Goal: Task Accomplishment & Management: Complete application form

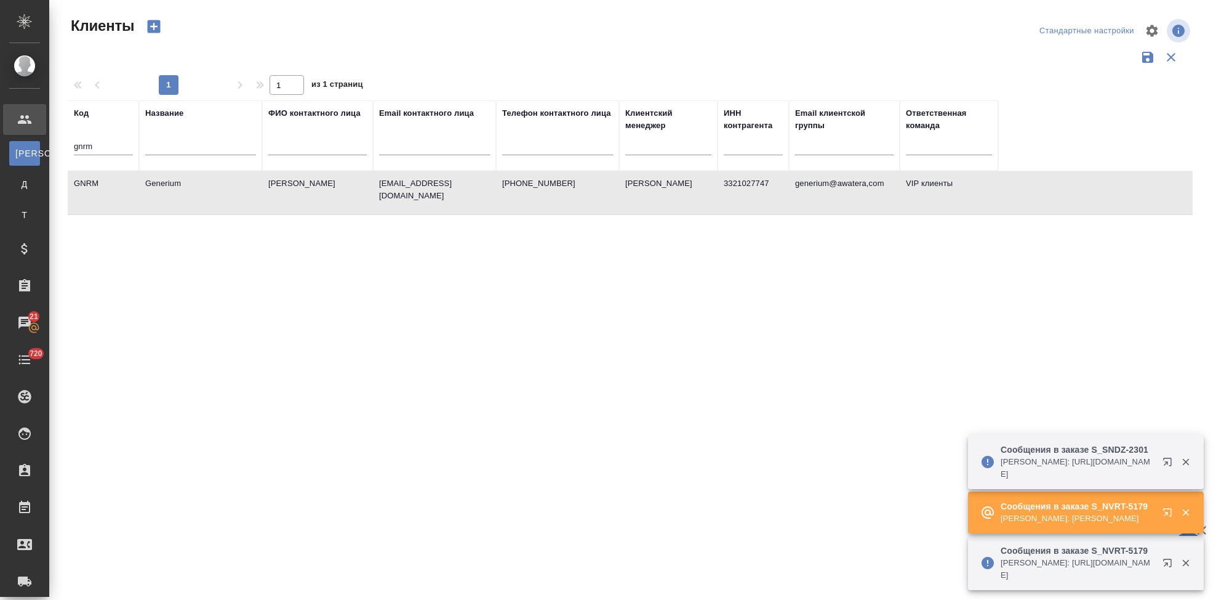
select select "RU"
click at [1171, 512] on icon "button" at bounding box center [1167, 512] width 8 height 8
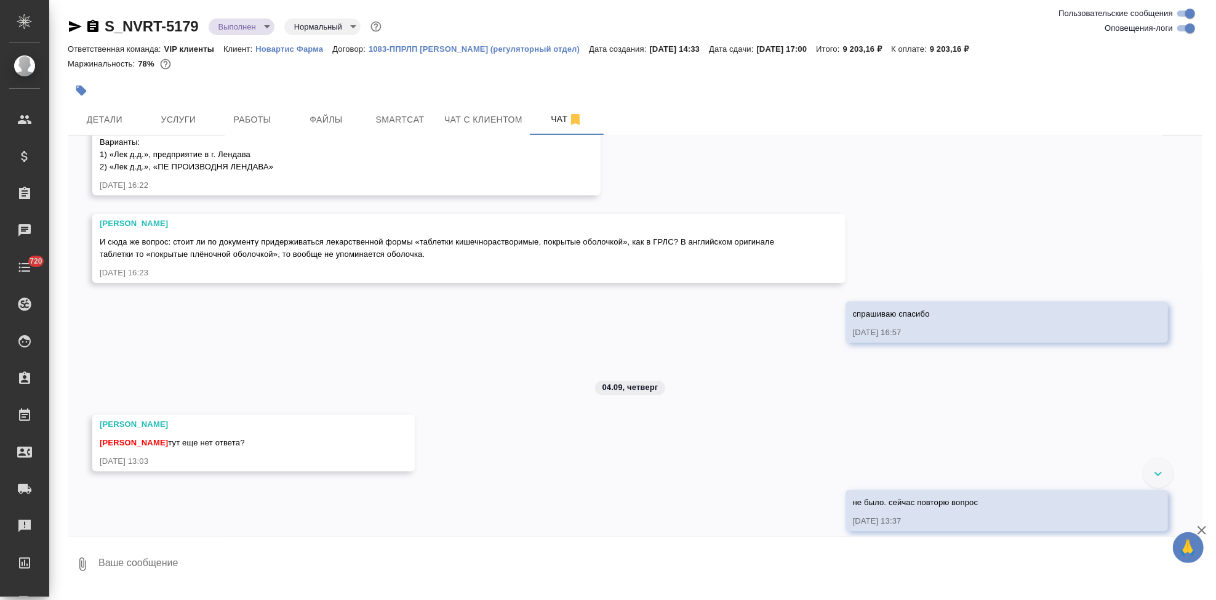
click at [281, 566] on textarea at bounding box center [650, 564] width 1106 height 42
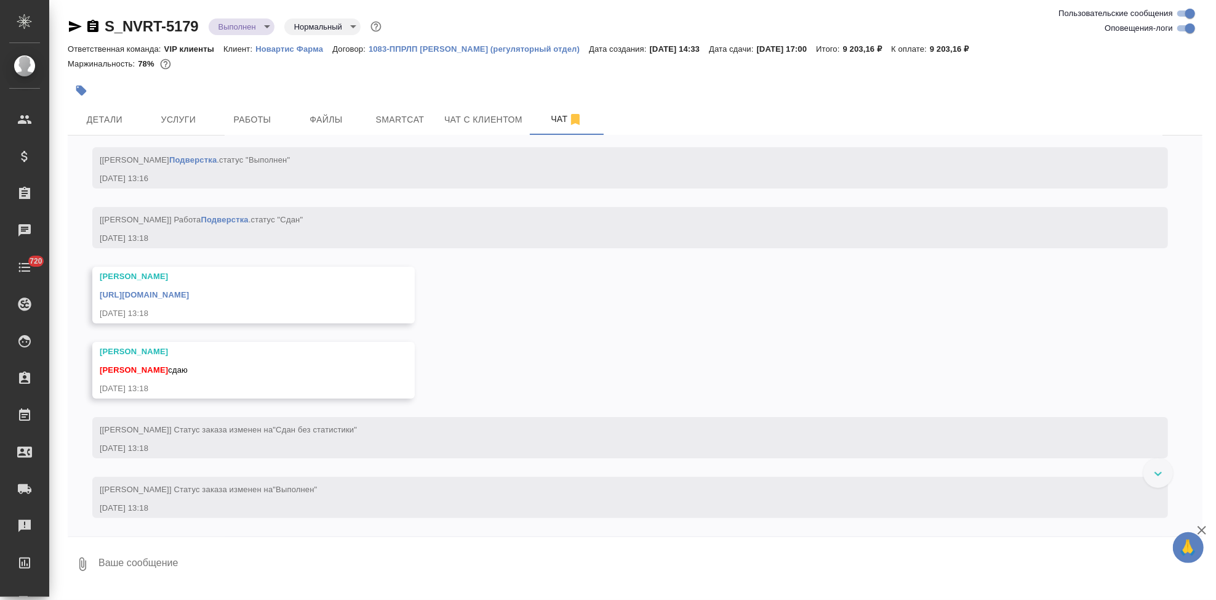
scroll to position [7345, 0]
type textarea "спаисбо"
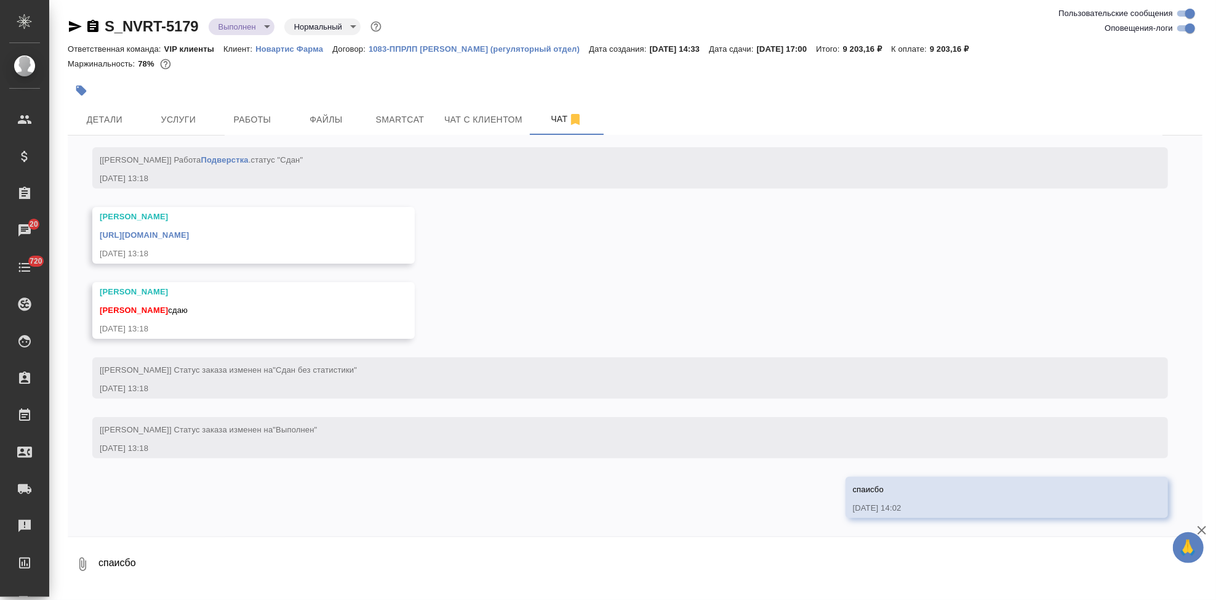
scroll to position [7524, 0]
click at [189, 234] on link "https://drive.awatera.com/apps/files/files/10301962?dir=/Shares/Novartos_Pharma…" at bounding box center [144, 234] width 89 height 9
click at [189, 233] on link "https://drive.awatera.com/apps/files/files/10301962?dir=/Shares/Novartos_Pharma…" at bounding box center [144, 234] width 89 height 9
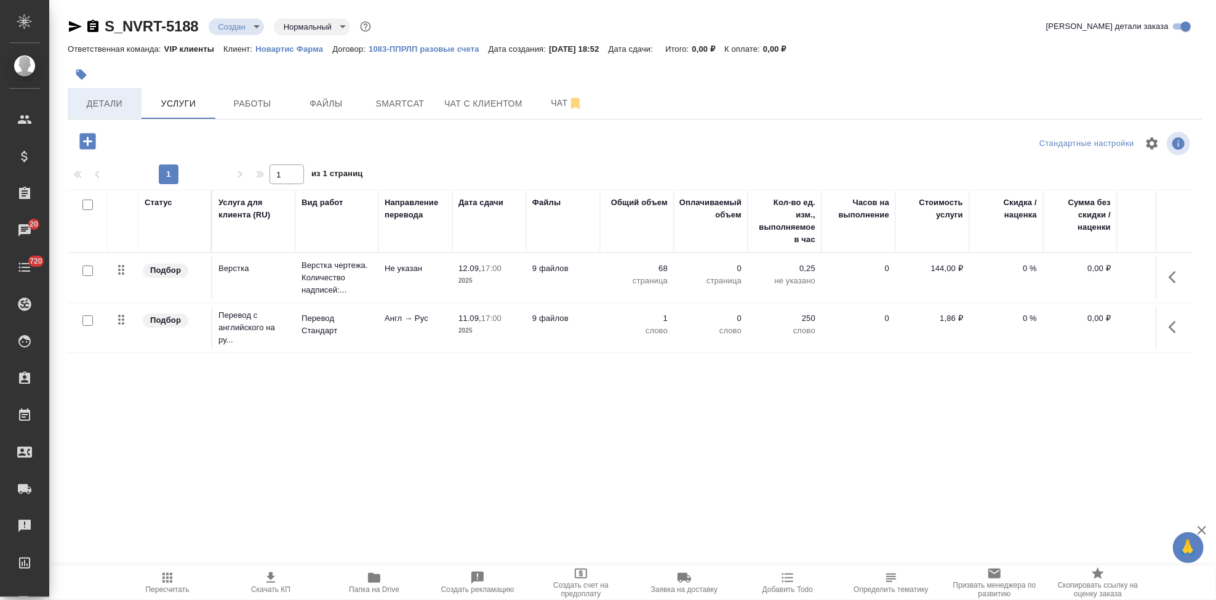
click at [102, 110] on span "Детали" at bounding box center [104, 103] width 59 height 15
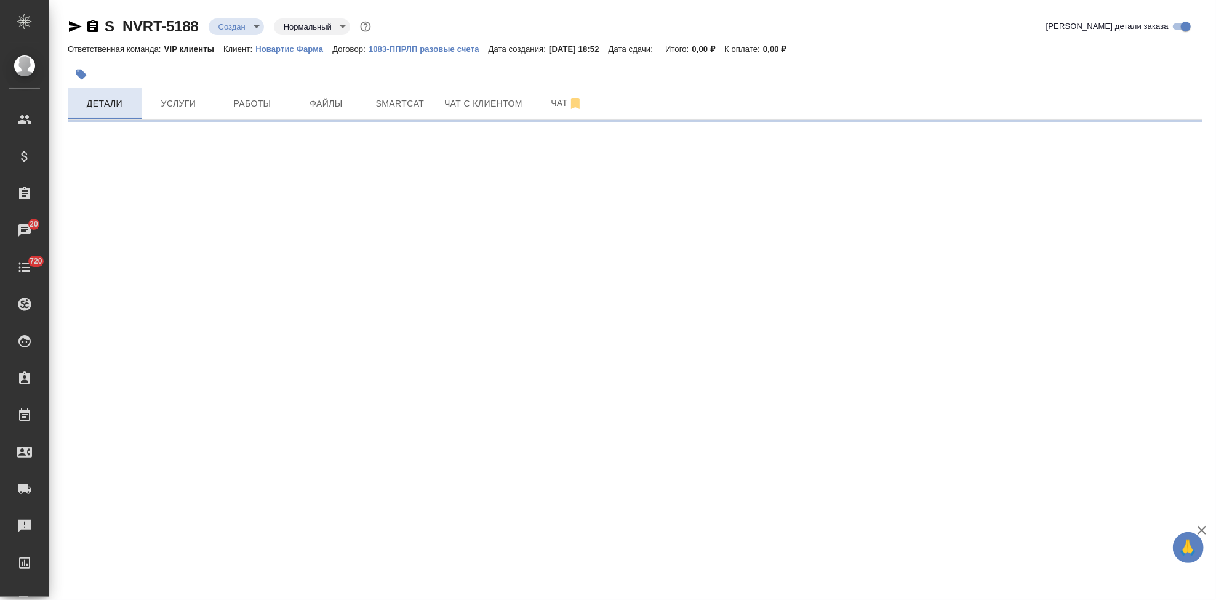
select select "RU"
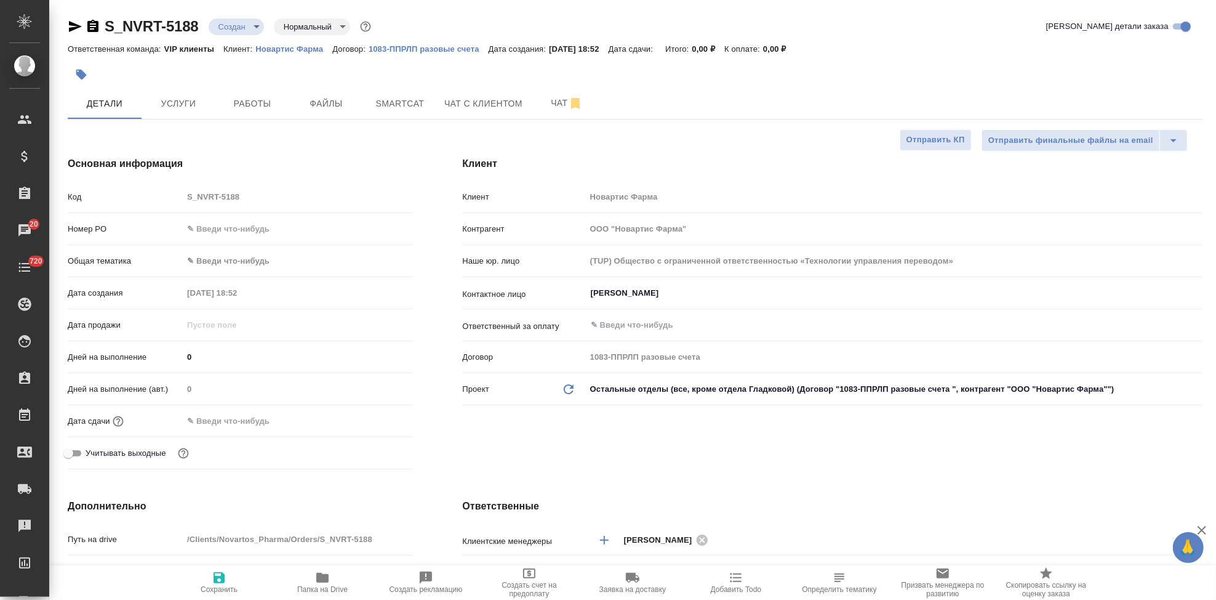
type textarea "x"
click at [303, 49] on p "Новартис Фарма" at bounding box center [293, 48] width 77 height 9
type textarea "x"
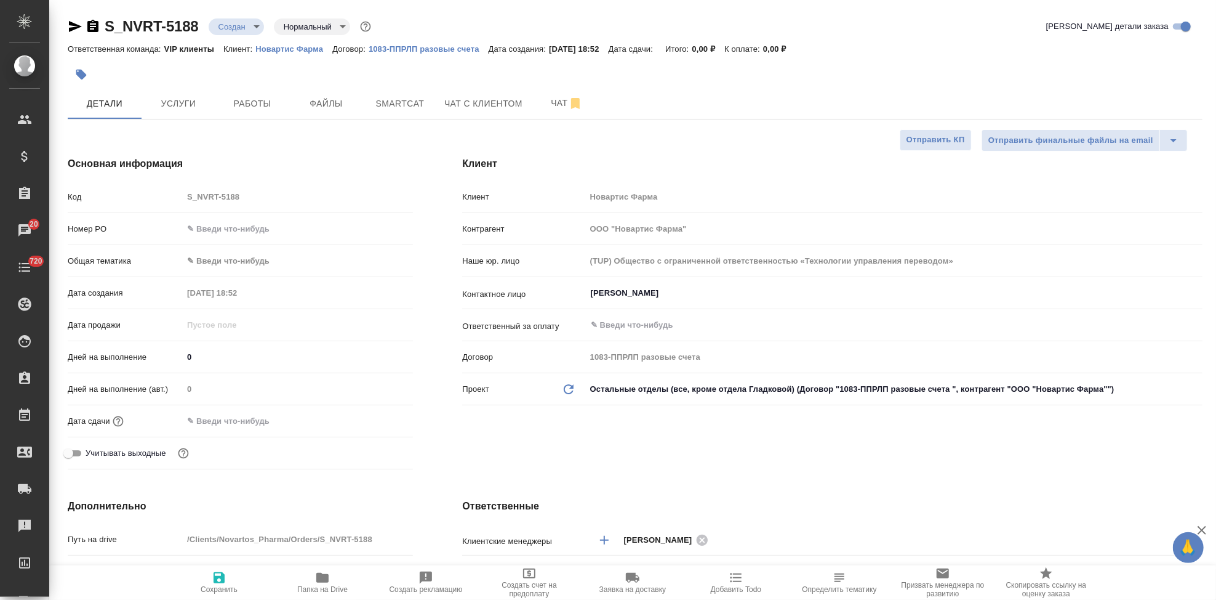
type textarea "x"
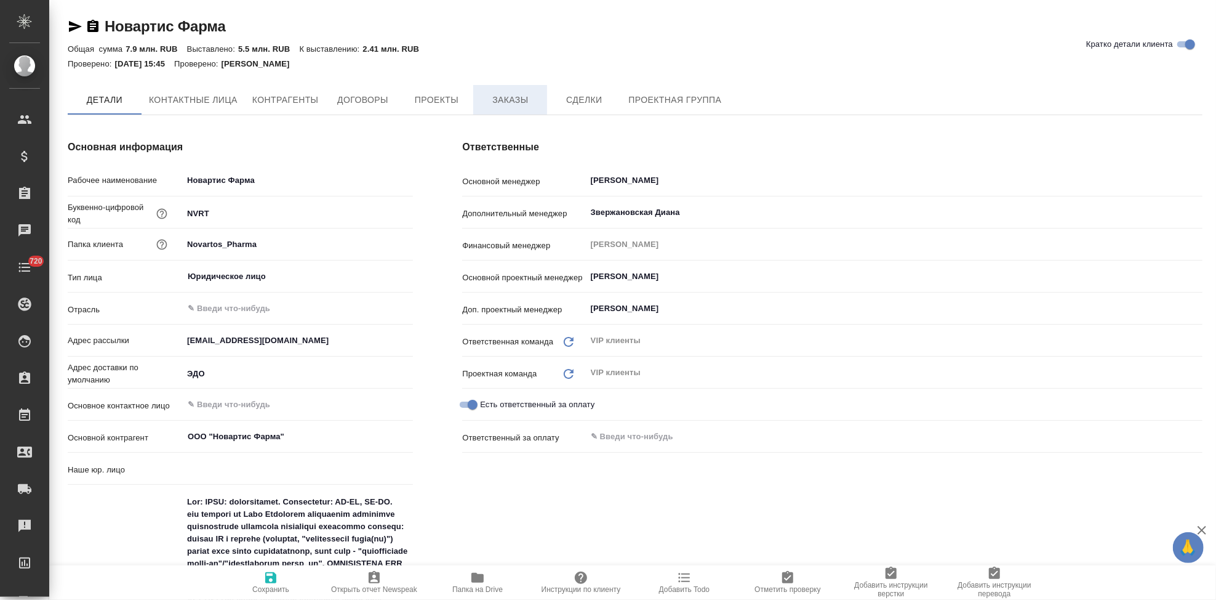
click at [516, 99] on span "Заказы" at bounding box center [510, 99] width 59 height 15
type input "(TUP) Общество с ограниченной ответственностью «Технологии управления переводом»"
type textarea "x"
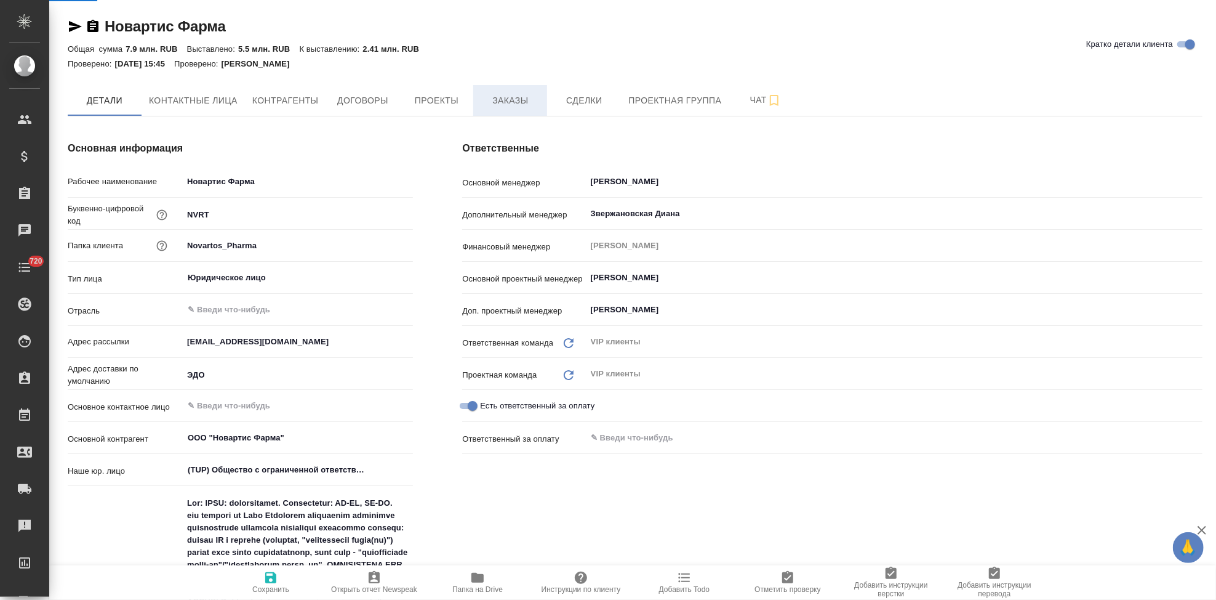
type textarea "x"
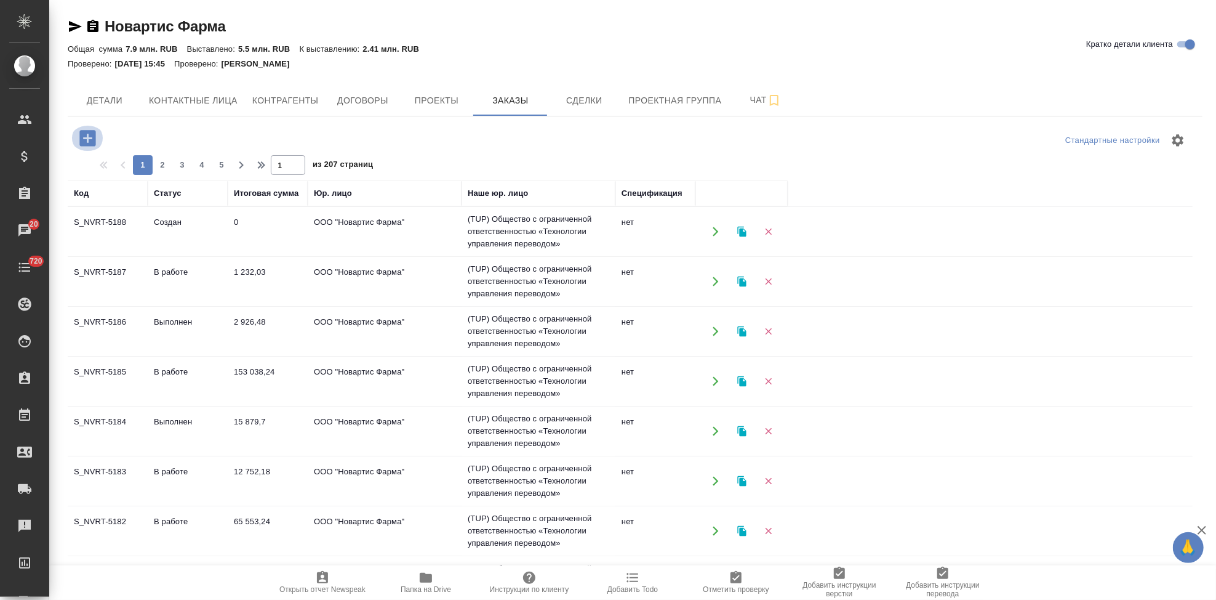
click at [81, 135] on icon "button" at bounding box center [87, 138] width 16 height 16
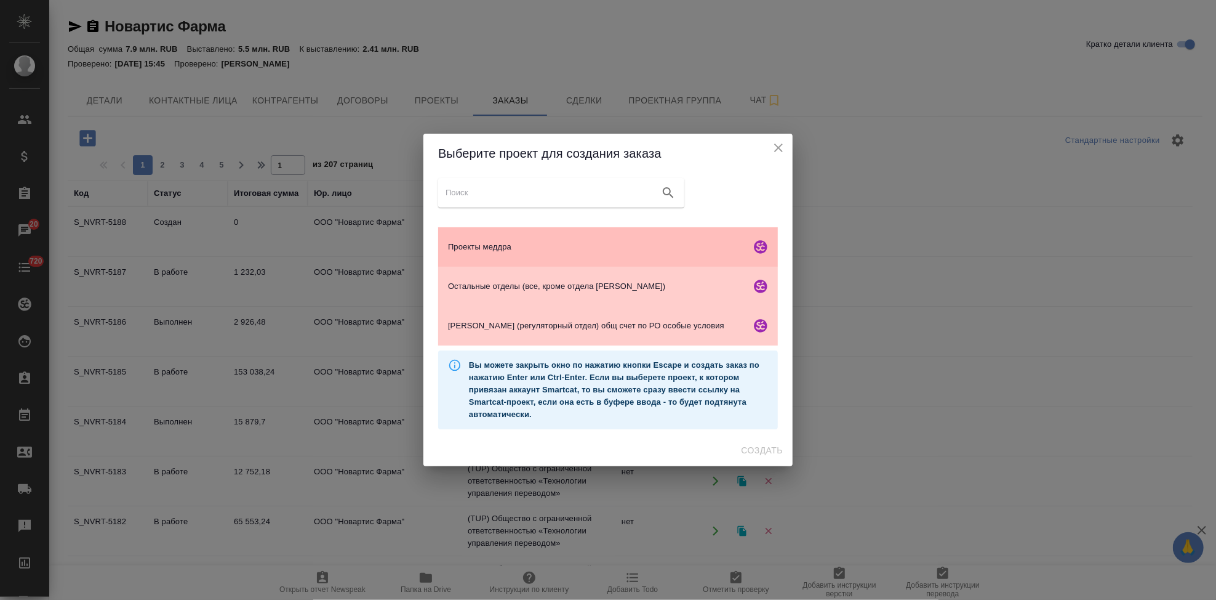
click at [529, 246] on span "Проекты меддра" at bounding box center [597, 247] width 298 height 12
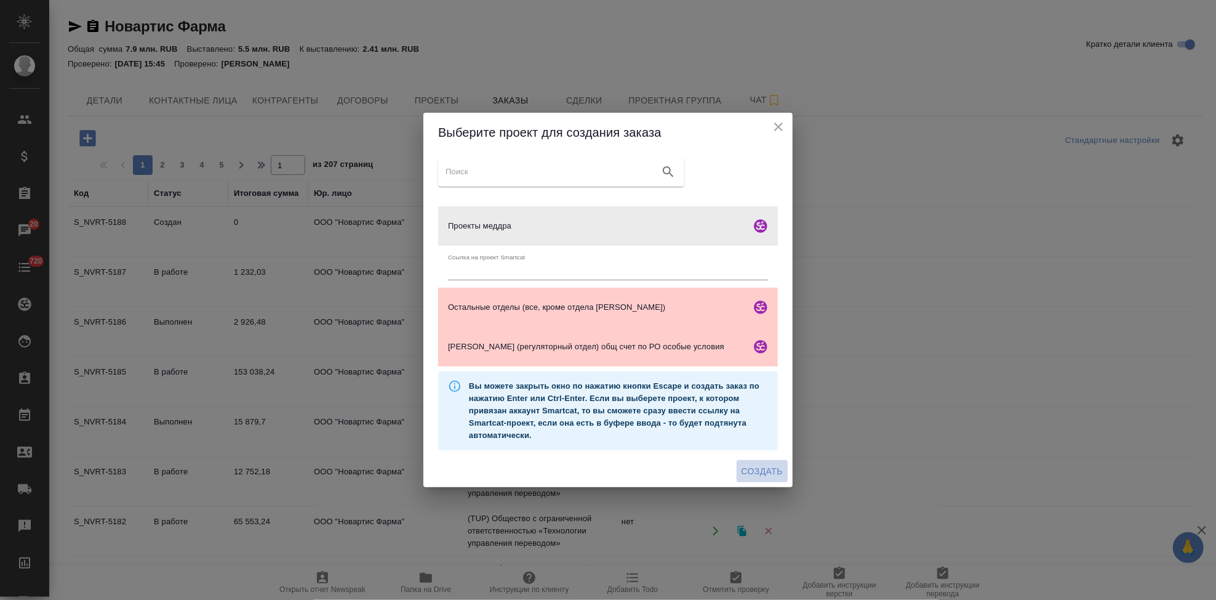
click at [760, 464] on span "Создать" at bounding box center [762, 471] width 41 height 15
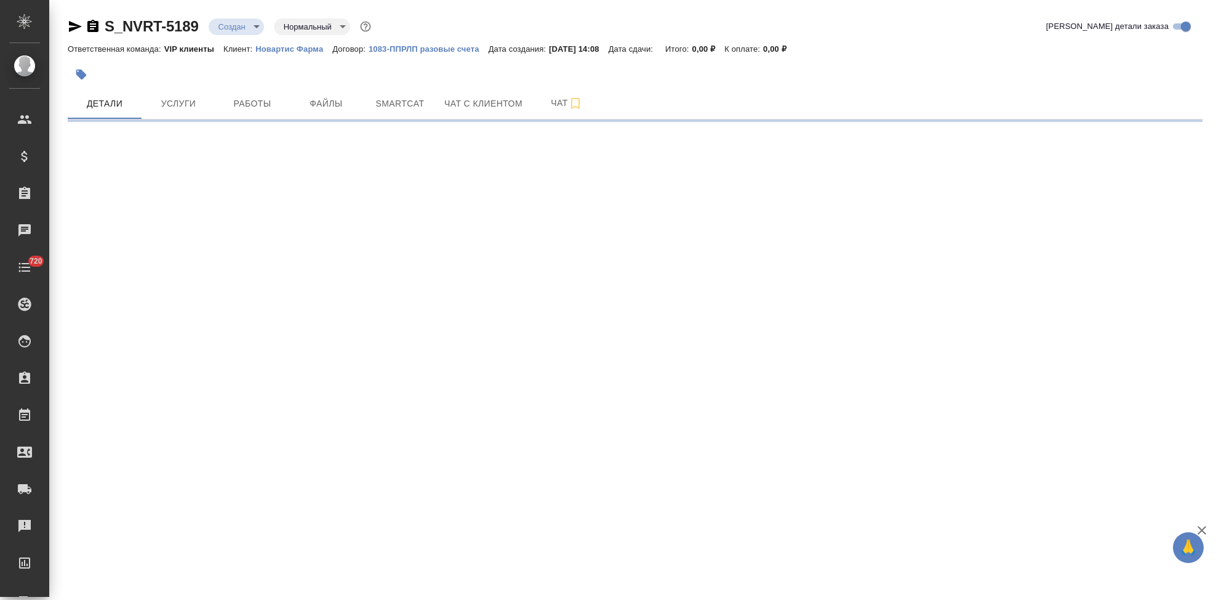
select select "RU"
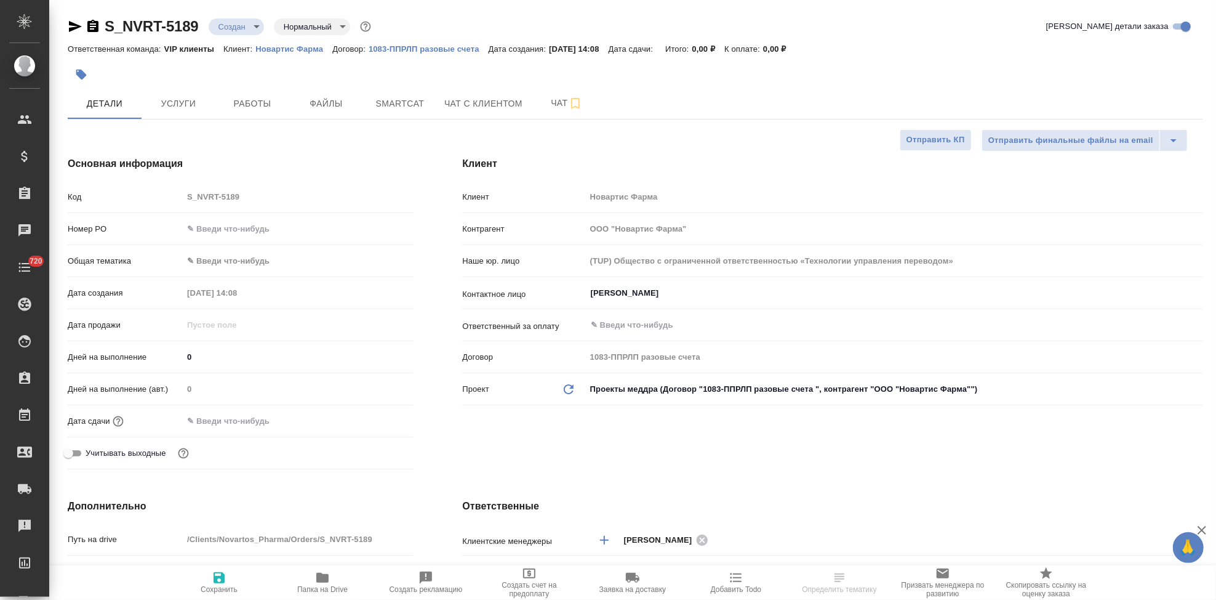
type textarea "x"
click at [150, 197] on div "Код S_NVRT-5189" at bounding box center [240, 197] width 345 height 22
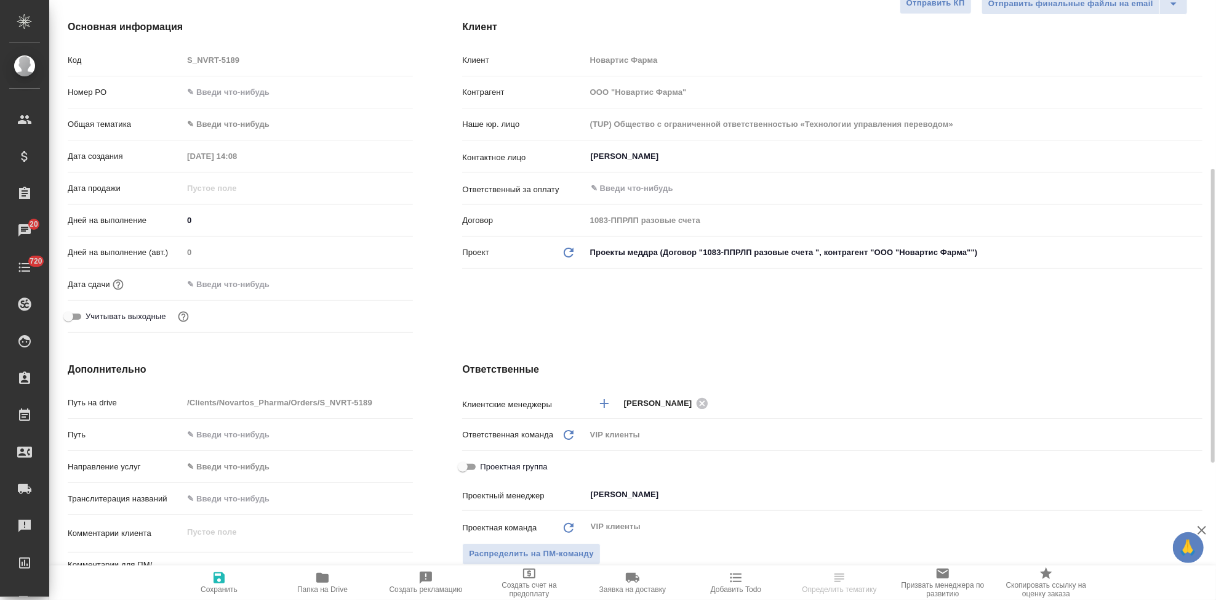
scroll to position [205, 0]
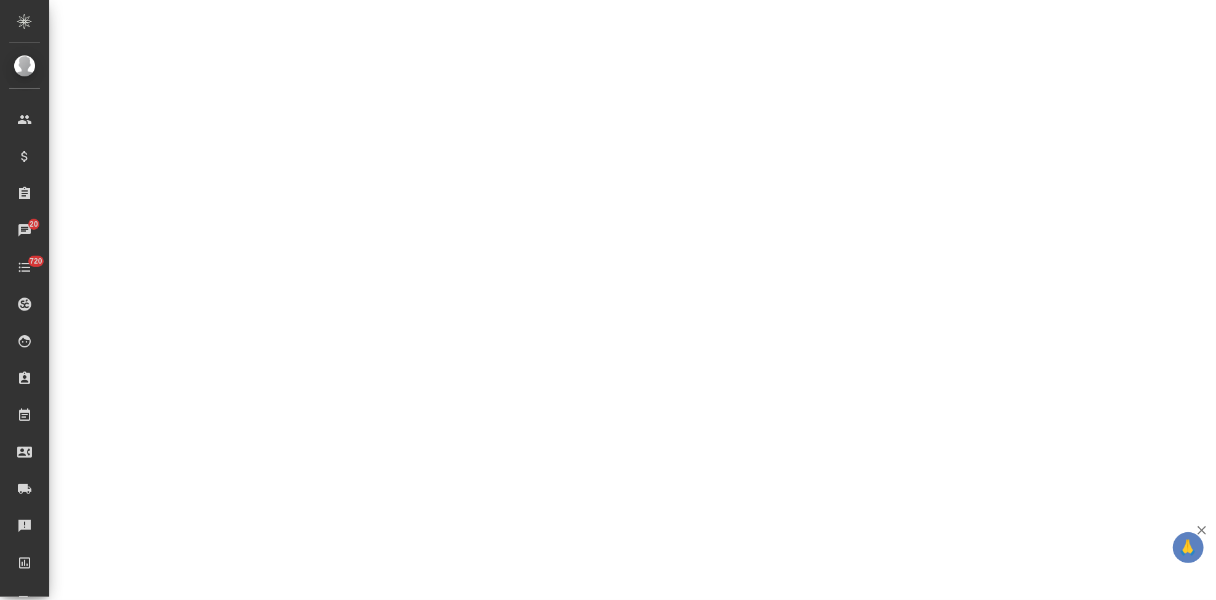
select select "RU"
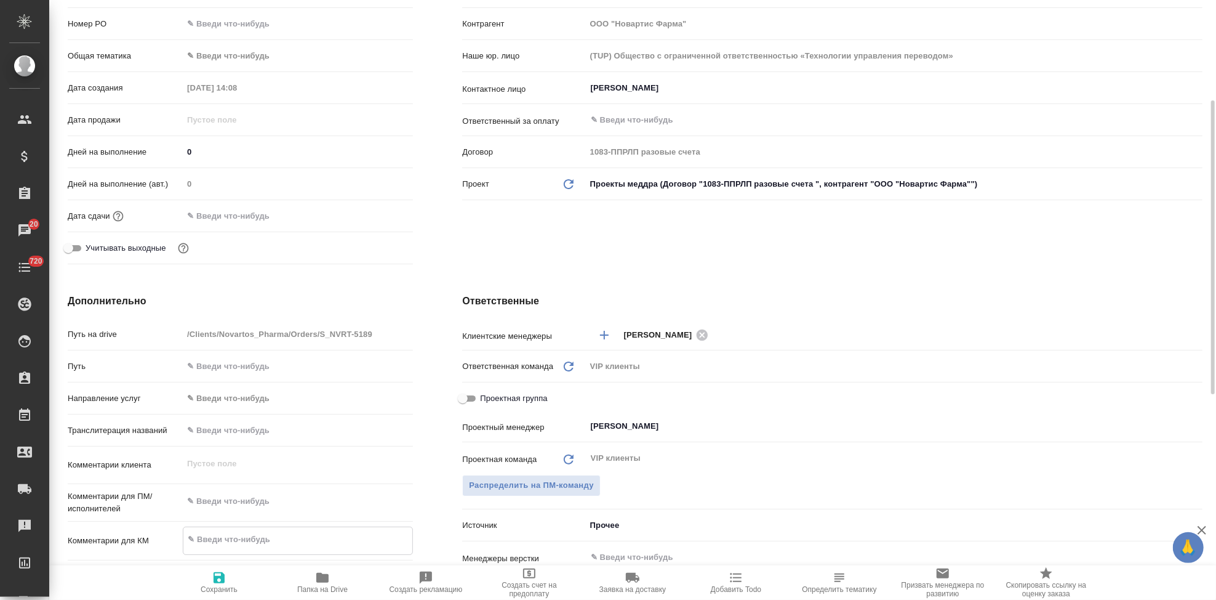
type textarea "x"
click at [249, 535] on textarea at bounding box center [297, 539] width 229 height 21
paste textarea "в перевод на 8 сентября 13_00"
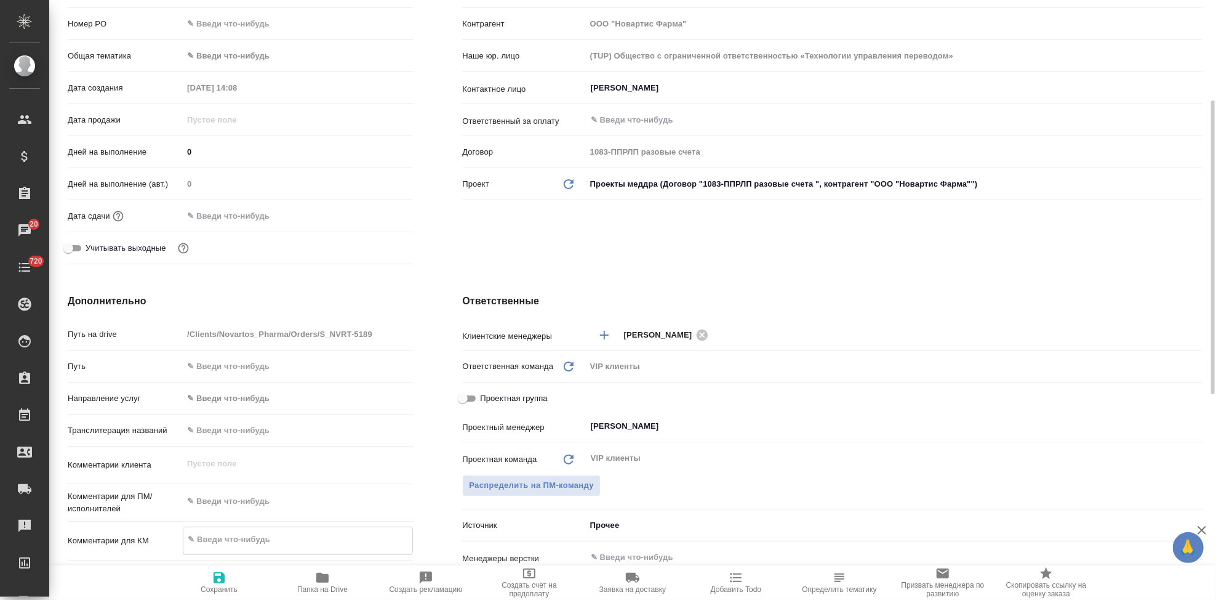
type textarea "в перевод на 8 сентября 13_00"
type textarea "x"
type textarea "в перевод на 8 сентября 13_00"
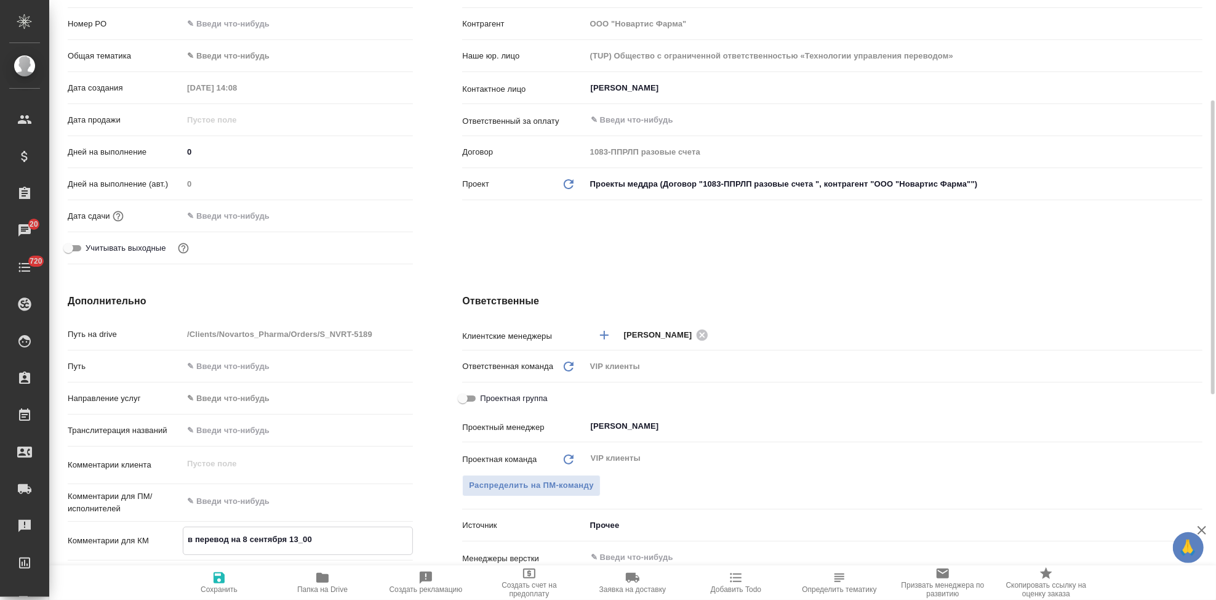
type textarea "x"
click at [219, 590] on span "Сохранить" at bounding box center [219, 589] width 37 height 9
type textarea "x"
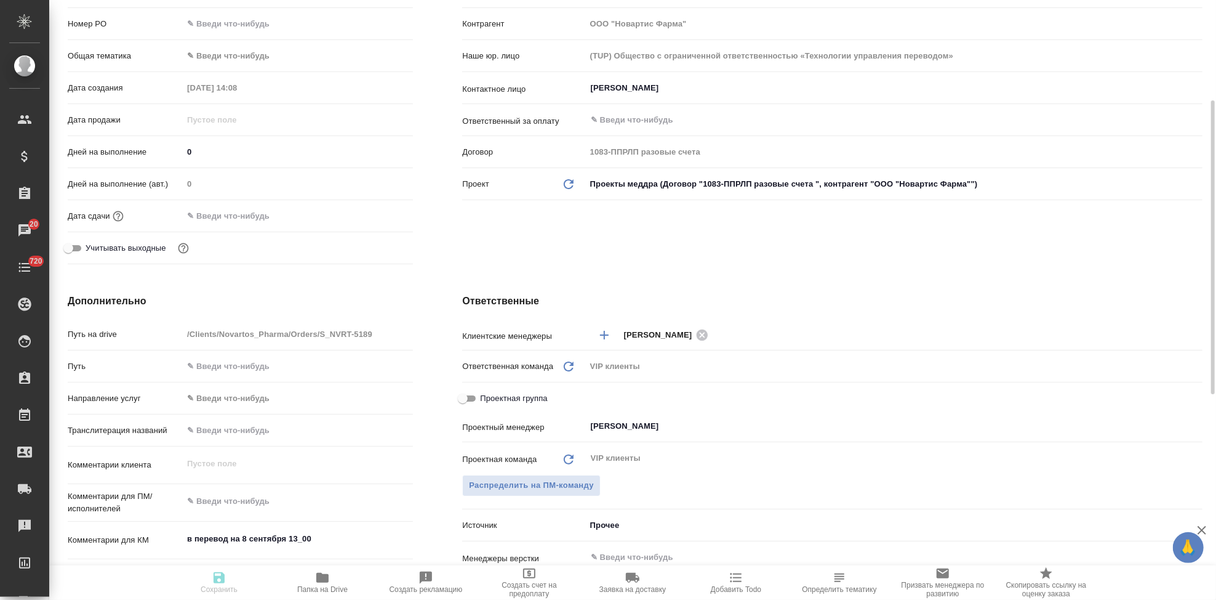
type textarea "x"
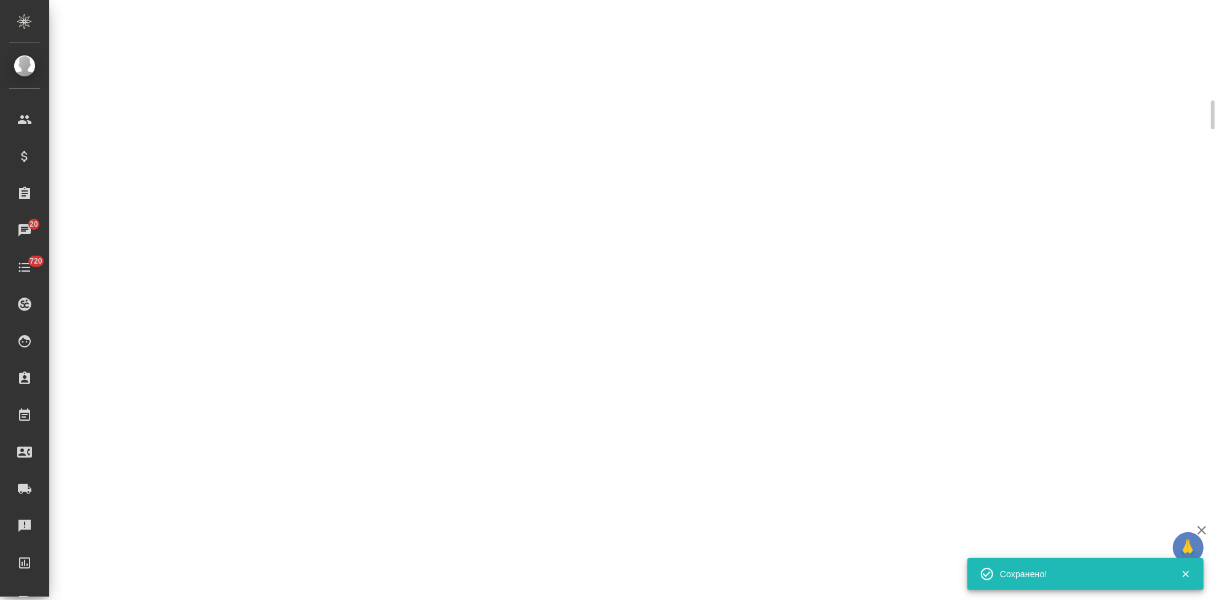
select select "RU"
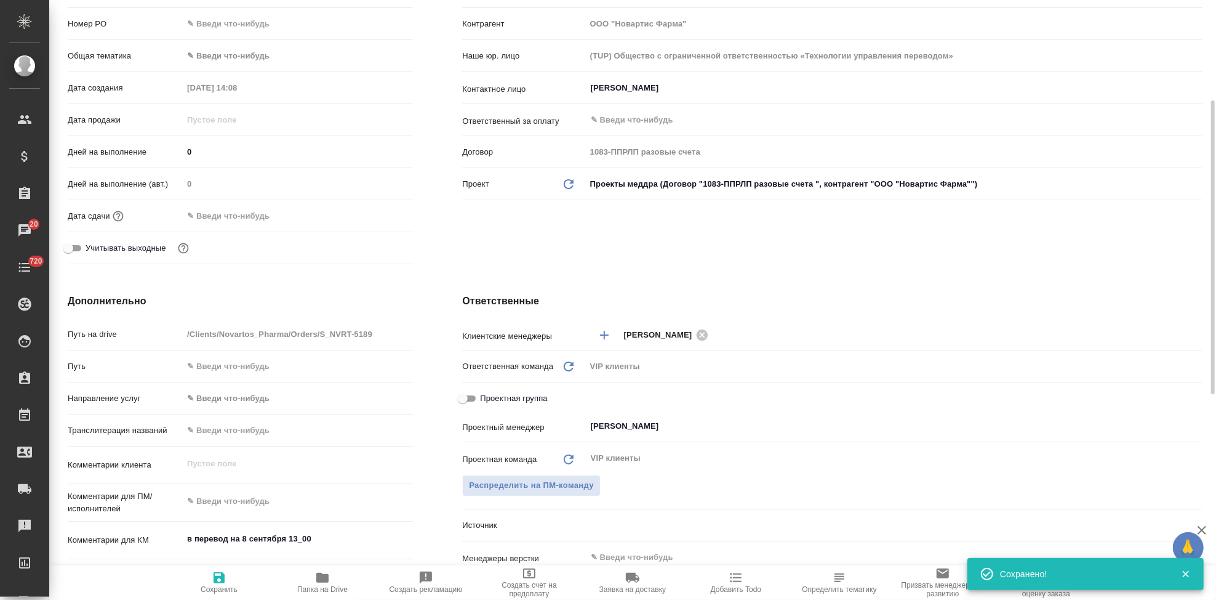
type textarea "x"
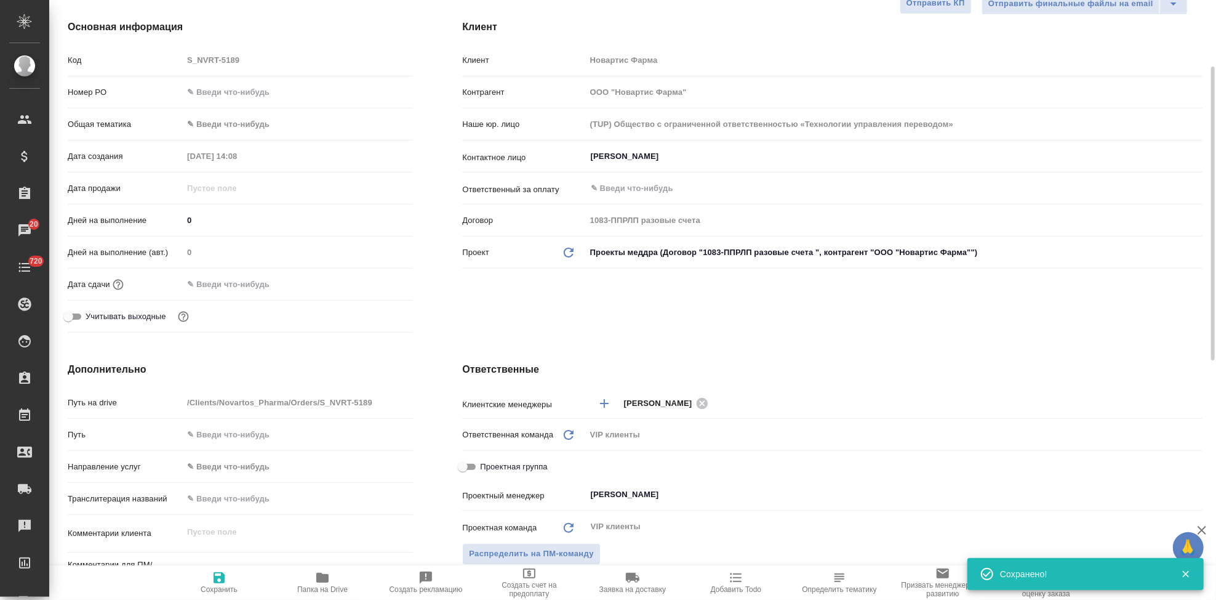
click at [263, 292] on input "text" at bounding box center [237, 284] width 108 height 18
click at [376, 287] on icon "button" at bounding box center [377, 283] width 15 height 15
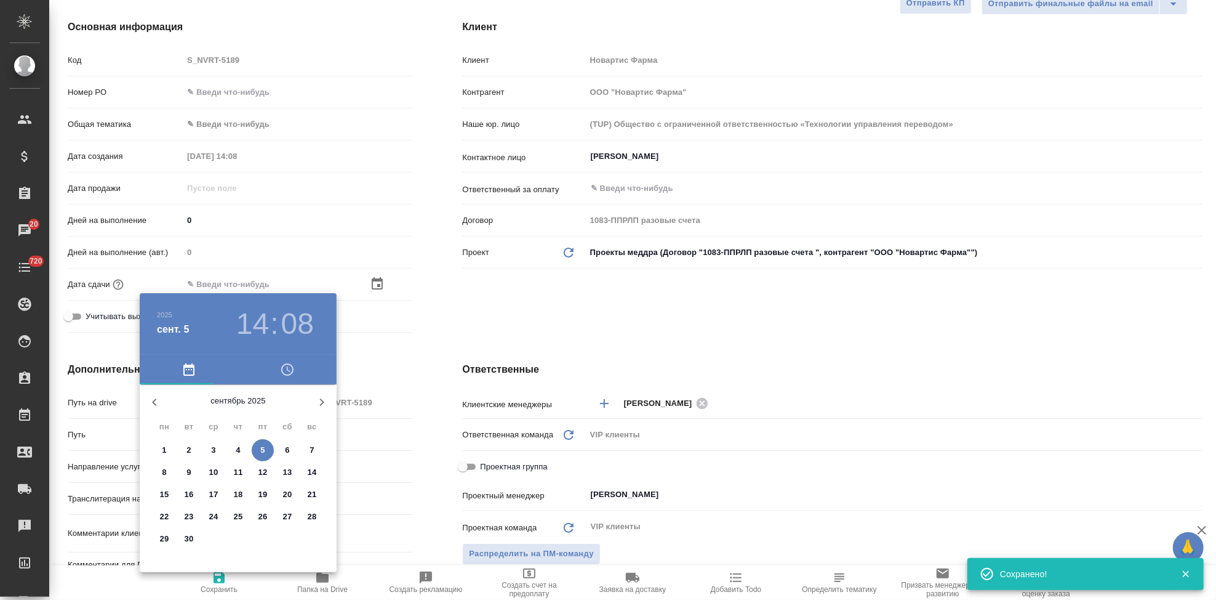
click at [163, 472] on p "8" at bounding box center [164, 472] width 4 height 12
type input "[DATE] 14:08"
type textarea "x"
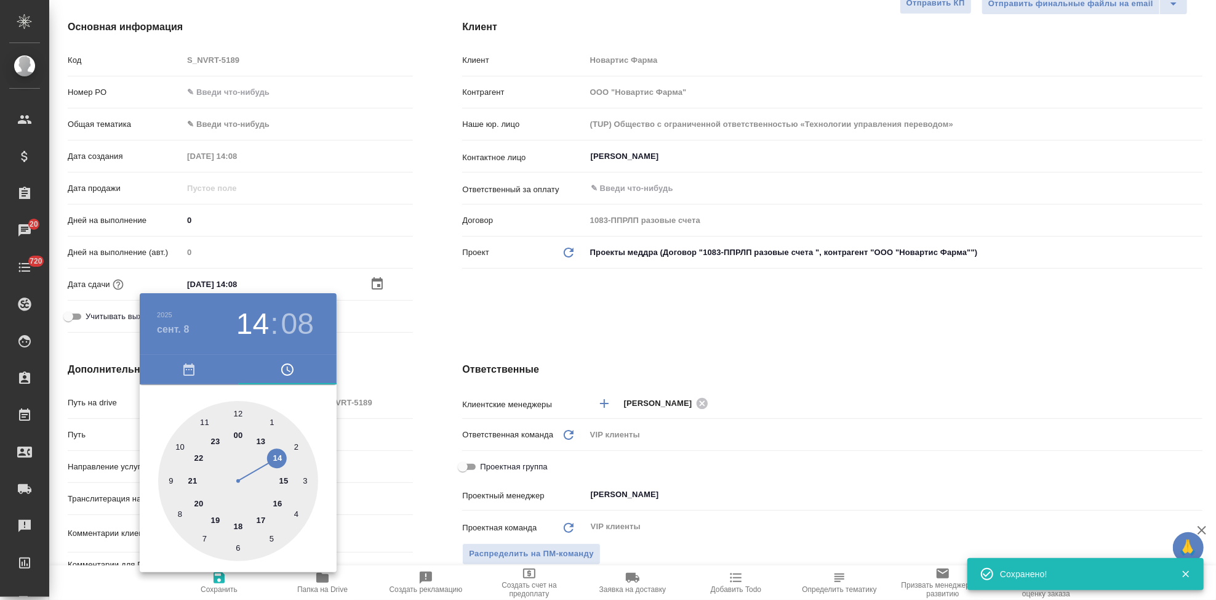
type input "[DATE] 13:08"
type textarea "x"
click at [269, 444] on div at bounding box center [238, 481] width 160 height 160
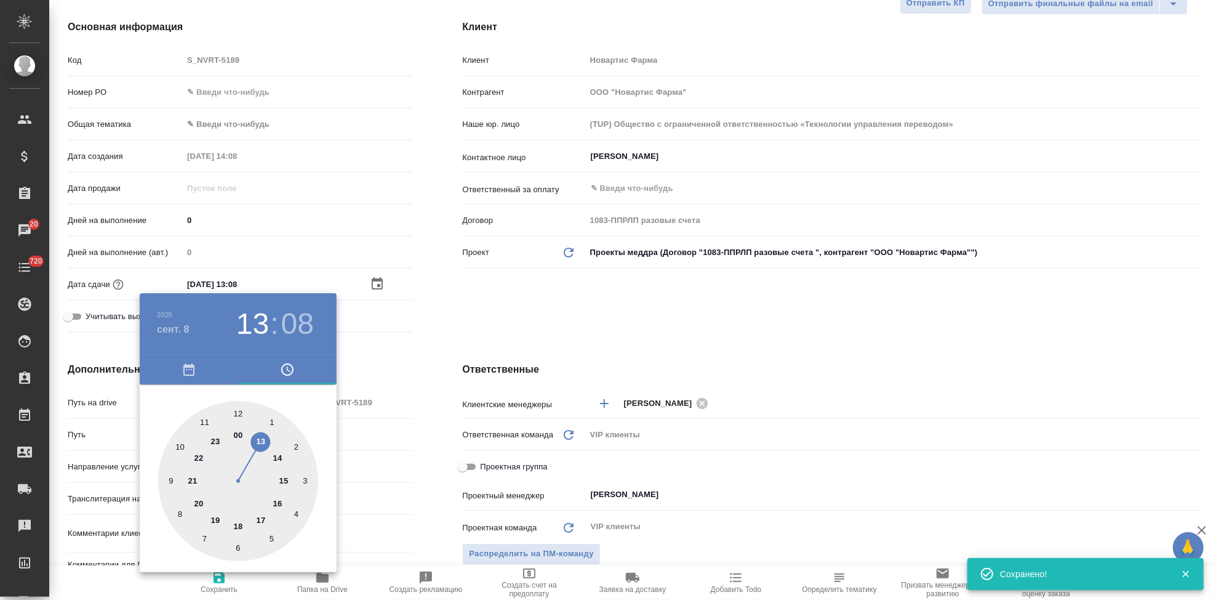
type textarea "x"
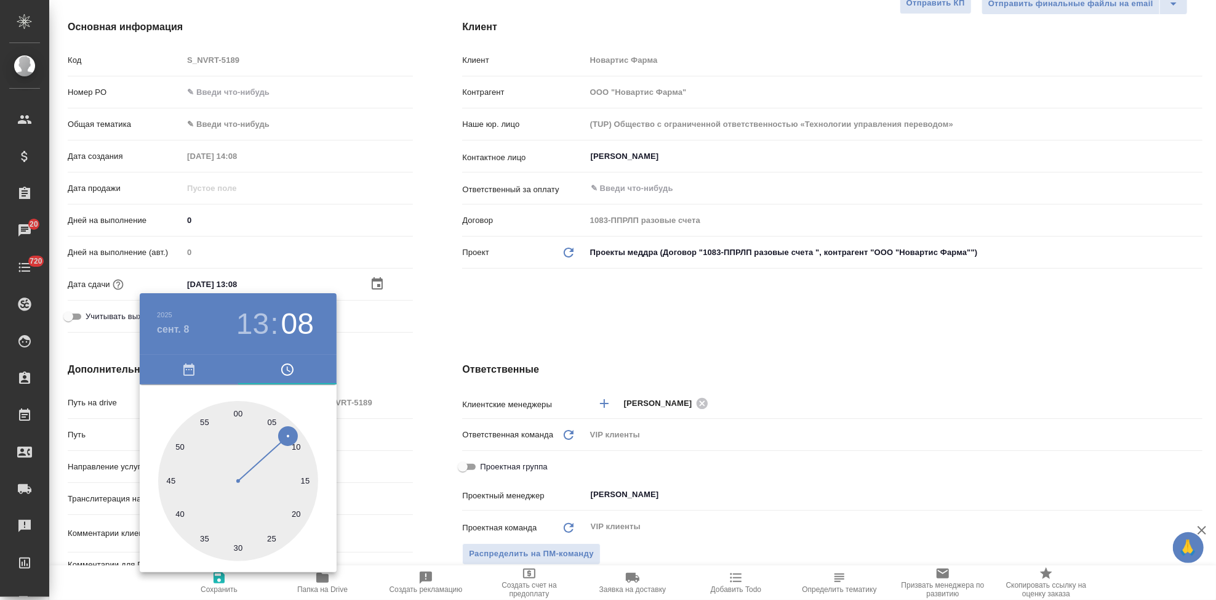
type input "[DATE] 13:01"
type textarea "x"
type input "[DATE] 13:00"
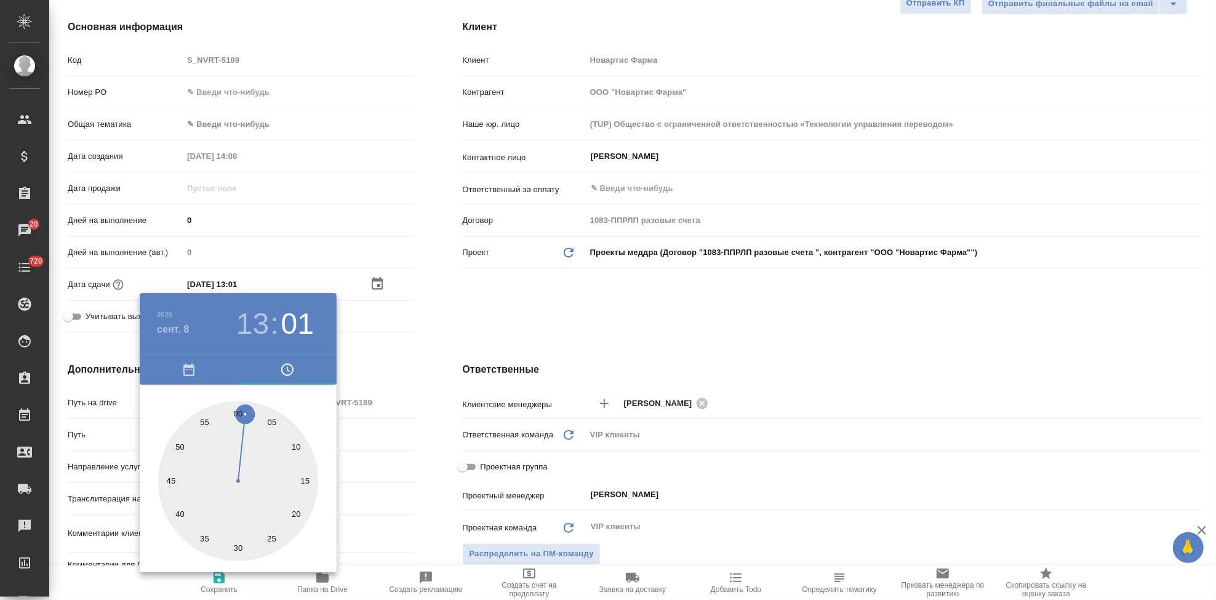
type textarea "x"
drag, startPoint x: 244, startPoint y: 411, endPoint x: 235, endPoint y: 409, distance: 8.7
click at [235, 409] on div at bounding box center [238, 481] width 160 height 160
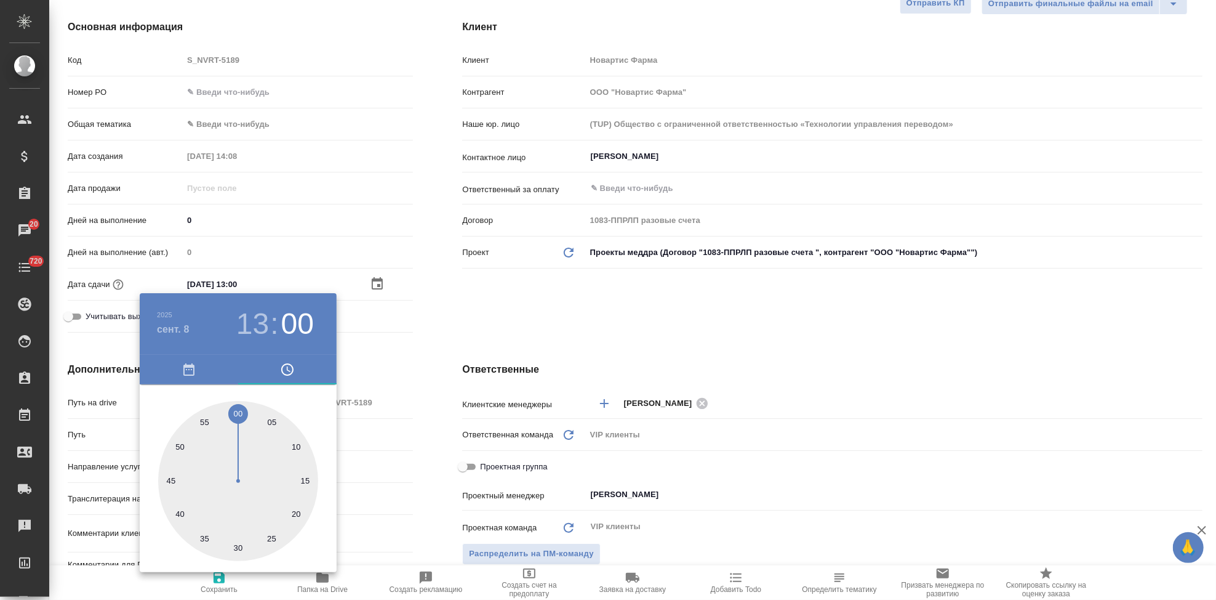
type textarea "x"
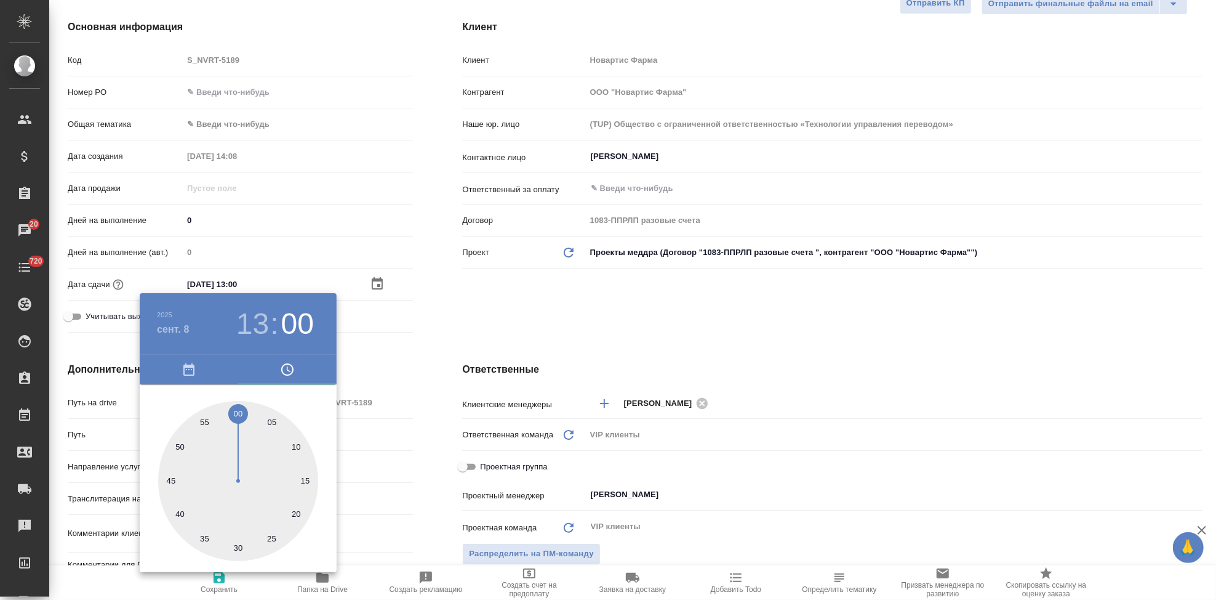
type textarea "x"
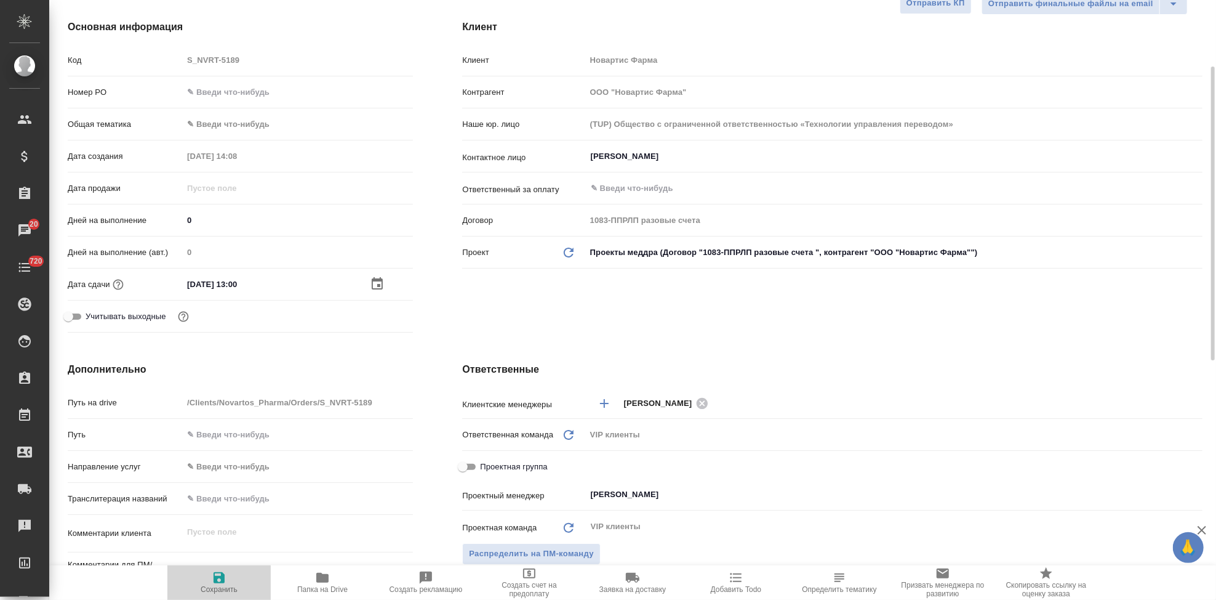
click at [217, 576] on icon "button" at bounding box center [219, 577] width 11 height 11
type textarea "x"
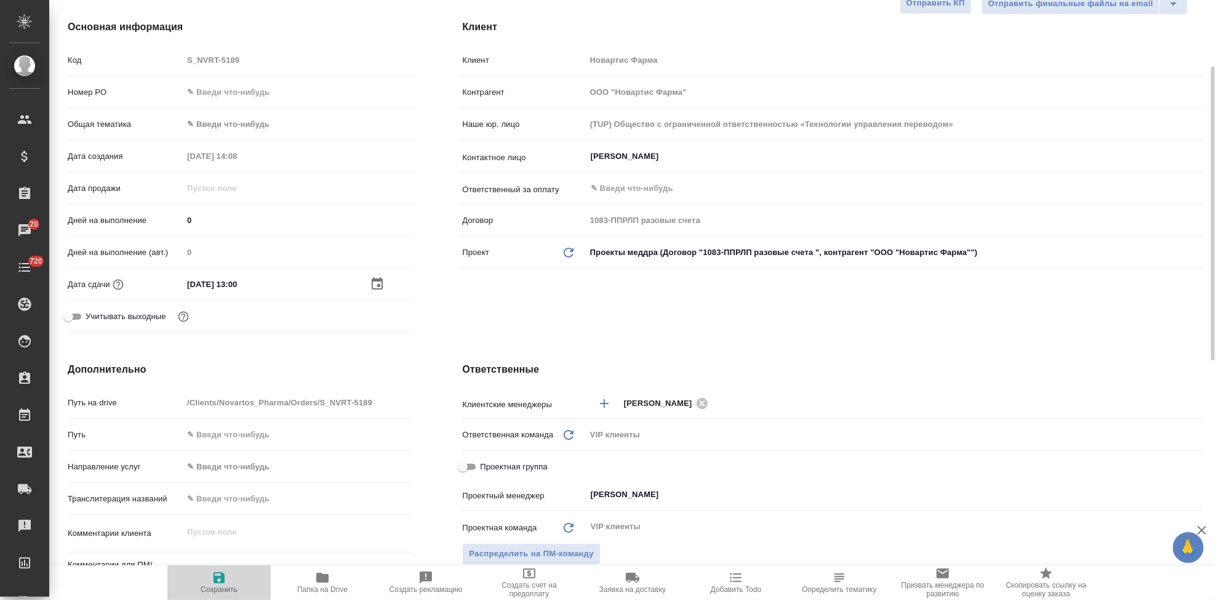
type textarea "x"
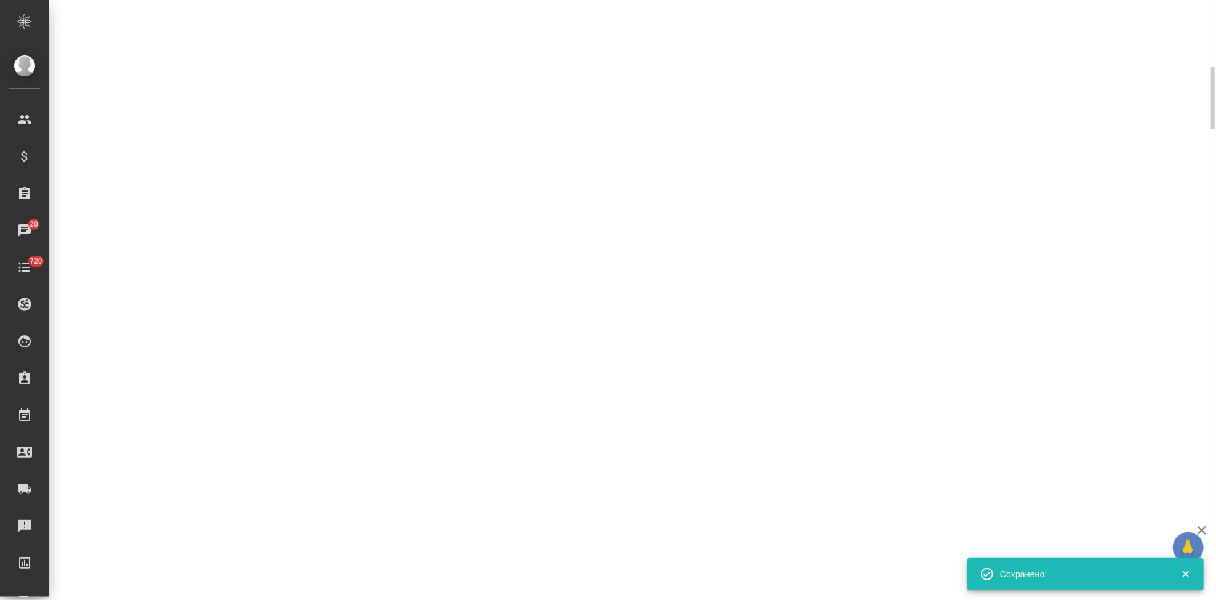
select select "RU"
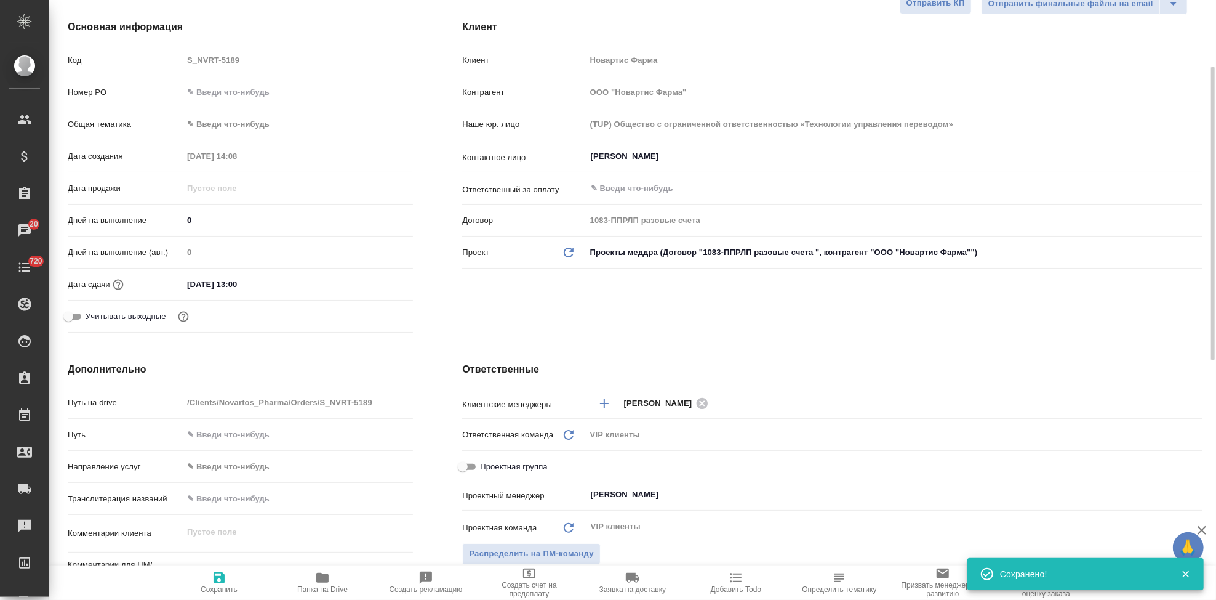
type textarea "x"
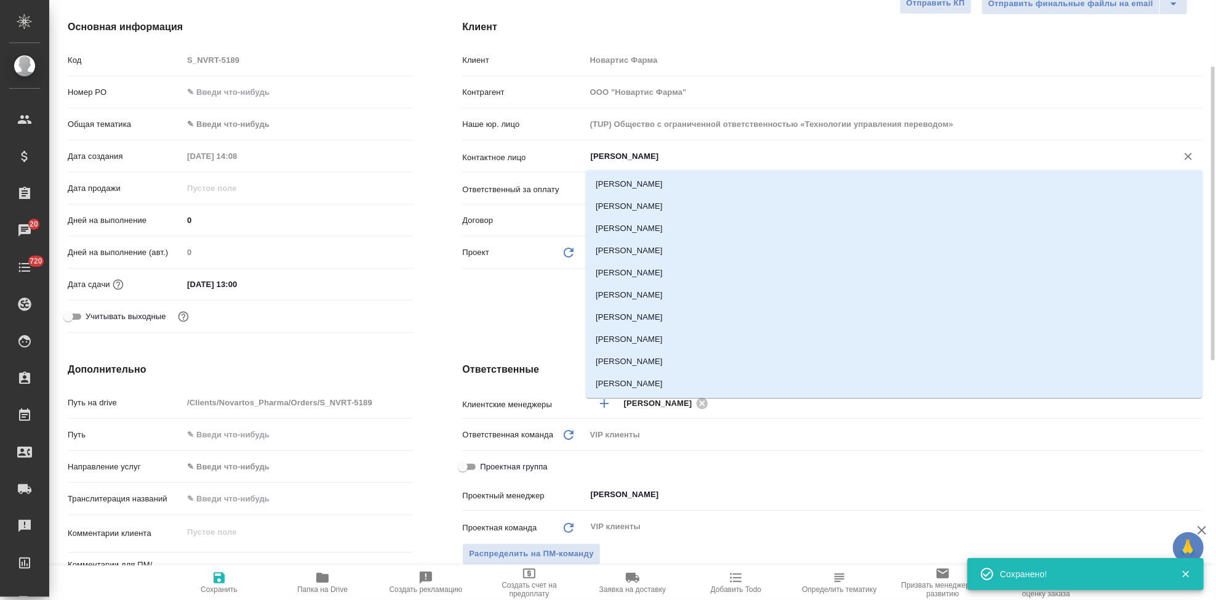
click at [718, 161] on input "[PERSON_NAME]" at bounding box center [874, 156] width 568 height 15
type textarea "x"
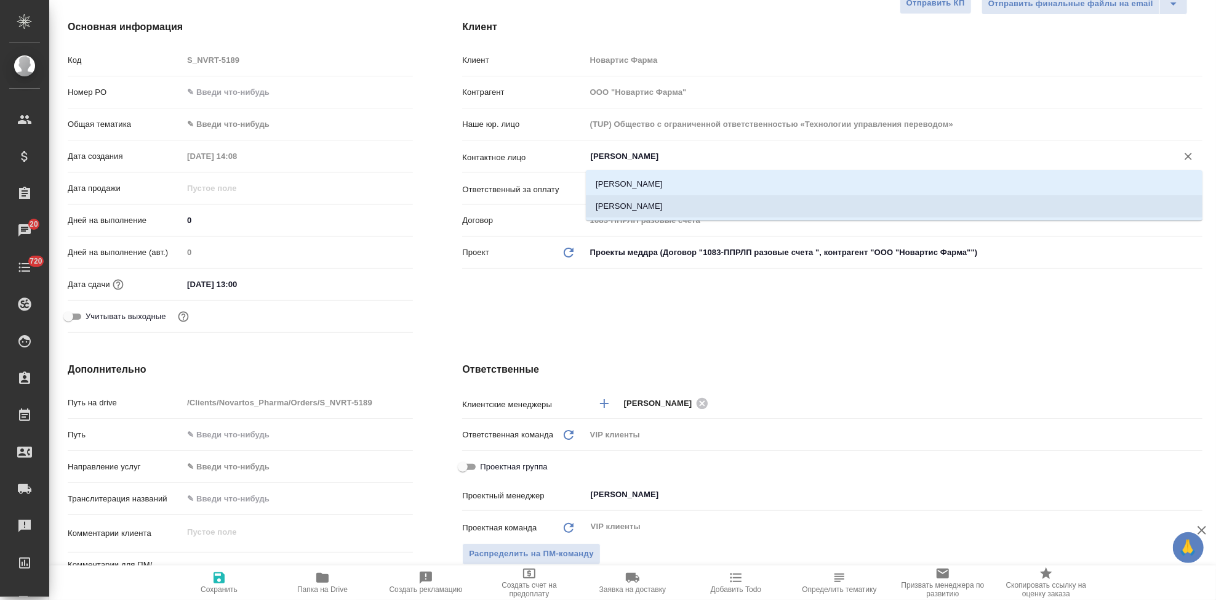
click at [613, 207] on li "[PERSON_NAME]" at bounding box center [894, 206] width 617 height 22
type input "[PERSON_NAME]"
type textarea "x"
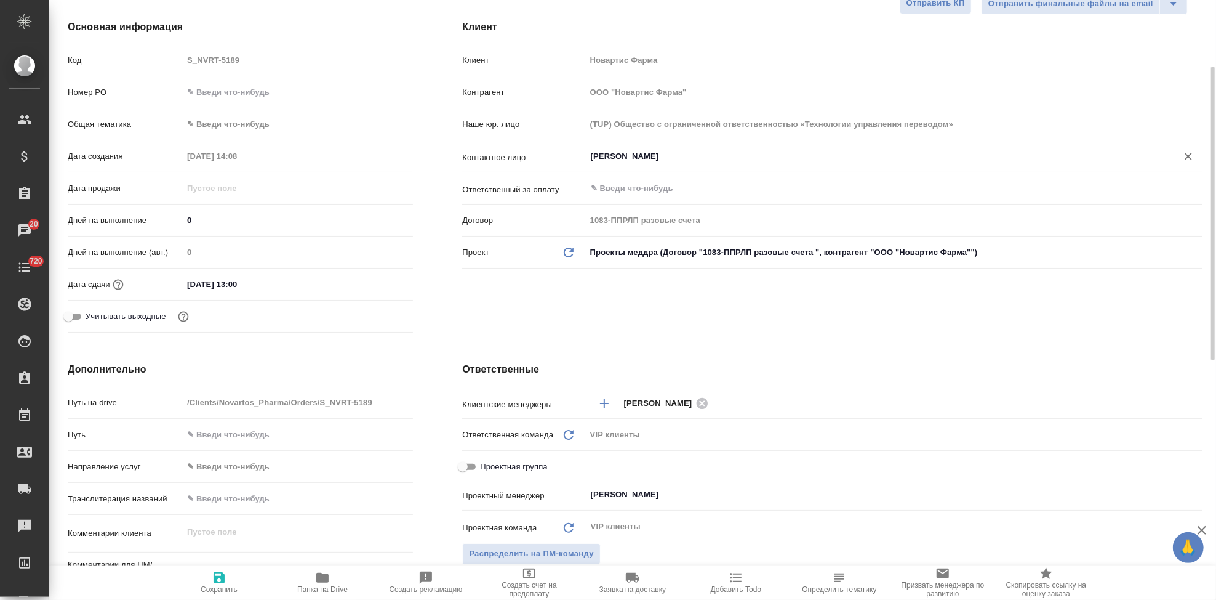
type input "[PERSON_NAME]"
click at [196, 589] on span "Сохранить" at bounding box center [219, 581] width 89 height 23
type textarea "x"
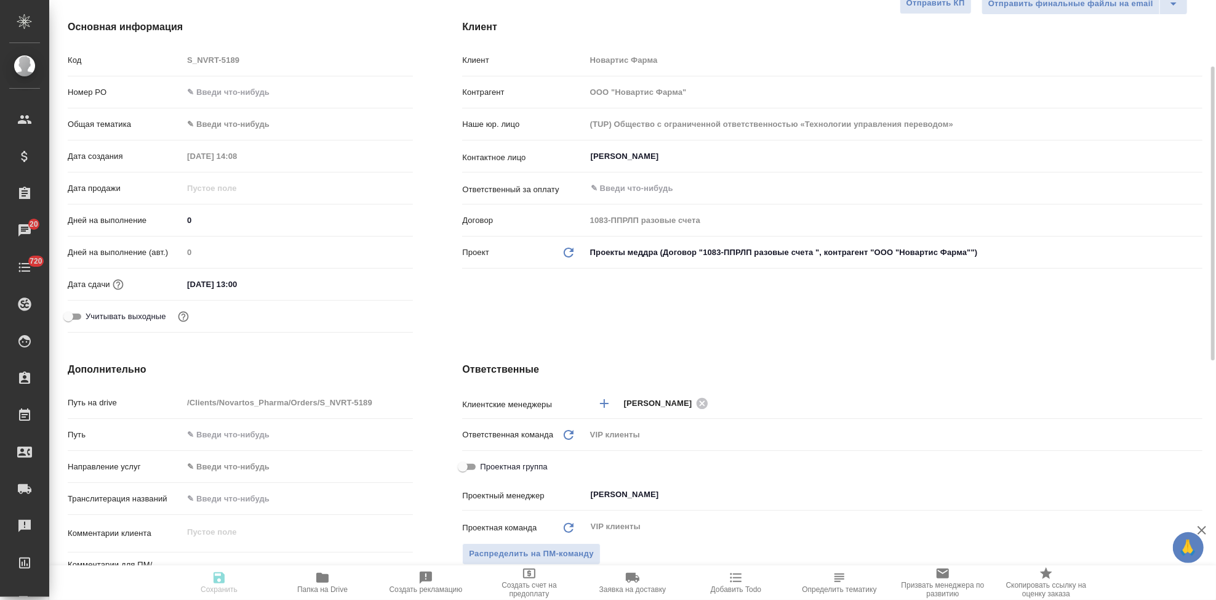
type textarea "x"
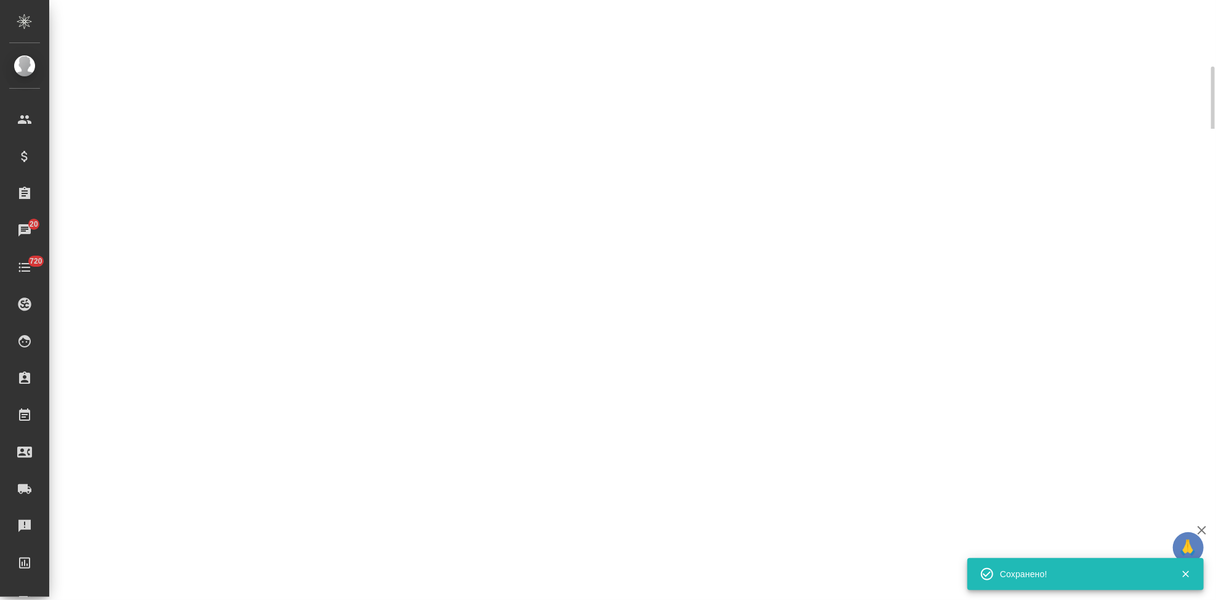
select select "RU"
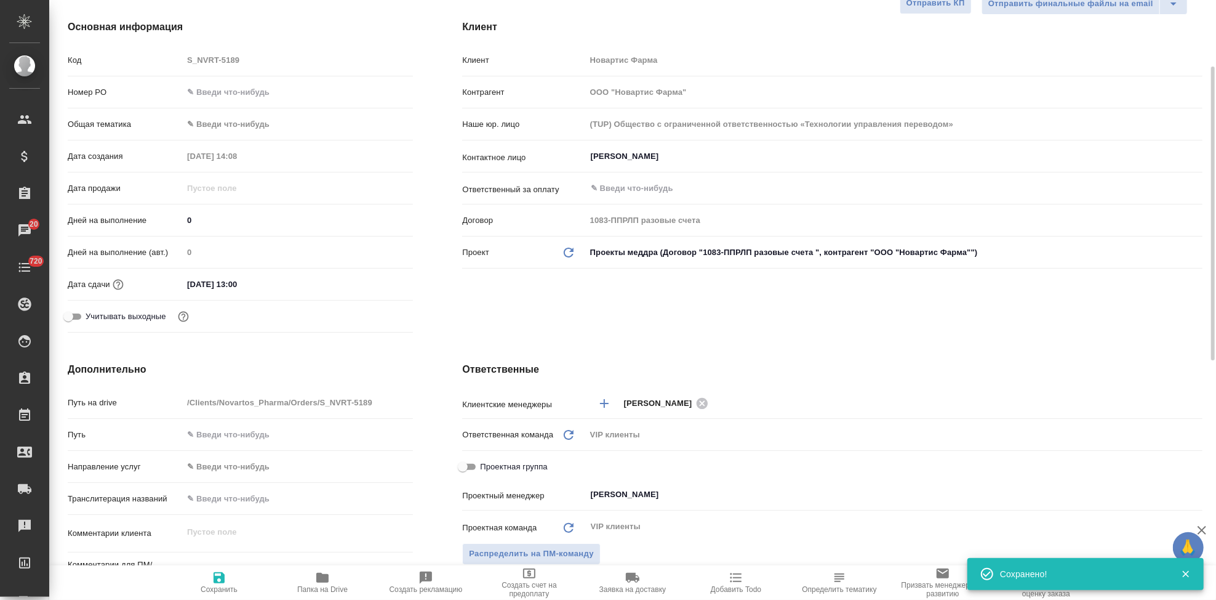
type textarea "x"
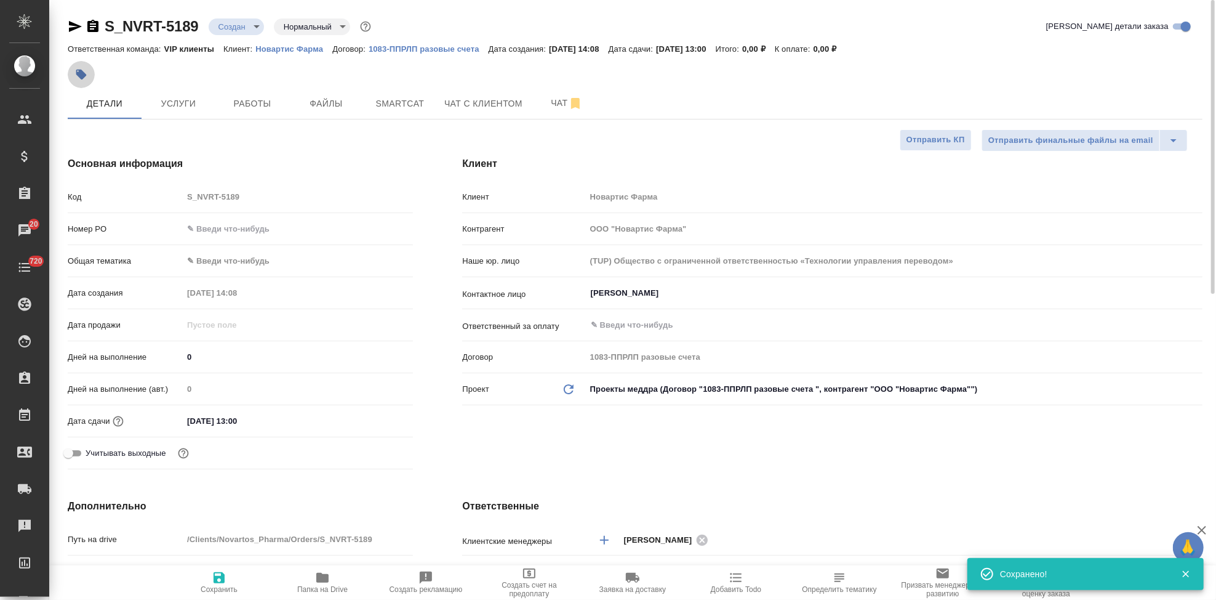
click at [83, 78] on icon "button" at bounding box center [81, 74] width 12 height 12
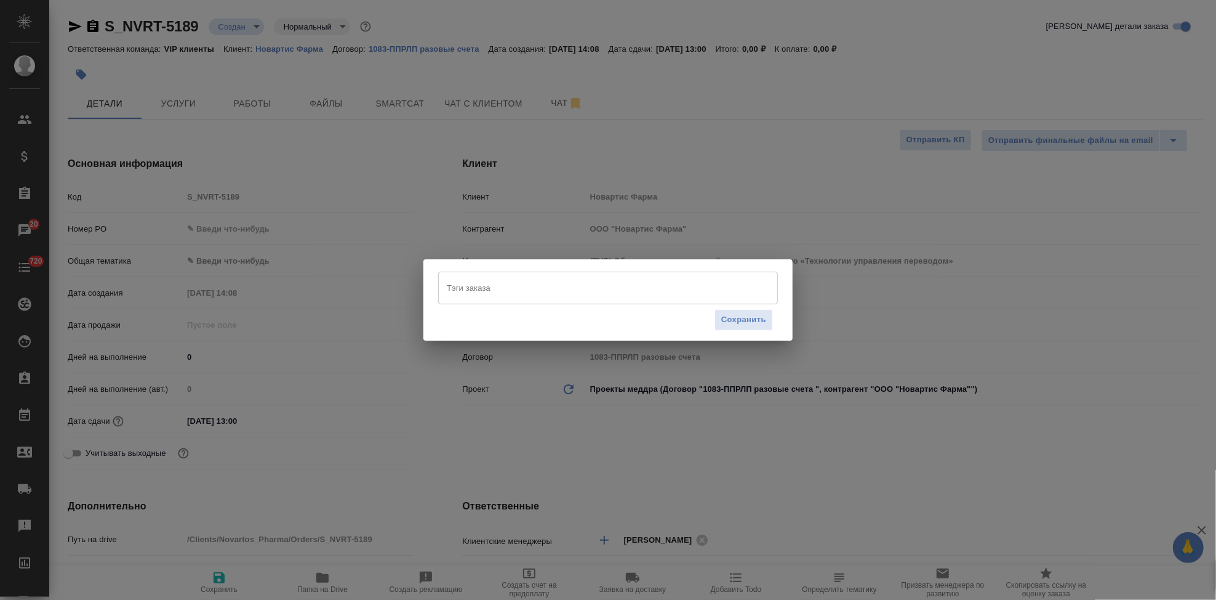
click at [532, 284] on input "Тэги заказа" at bounding box center [596, 287] width 305 height 21
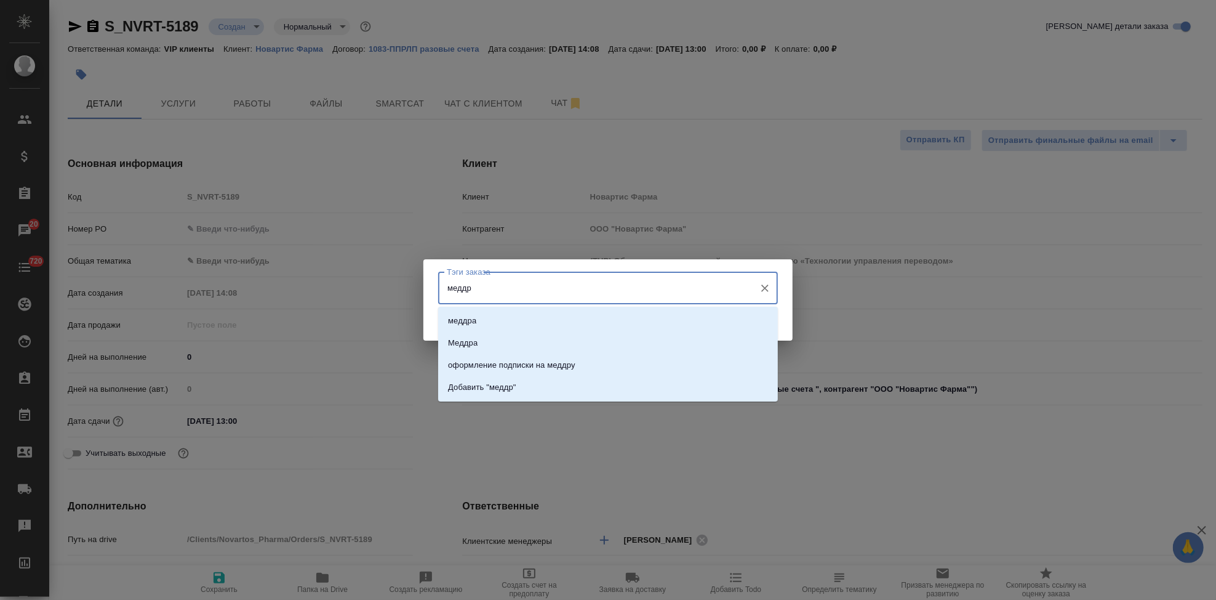
type input "меддра"
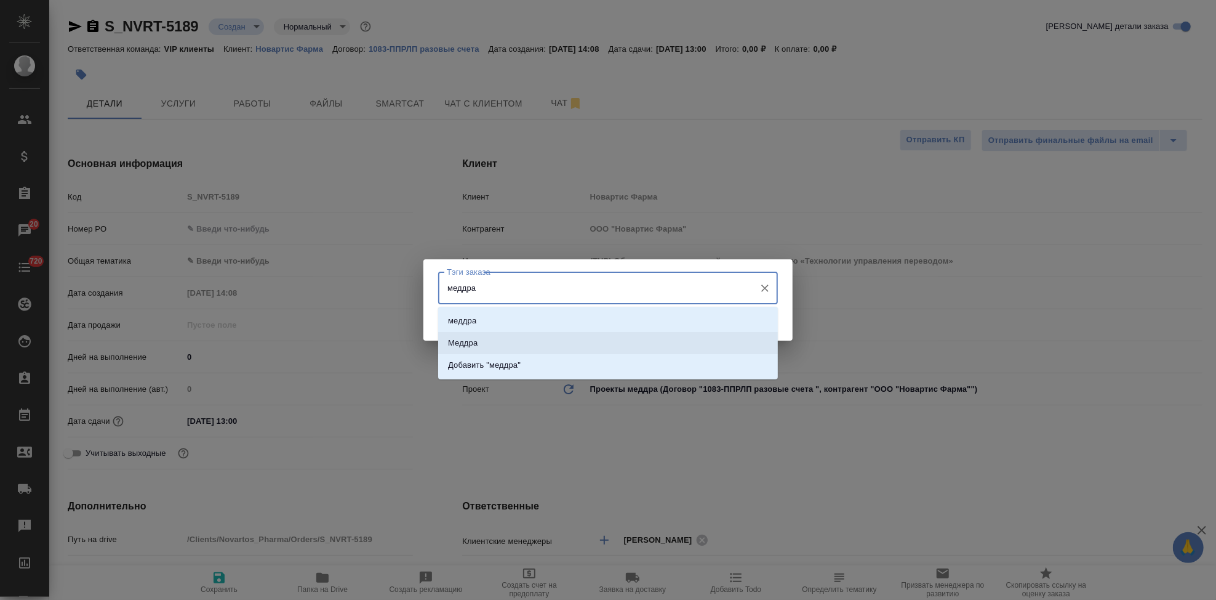
click at [486, 328] on li "меддра" at bounding box center [608, 321] width 340 height 22
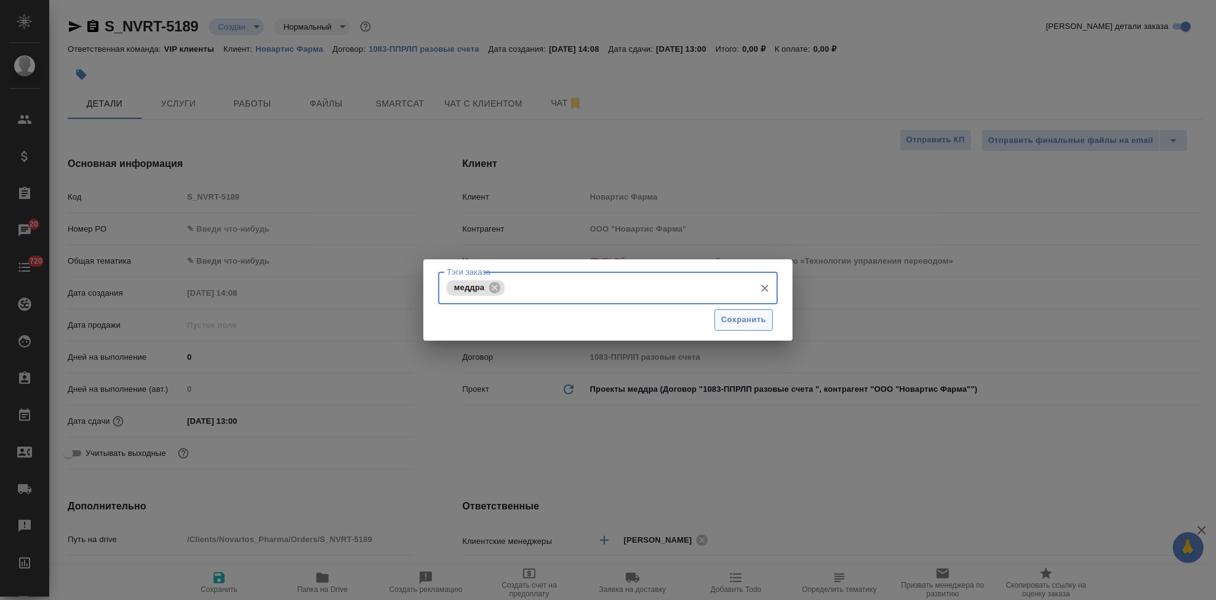
click at [735, 322] on span "Сохранить" at bounding box center [743, 320] width 45 height 14
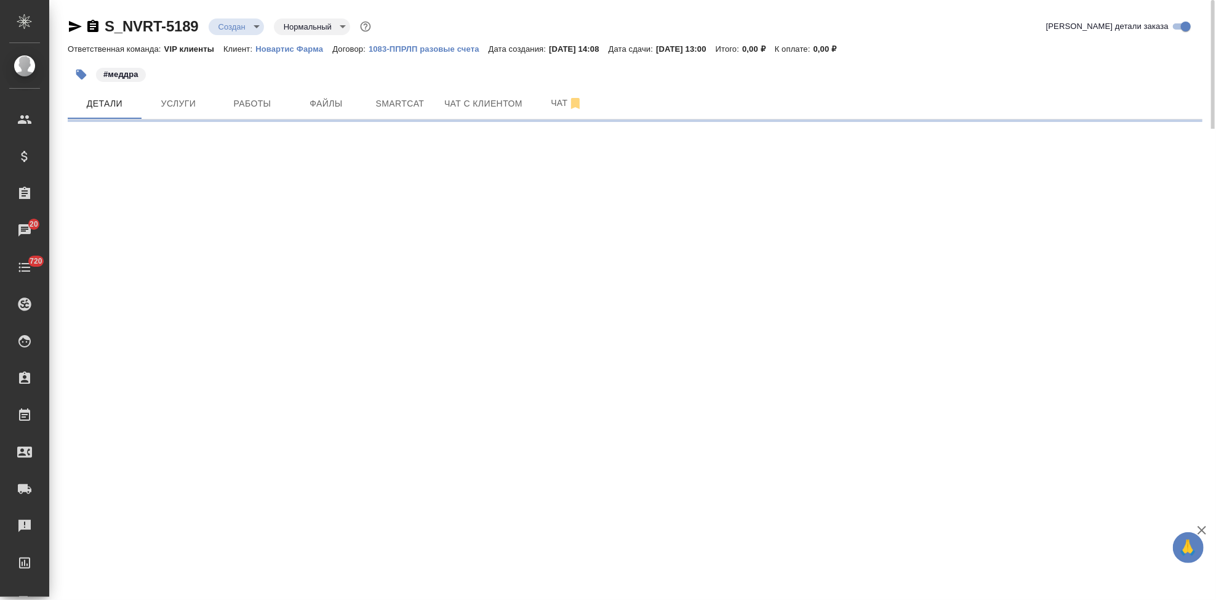
select select "RU"
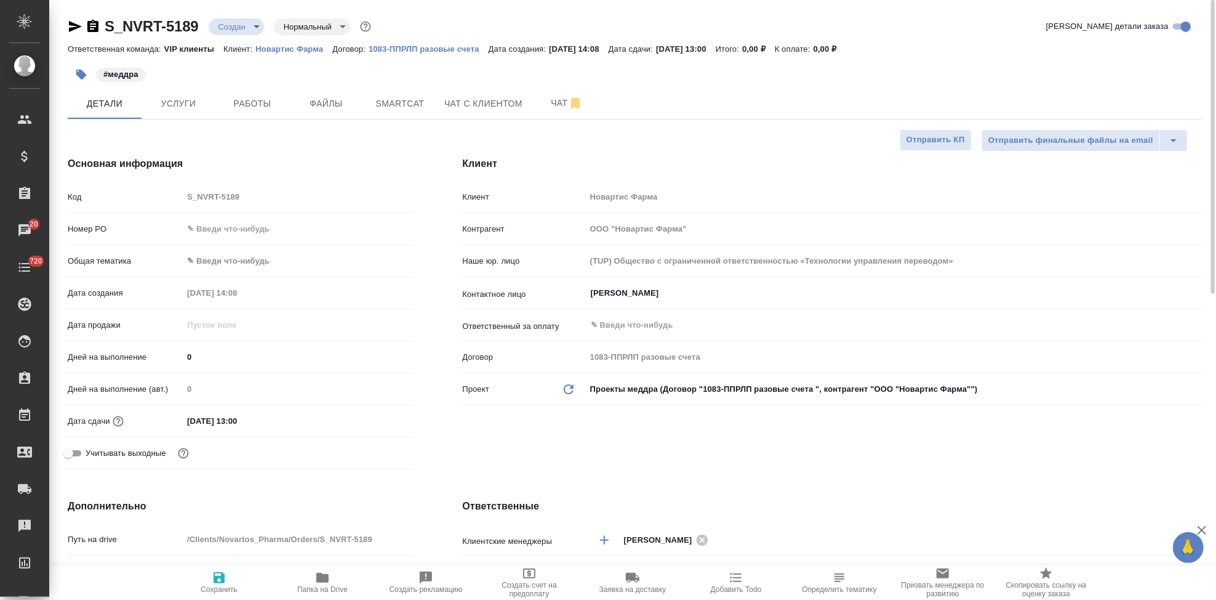
type textarea "x"
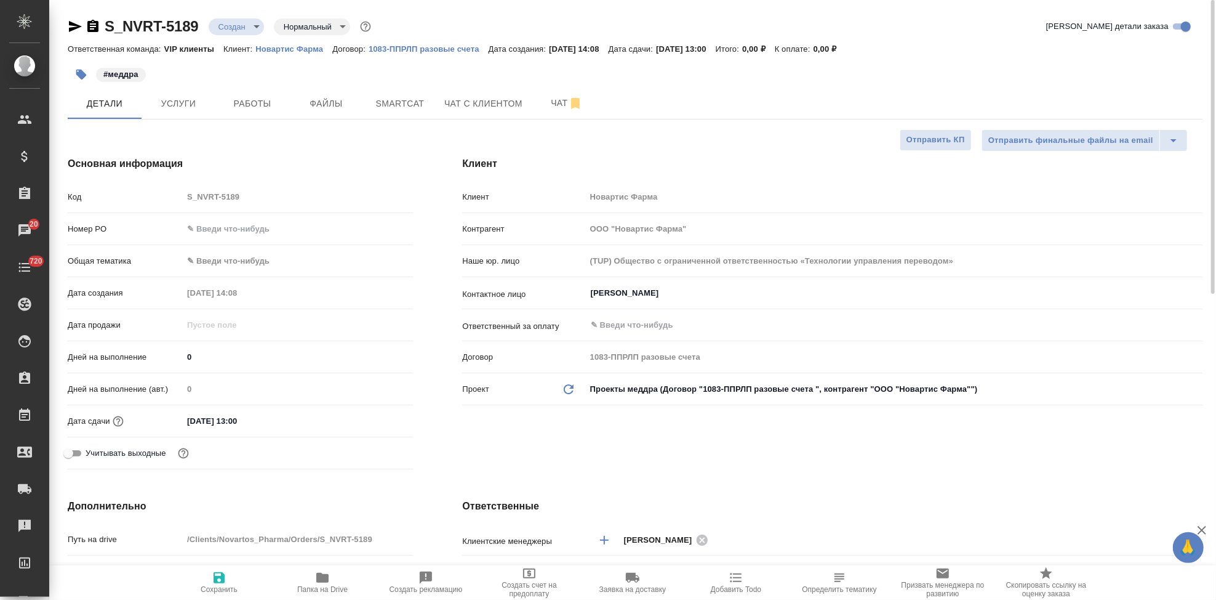
type textarea "x"
click at [299, 99] on span "Файлы" at bounding box center [326, 103] width 59 height 15
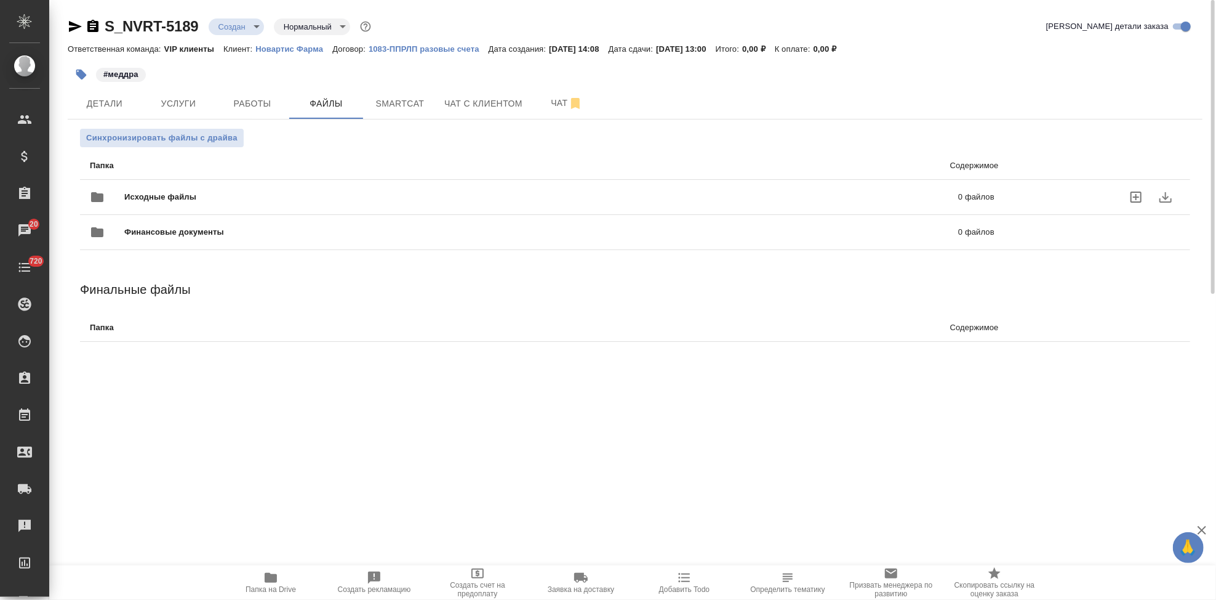
click at [1141, 190] on icon "uploadFiles" at bounding box center [1136, 197] width 15 height 15
click at [0, 0] on input "uploadFiles" at bounding box center [0, 0] width 0 height 0
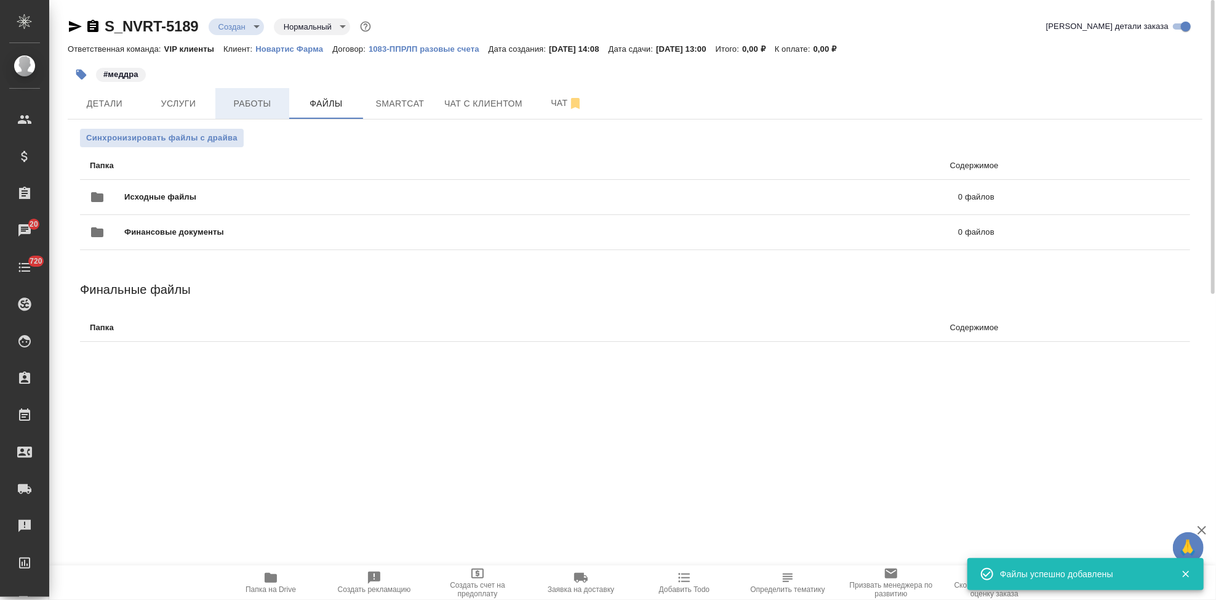
click at [223, 105] on span "Работы" at bounding box center [252, 103] width 59 height 15
click at [171, 105] on span "Услуги" at bounding box center [178, 103] width 59 height 15
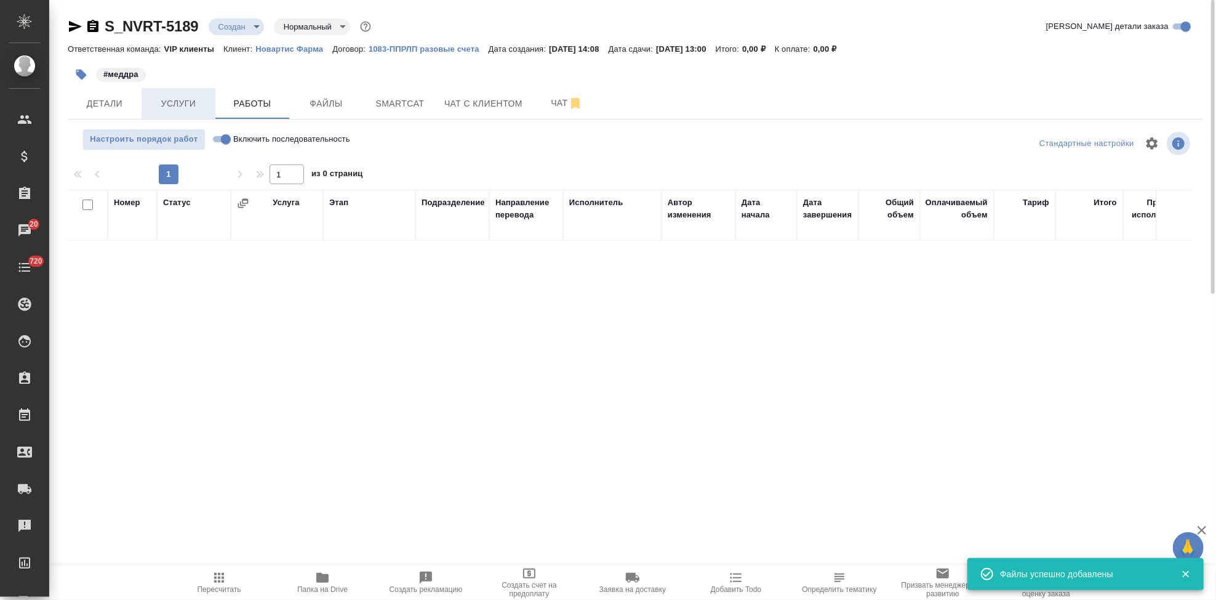
click at [171, 105] on div "S_NVRT-5189 Создан new Нормальный normal Кратко детали заказа Ответственная ком…" at bounding box center [635, 249] width 1149 height 498
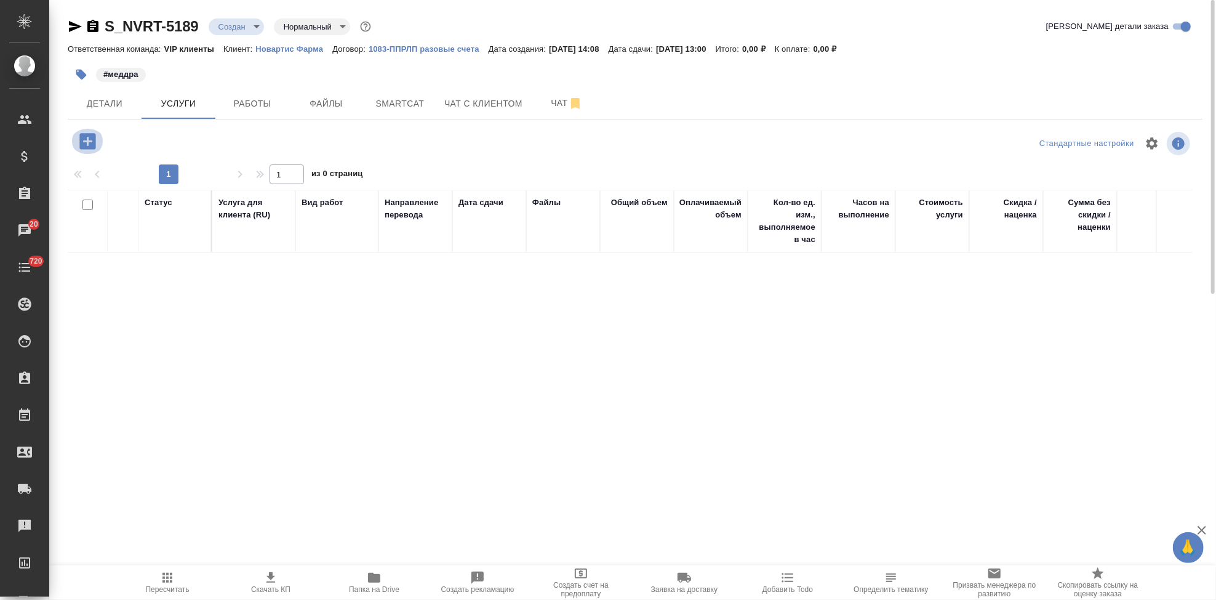
click at [84, 139] on icon "button" at bounding box center [87, 141] width 16 height 16
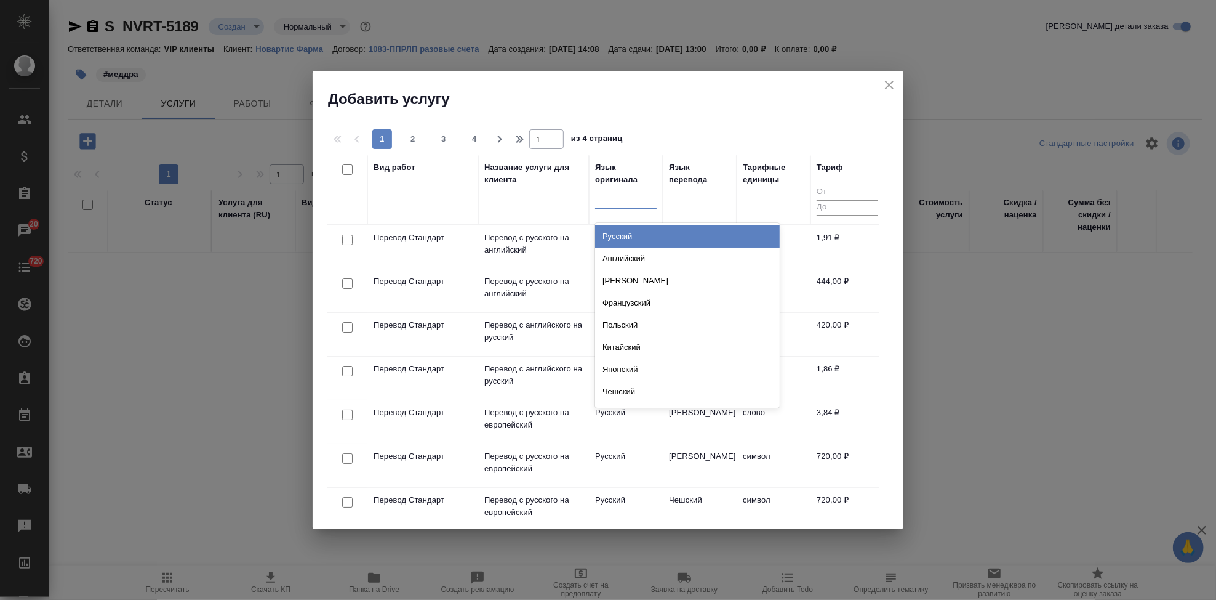
click at [623, 204] on div at bounding box center [626, 197] width 62 height 18
type input "[PERSON_NAME]"
click at [644, 239] on div "Английский" at bounding box center [687, 236] width 185 height 22
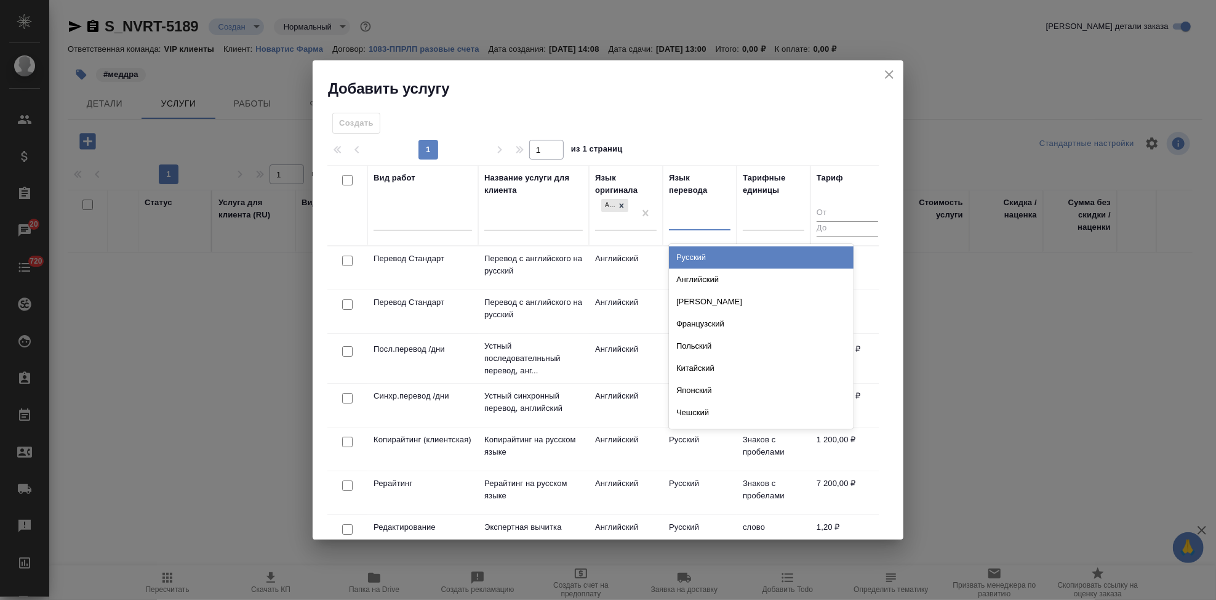
click at [700, 217] on div at bounding box center [700, 218] width 62 height 18
type input "рус"
click at [717, 253] on div "Русский" at bounding box center [761, 257] width 185 height 22
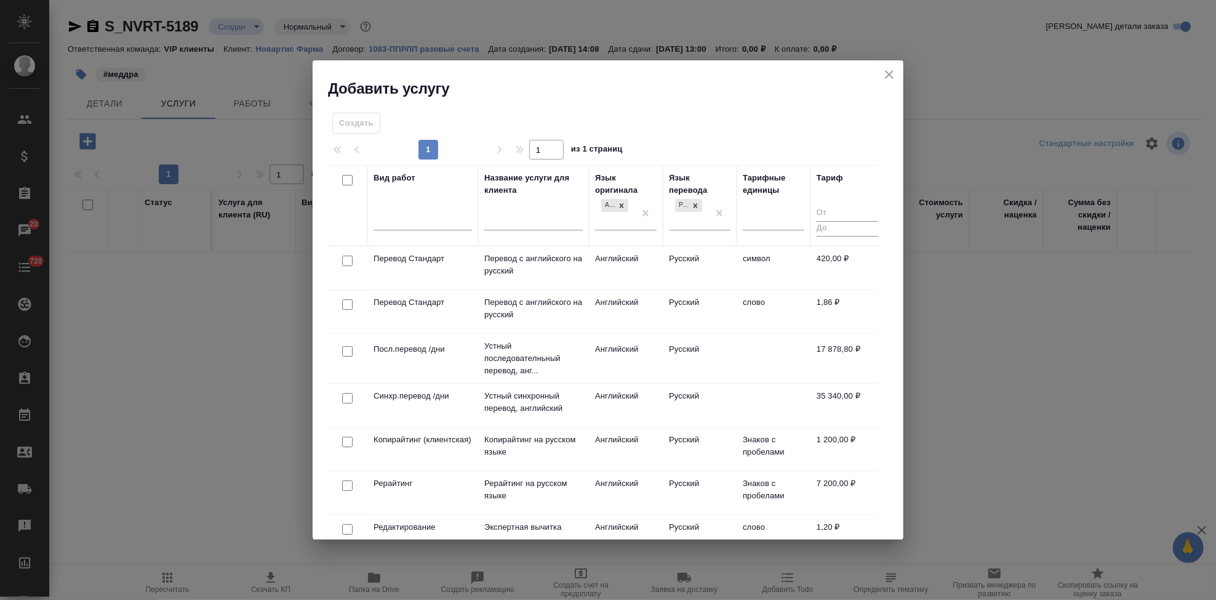
click at [658, 310] on td "Английский" at bounding box center [626, 311] width 74 height 43
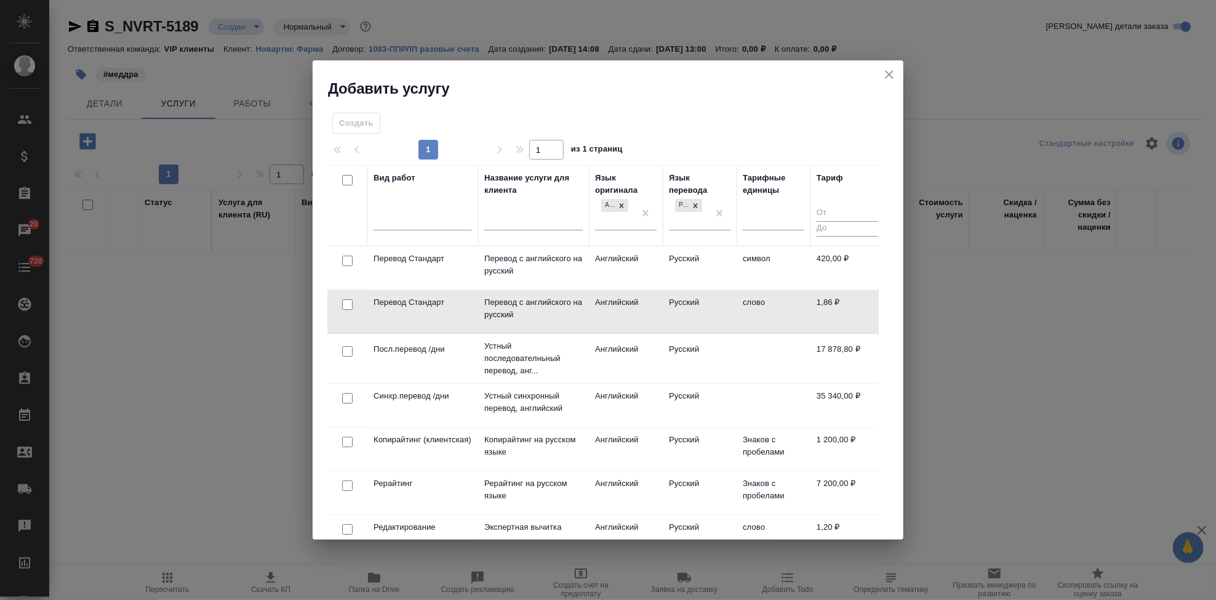
click at [658, 310] on td "Английский" at bounding box center [626, 311] width 74 height 43
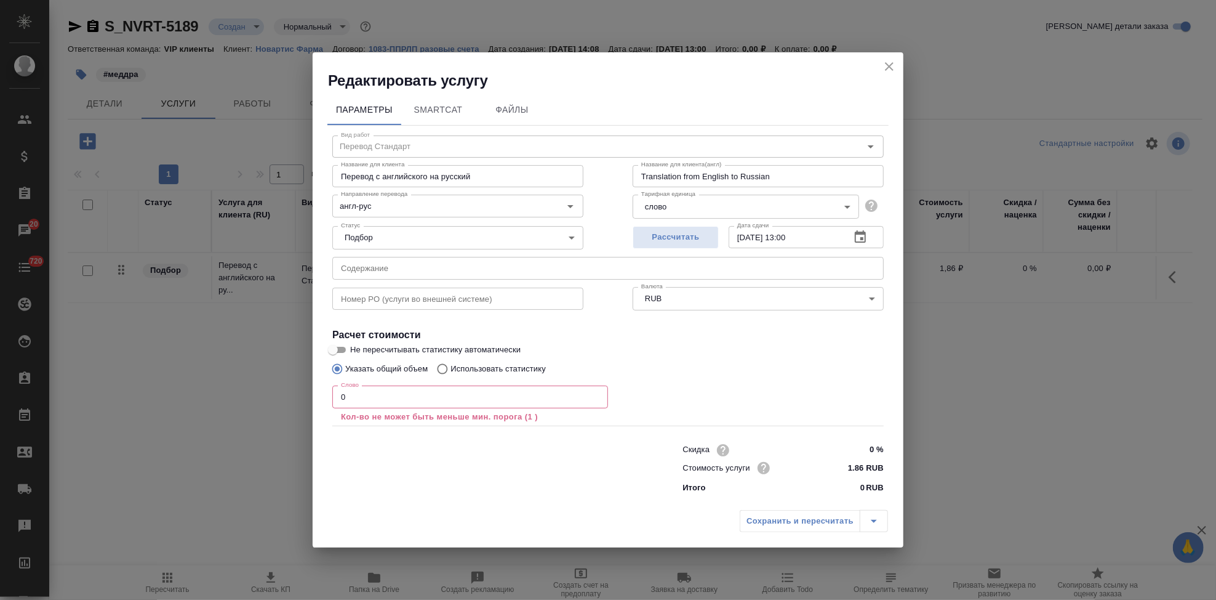
click at [388, 389] on input "0" at bounding box center [470, 396] width 276 height 22
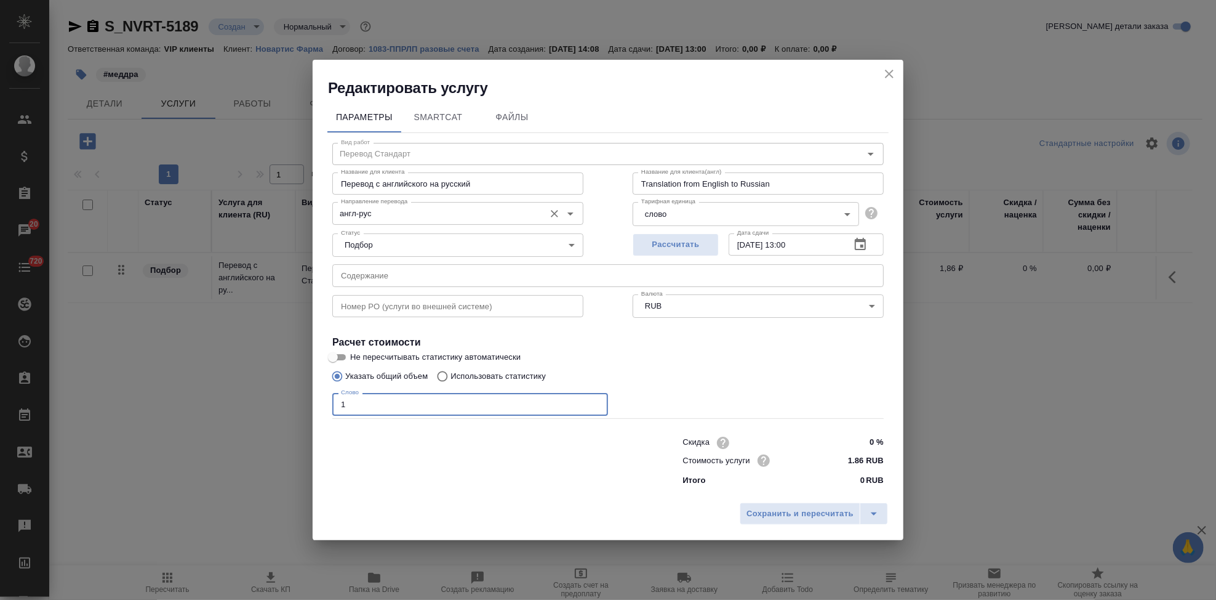
type input "1"
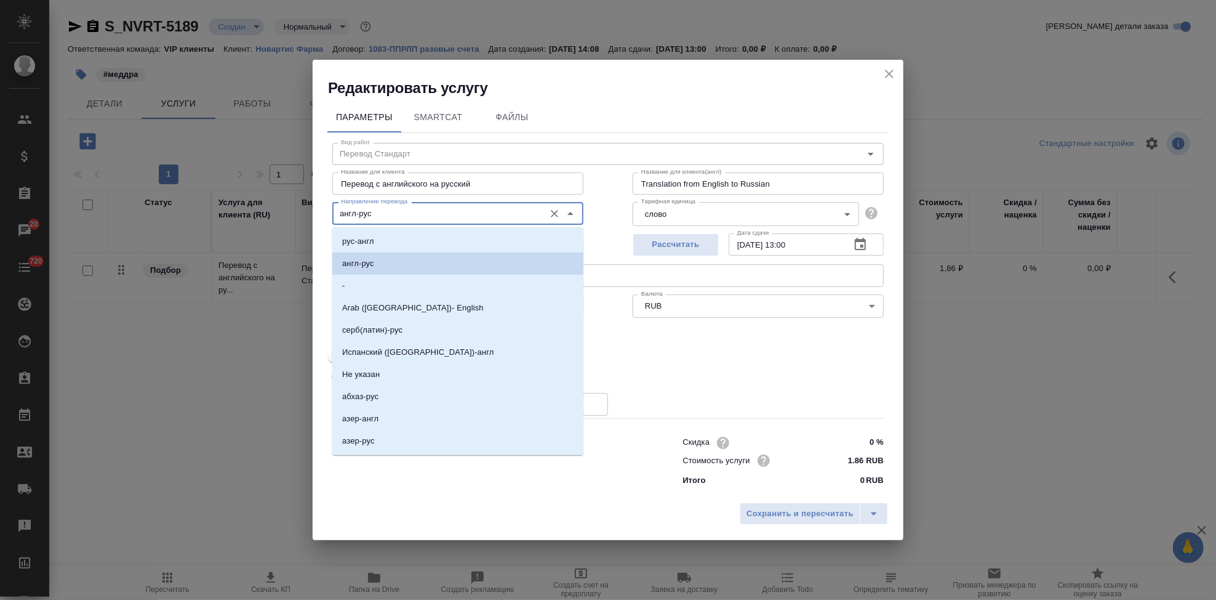
click at [400, 207] on input "англ-рус" at bounding box center [437, 213] width 203 height 15
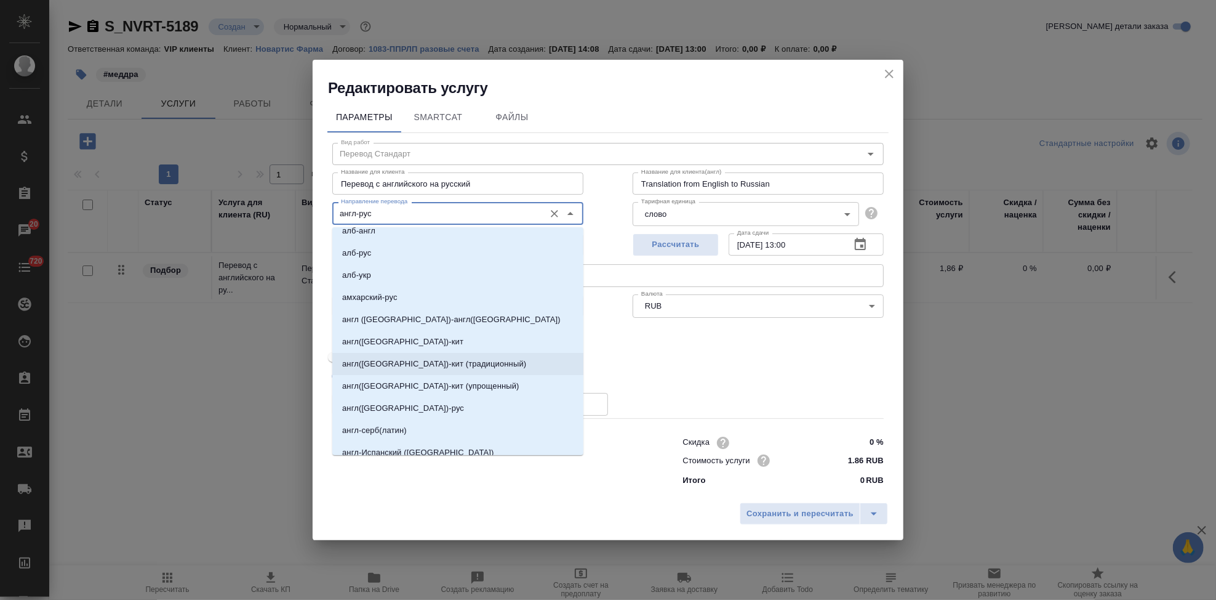
scroll to position [273, 0]
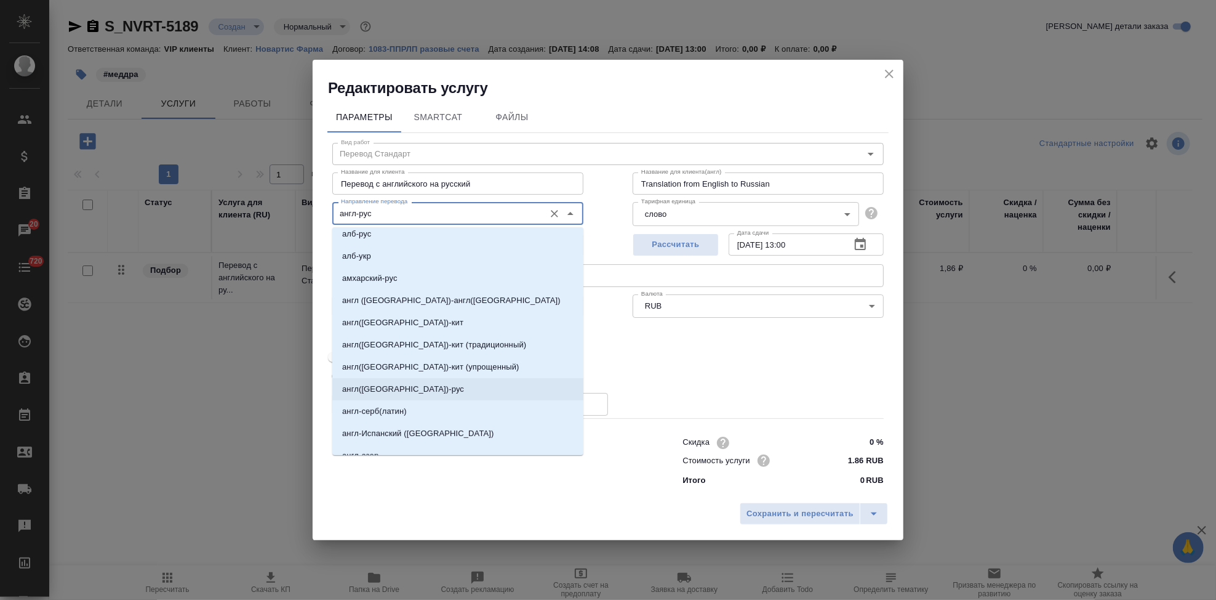
click at [396, 385] on p "англ([GEOGRAPHIC_DATA])-рус" at bounding box center [403, 389] width 122 height 12
type input "англ([GEOGRAPHIC_DATA])-рус"
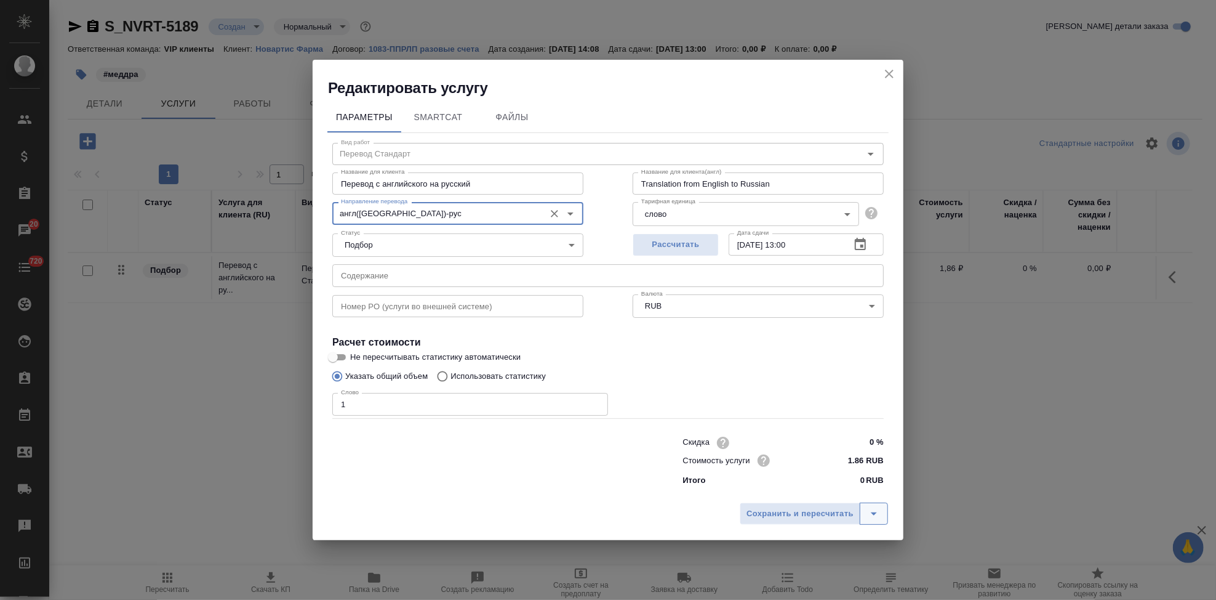
click at [882, 515] on button "split button" at bounding box center [874, 513] width 28 height 22
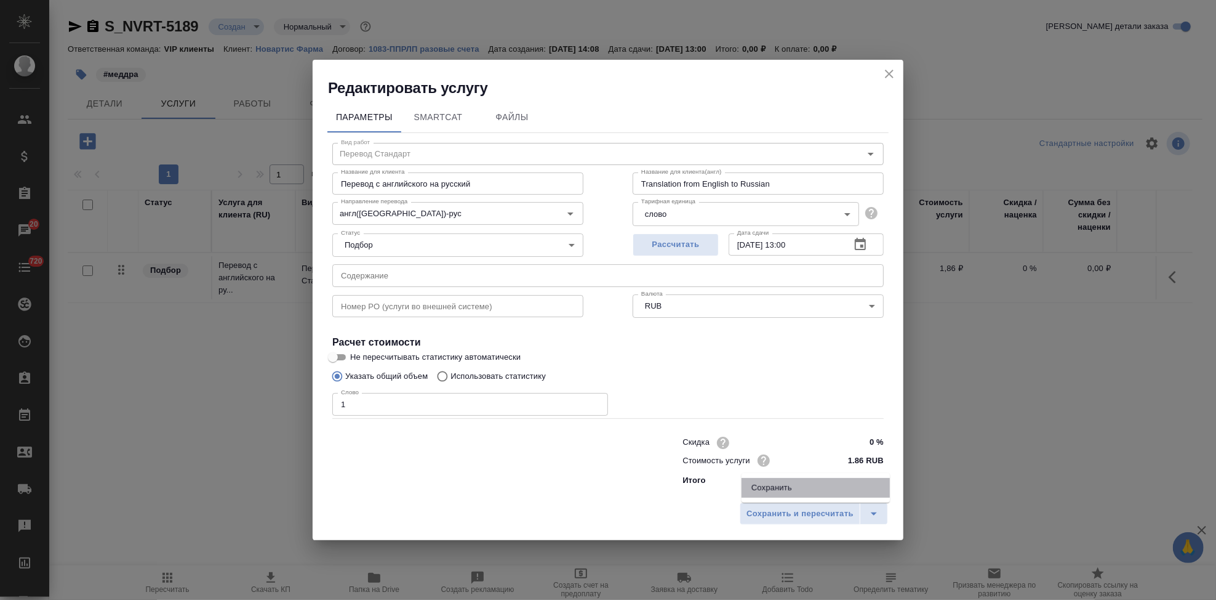
click at [795, 490] on li "Сохранить" at bounding box center [816, 488] width 148 height 20
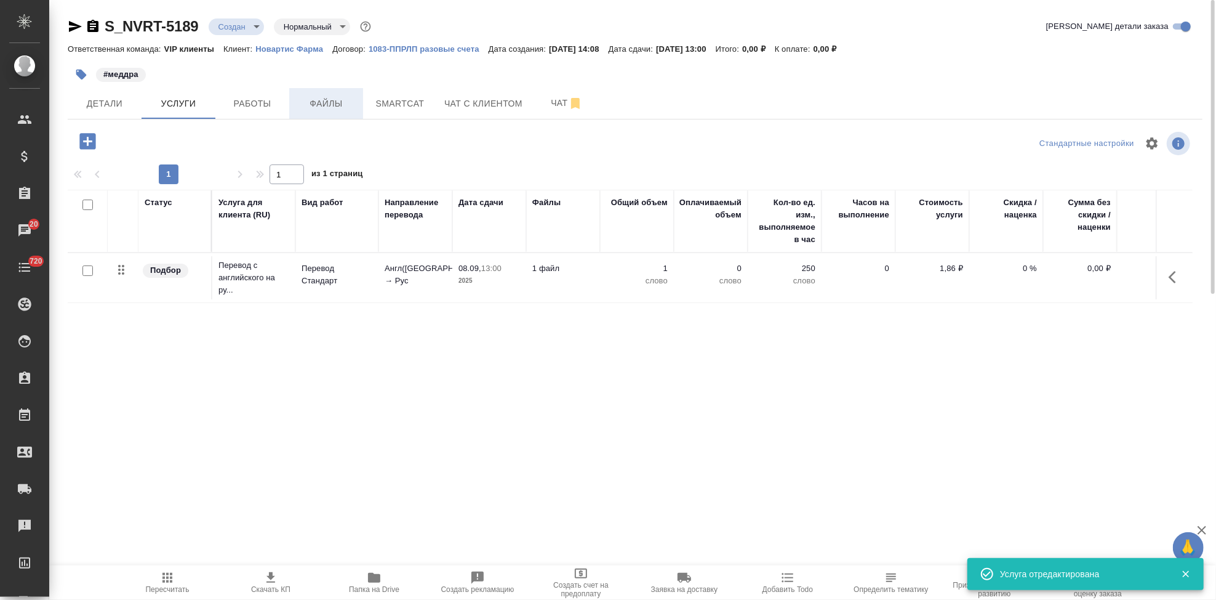
click at [340, 102] on span "Файлы" at bounding box center [326, 103] width 59 height 15
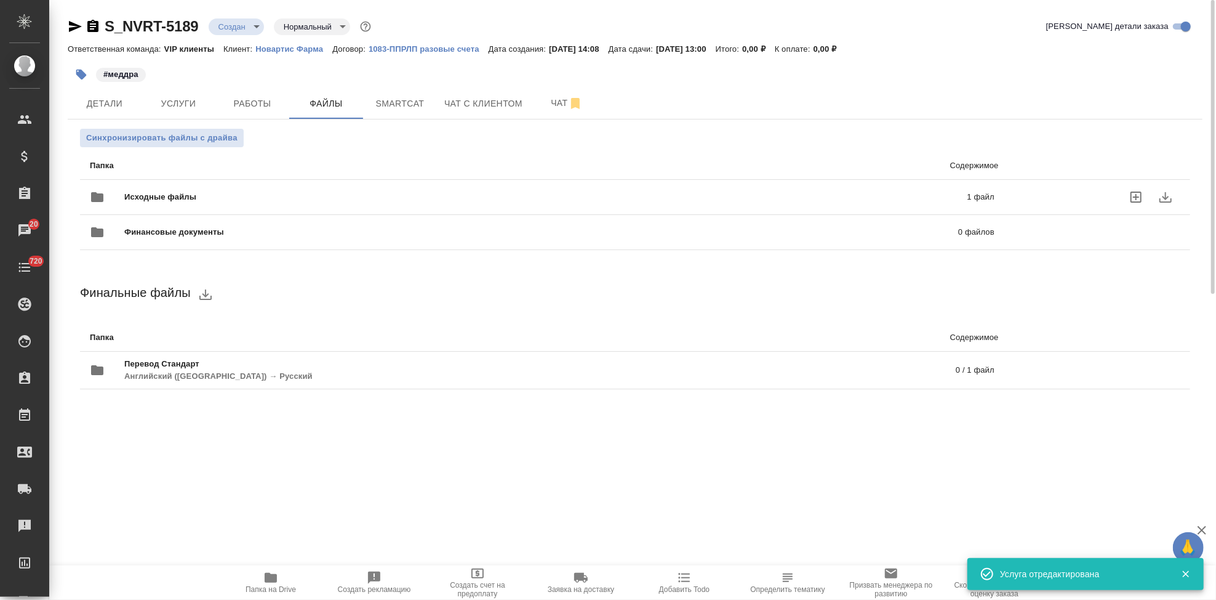
click at [680, 185] on div "Исходные файлы 1 файл" at bounding box center [542, 197] width 905 height 30
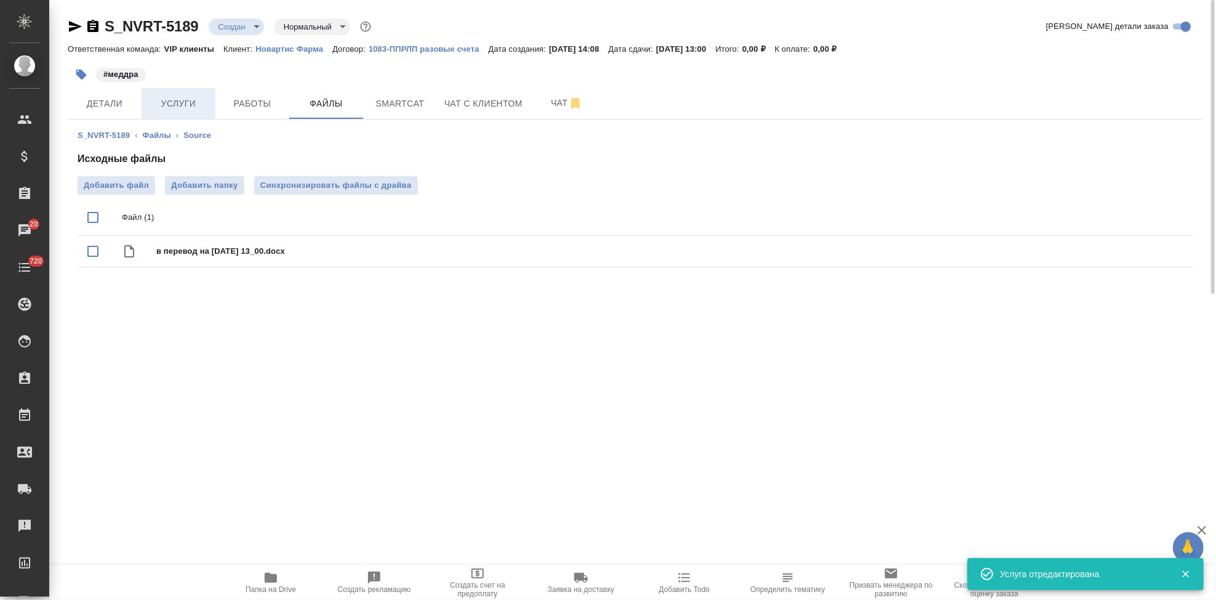
click at [183, 108] on span "Услуги" at bounding box center [178, 103] width 59 height 15
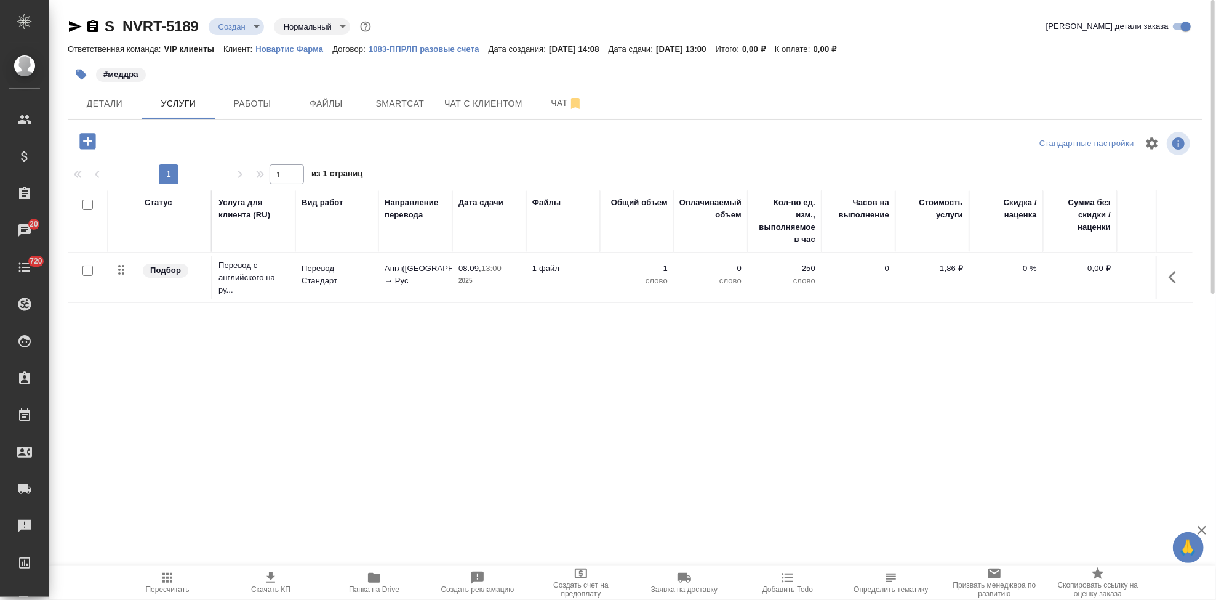
click at [86, 272] on input "checkbox" at bounding box center [87, 270] width 10 height 10
checkbox input "true"
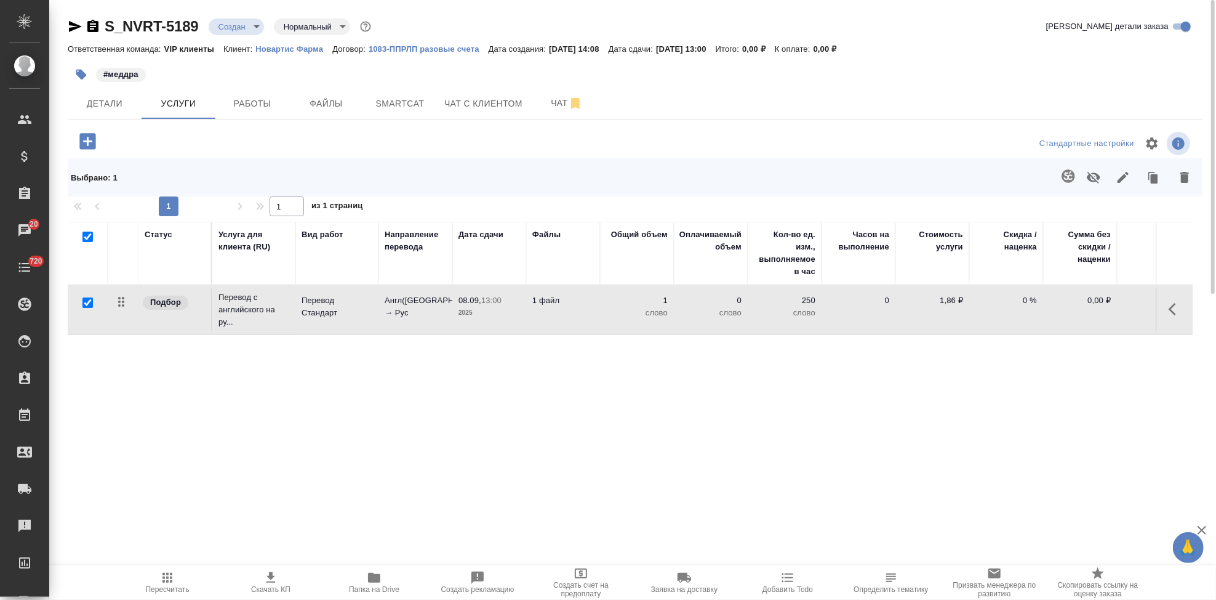
click at [1074, 178] on icon "button" at bounding box center [1068, 175] width 13 height 13
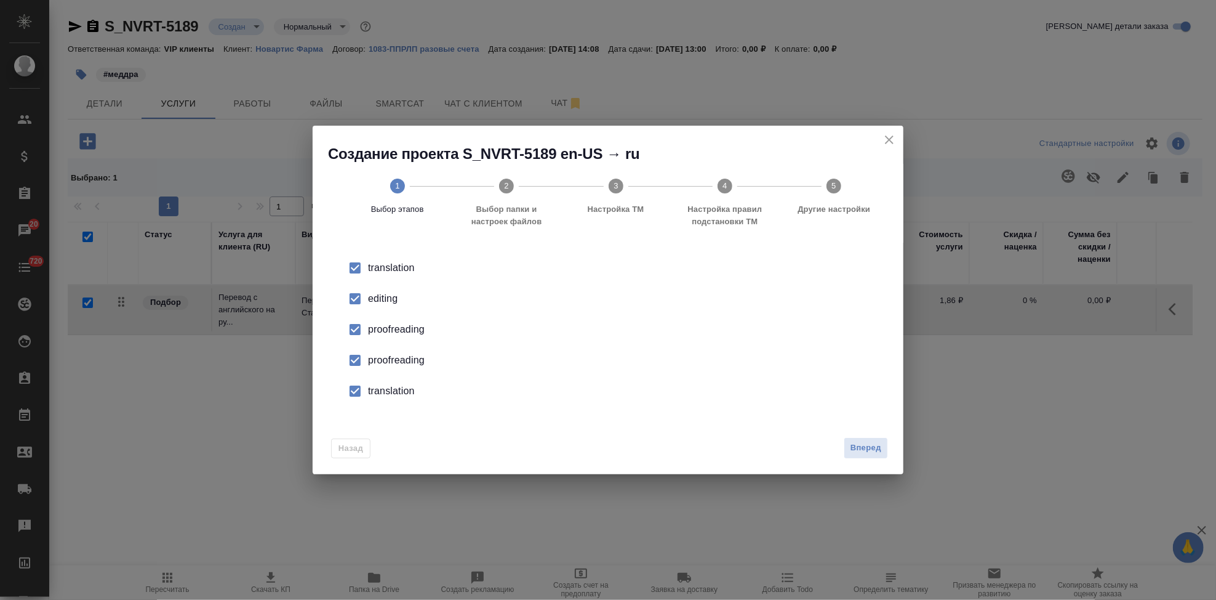
click at [353, 295] on input "checkbox" at bounding box center [355, 299] width 26 height 26
click at [361, 366] on input "checkbox" at bounding box center [355, 360] width 26 height 26
click at [355, 396] on input "checkbox" at bounding box center [355, 391] width 26 height 26
click at [875, 450] on span "Вперед" at bounding box center [866, 448] width 31 height 14
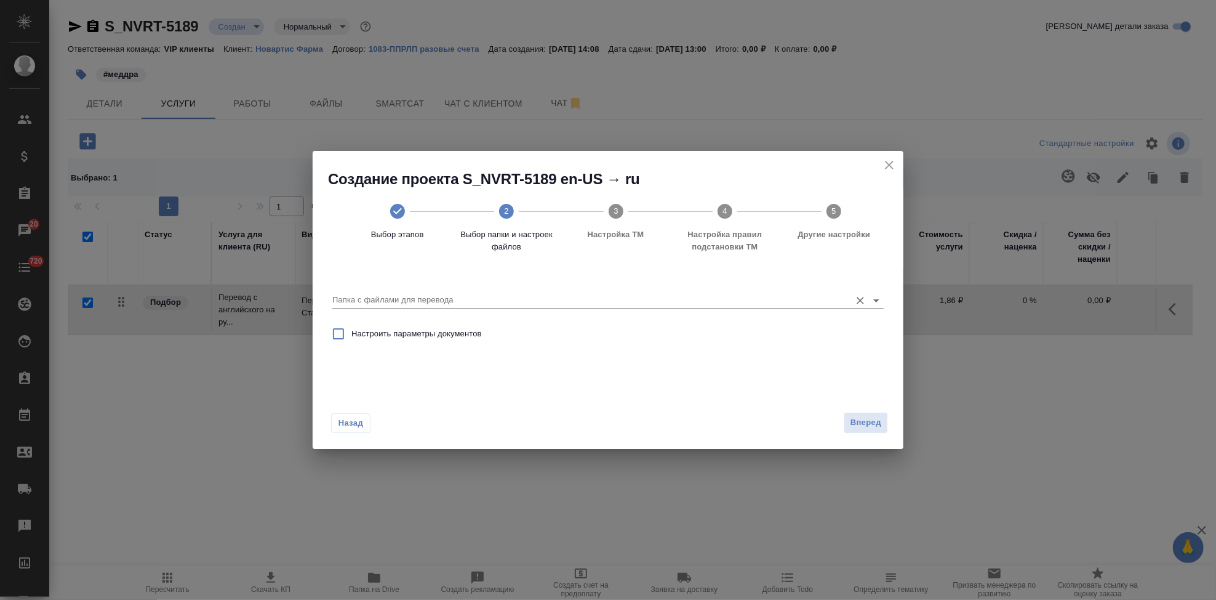
click at [807, 303] on input "Папка с файлами для перевода" at bounding box center [588, 299] width 512 height 15
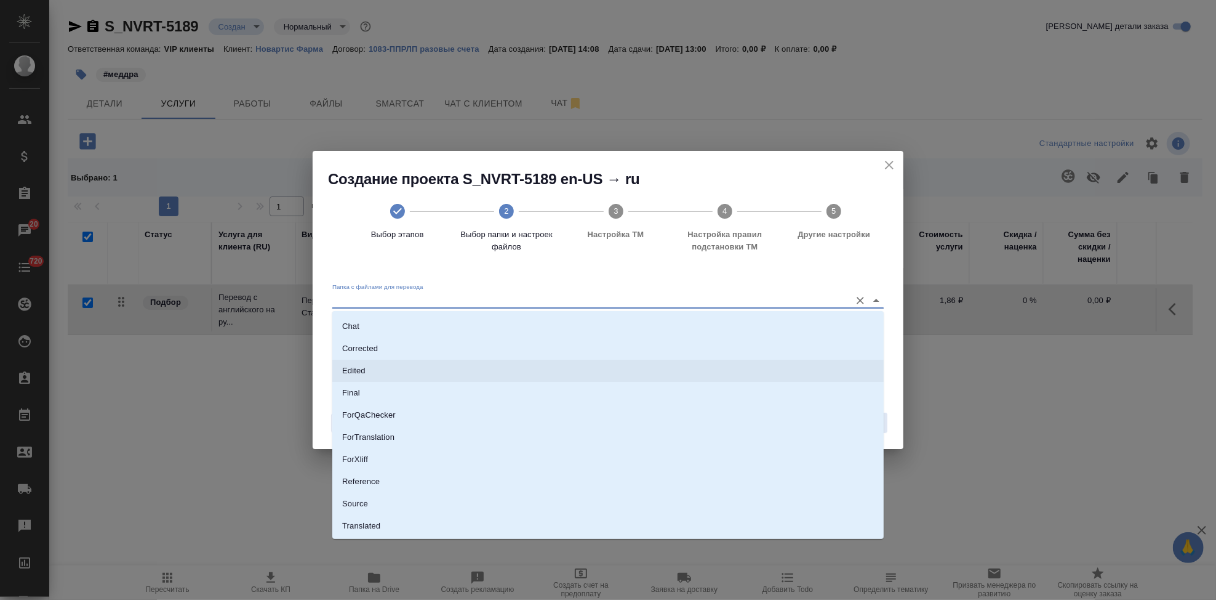
scroll to position [63, 0]
click at [388, 481] on li "Source" at bounding box center [608, 483] width 552 height 22
type input "Source"
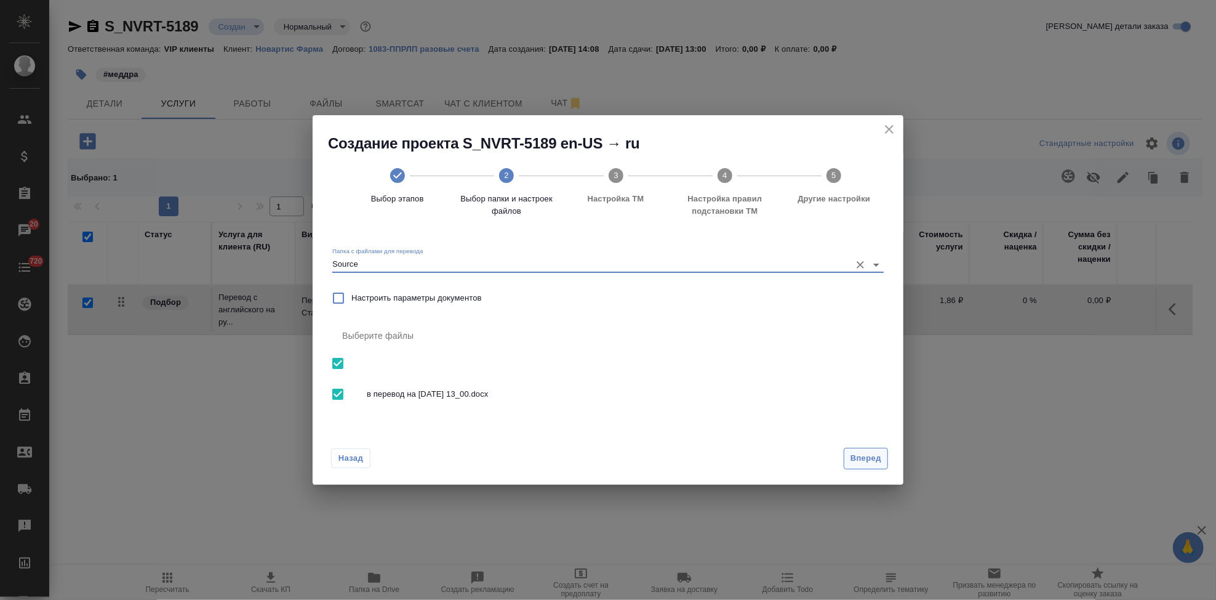
click at [868, 459] on span "Вперед" at bounding box center [866, 458] width 31 height 14
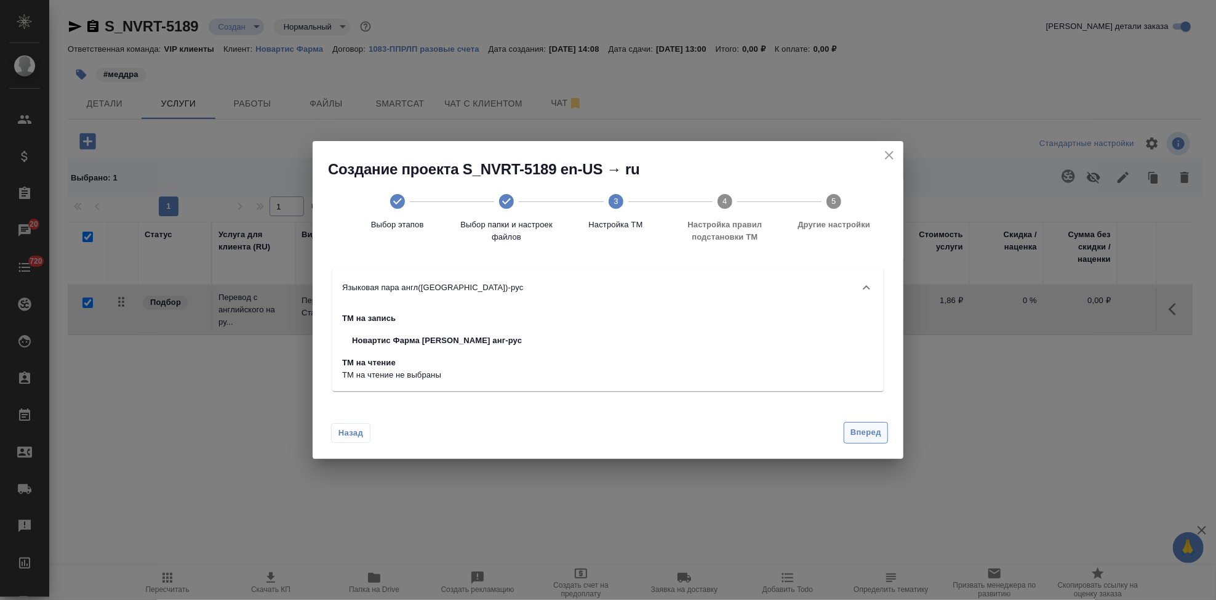
click at [869, 438] on span "Вперед" at bounding box center [866, 432] width 31 height 14
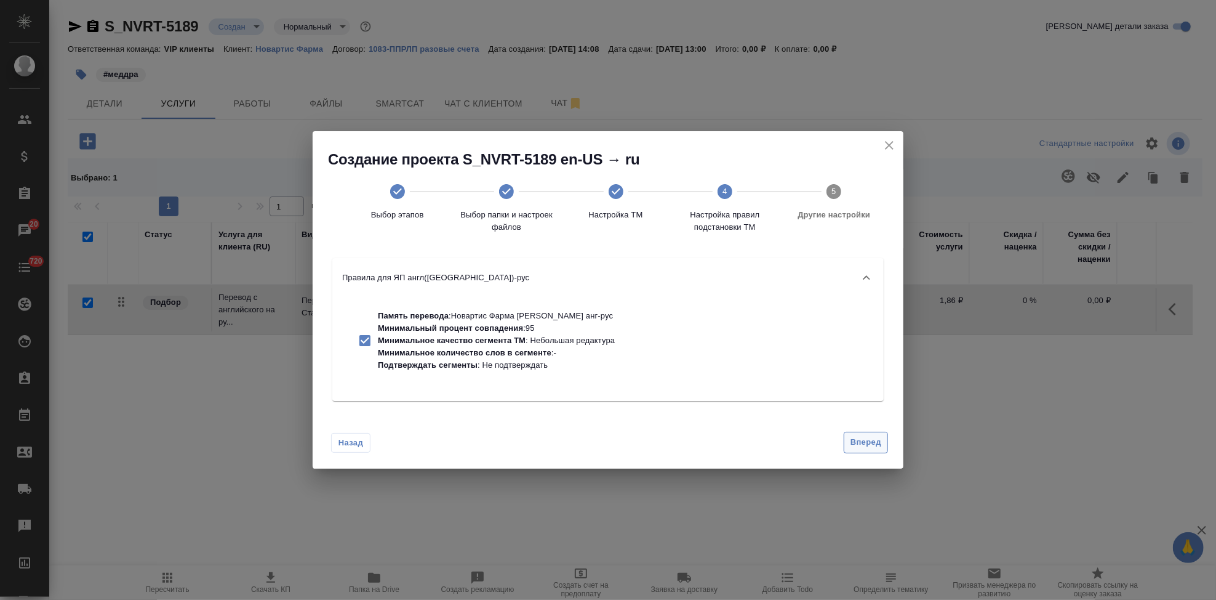
click at [864, 444] on span "Вперед" at bounding box center [866, 442] width 31 height 14
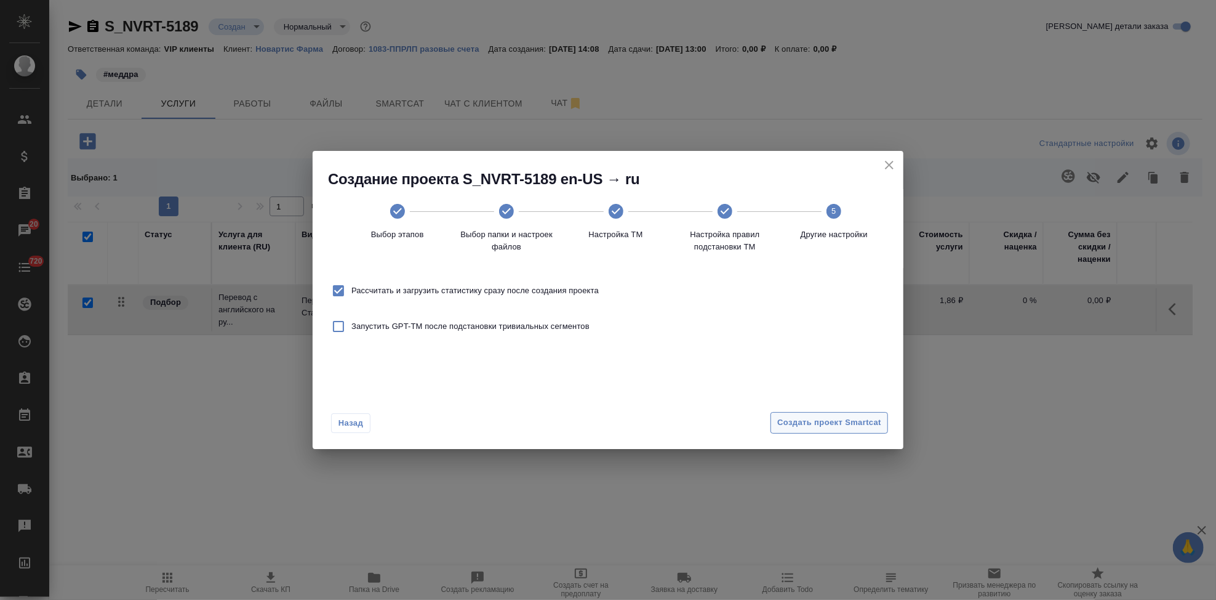
click at [863, 419] on span "Создать проект Smartcat" at bounding box center [829, 423] width 104 height 14
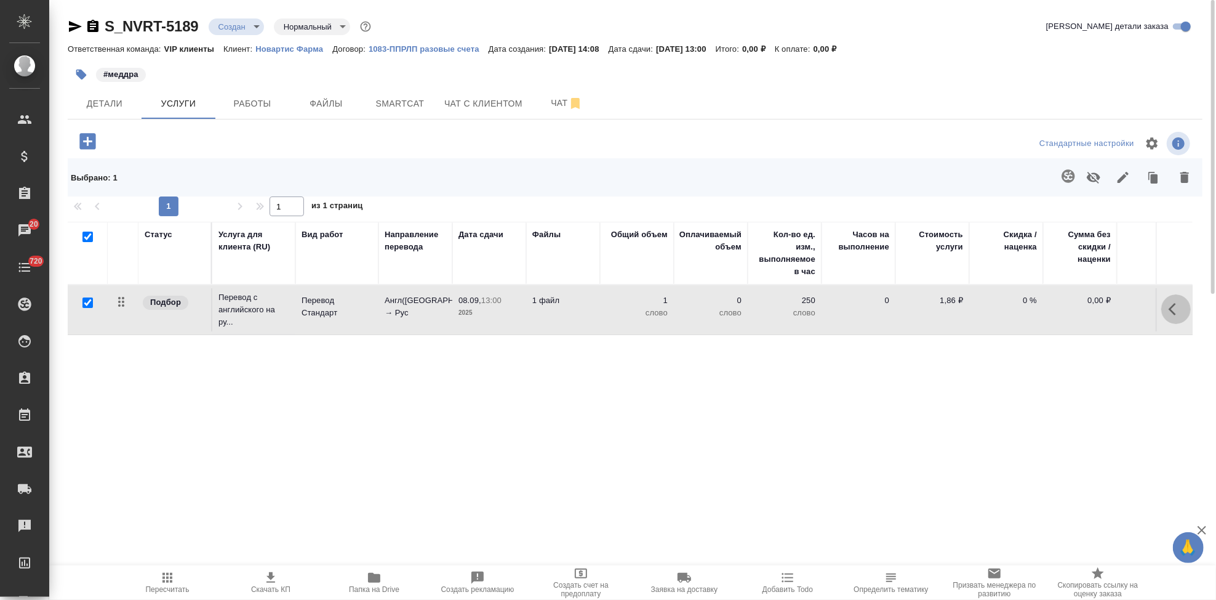
click at [1176, 311] on icon "button" at bounding box center [1176, 309] width 15 height 15
click at [1099, 311] on icon "button" at bounding box center [1106, 309] width 15 height 15
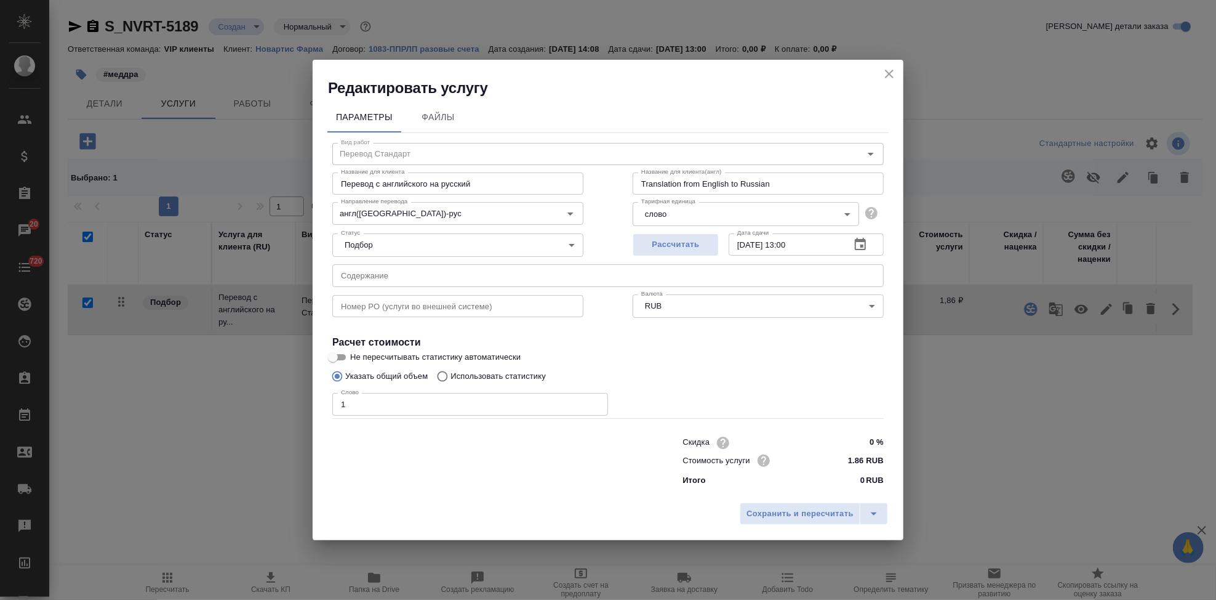
click at [447, 376] on input "Использовать статистику" at bounding box center [441, 375] width 20 height 23
radio input "true"
radio input "false"
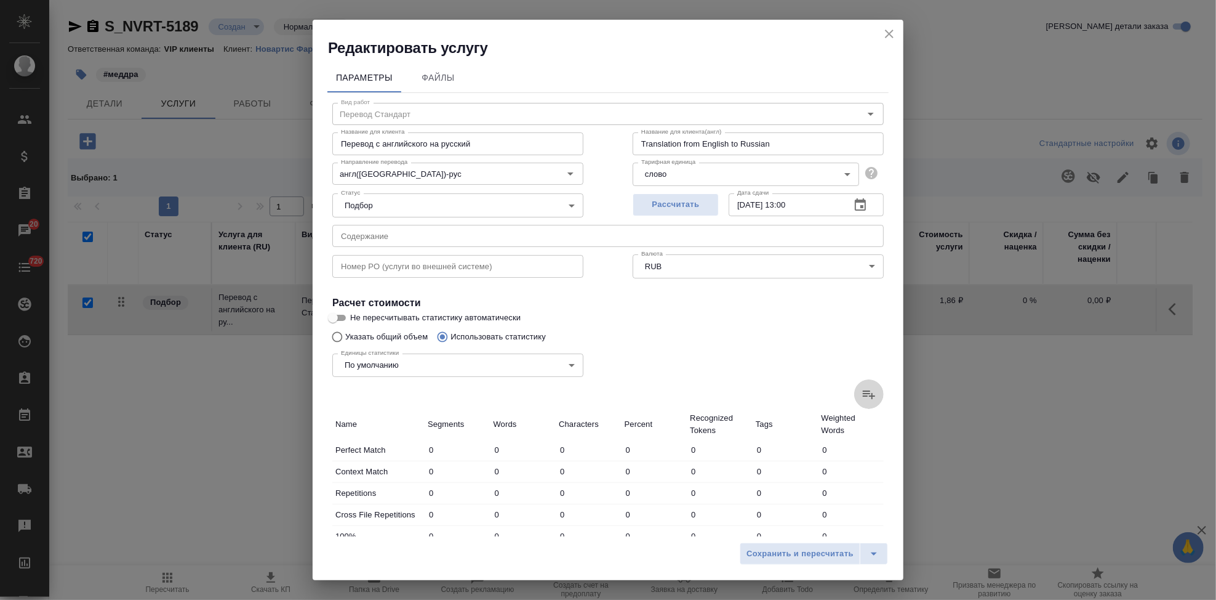
click at [867, 387] on label at bounding box center [869, 394] width 30 height 30
click at [0, 0] on input "file" at bounding box center [0, 0] width 0 height 0
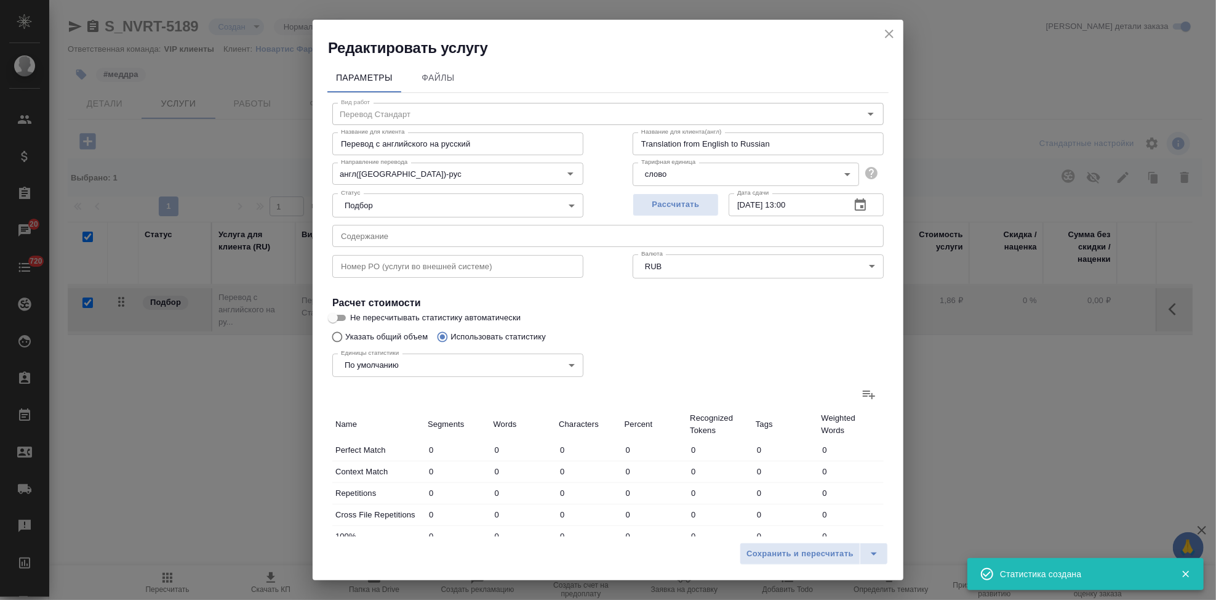
type input "19"
type input "156"
type input "1144"
type input "20"
type input "232"
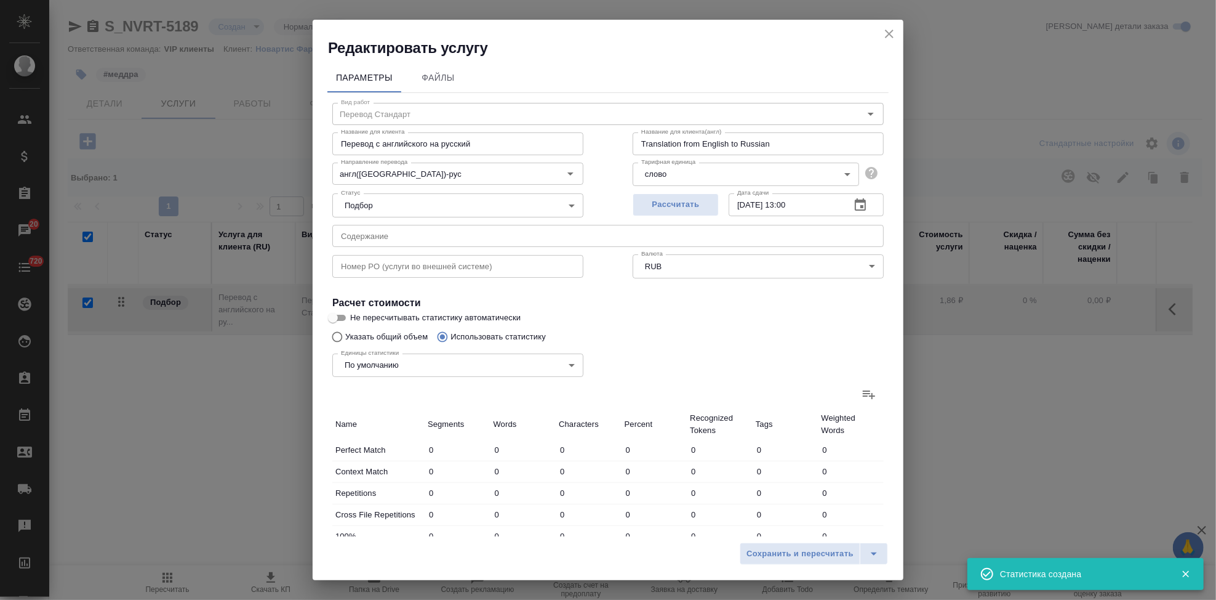
type input "1454"
type input "11"
type input "313"
type input "2194"
type input "39"
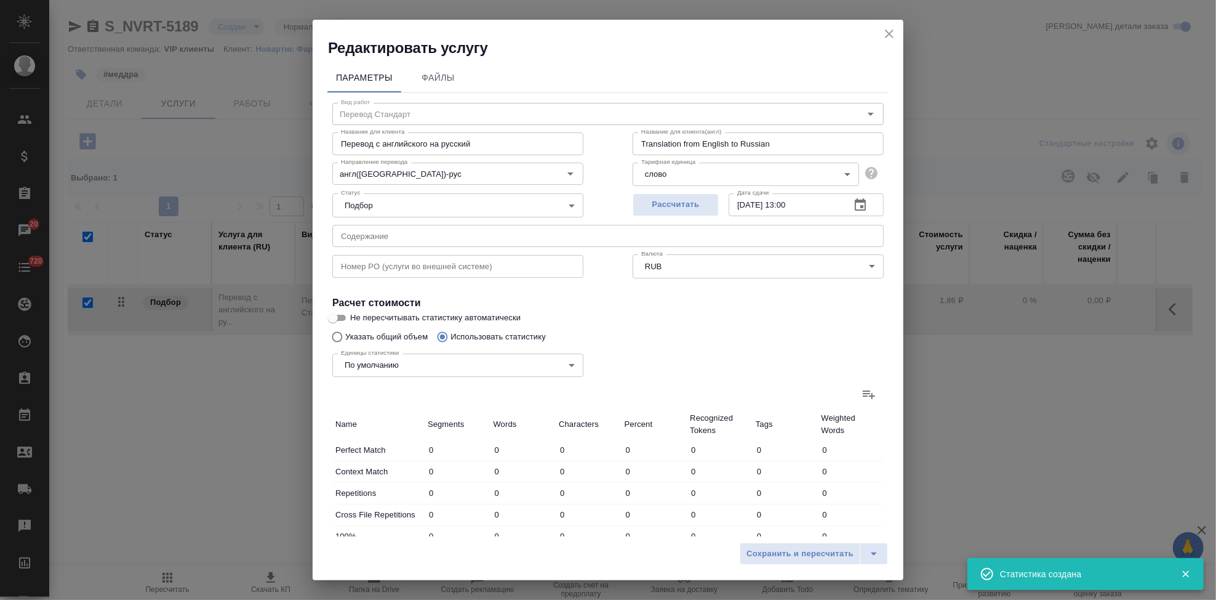
type input "795"
type input "5337"
type input "18"
type input "375"
type input "2375"
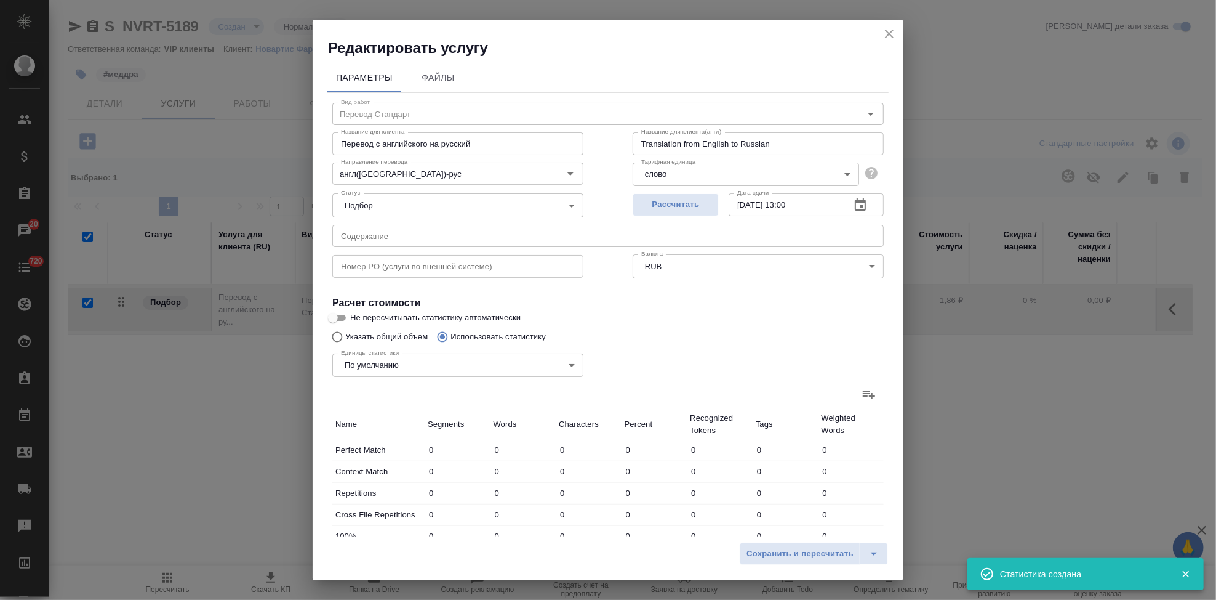
type input "72"
type input "1483"
type input "10128"
type input "179"
type input "3354"
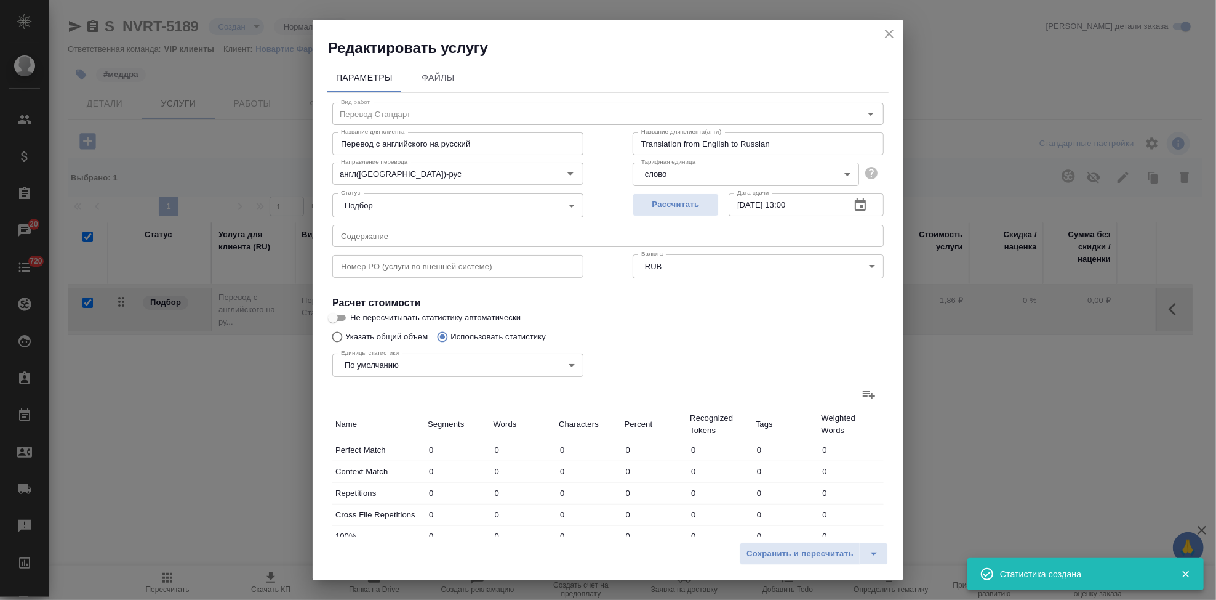
type input "22632"
type input "179"
type input "3354"
type input "22632"
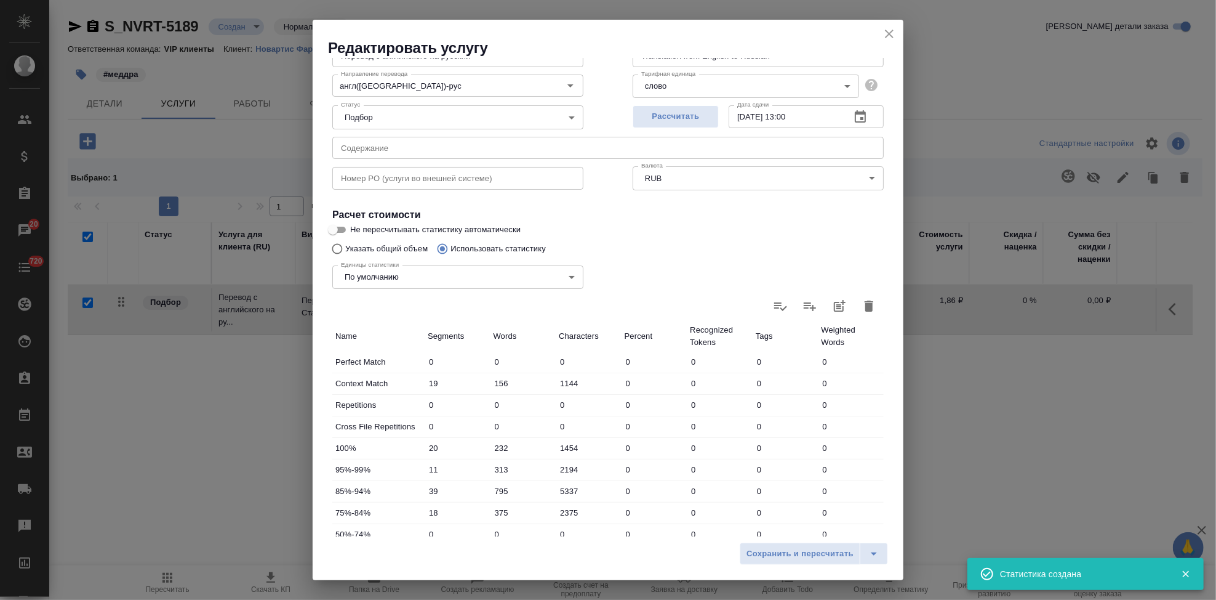
scroll to position [239, 0]
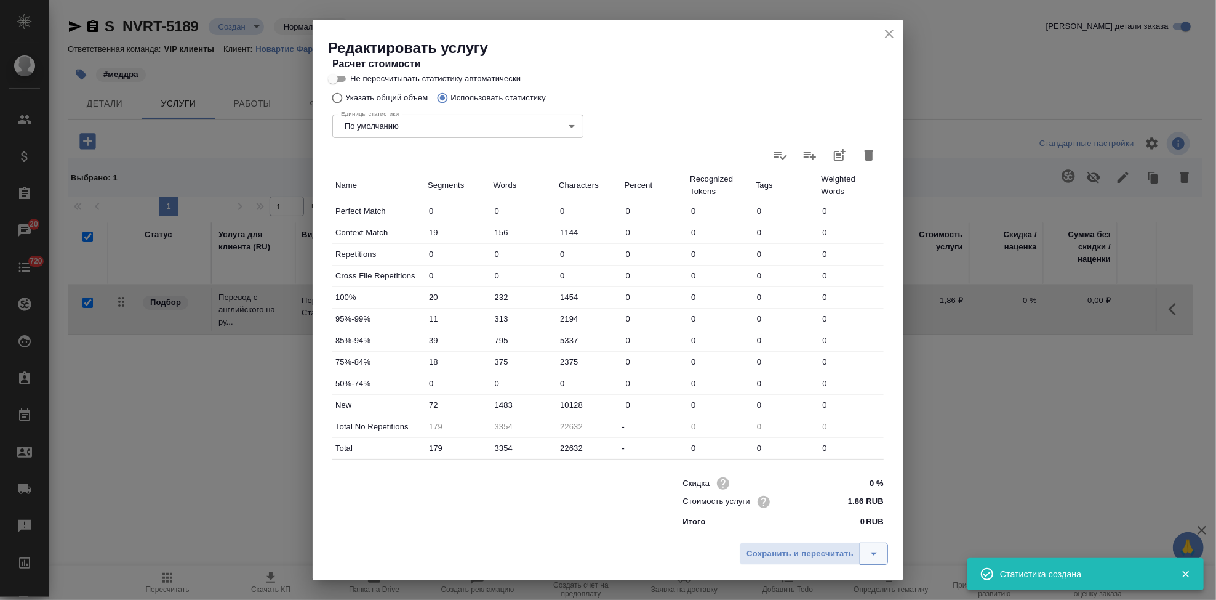
click at [872, 560] on icon "split button" at bounding box center [874, 553] width 15 height 15
click at [831, 531] on li "Сохранить" at bounding box center [816, 528] width 148 height 20
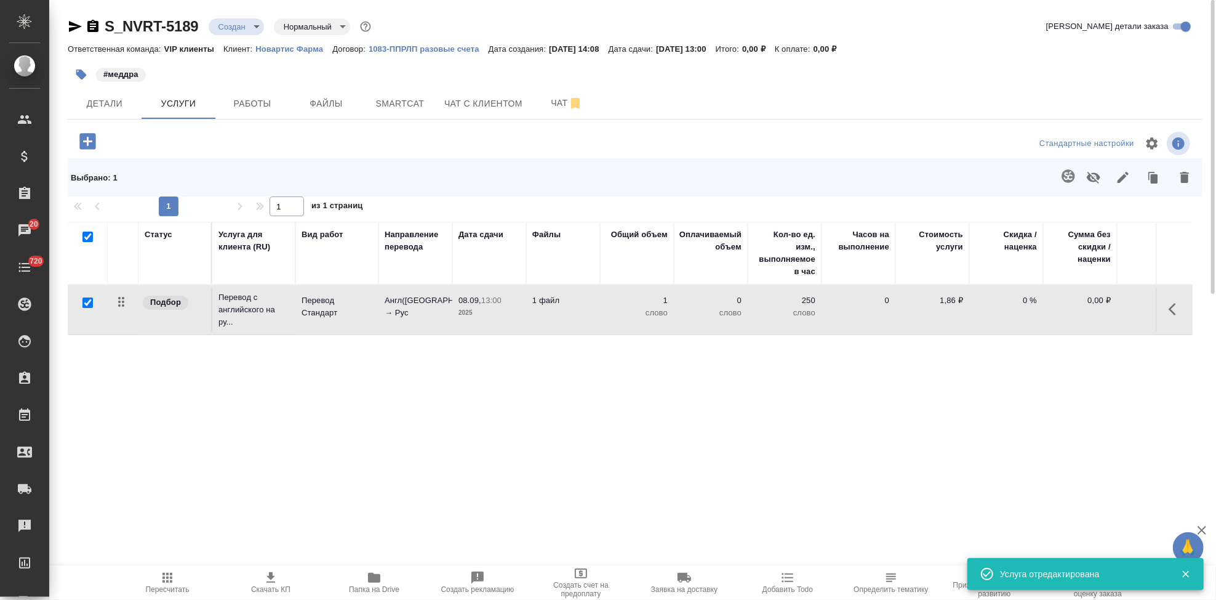
click at [169, 578] on icon "button" at bounding box center [167, 577] width 15 height 15
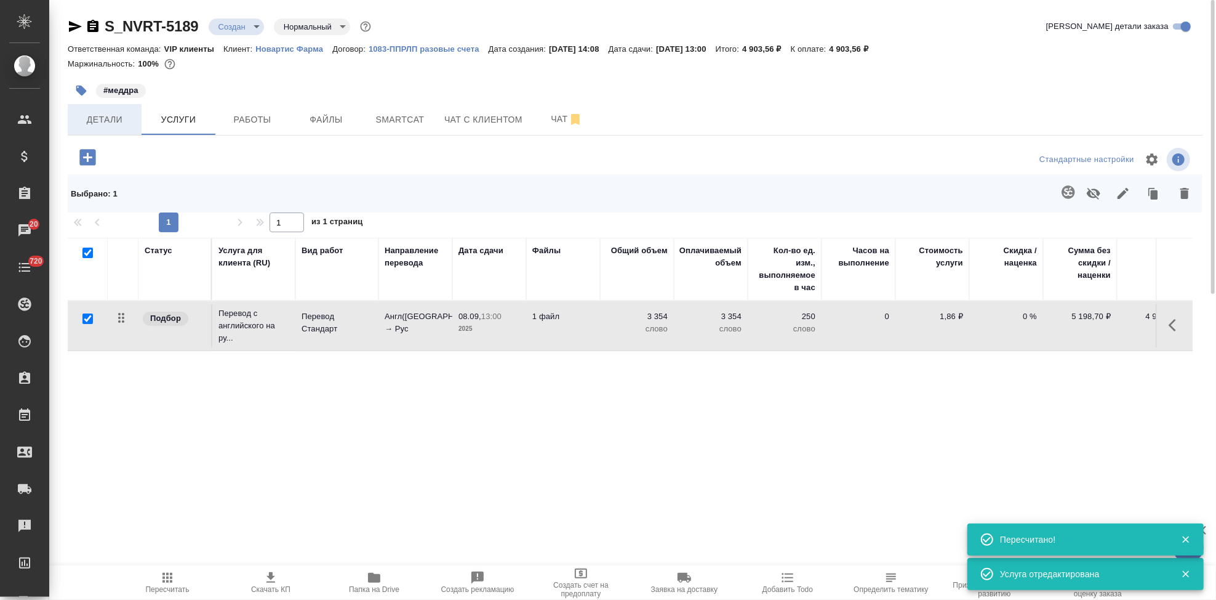
click at [130, 124] on span "Детали" at bounding box center [104, 119] width 59 height 15
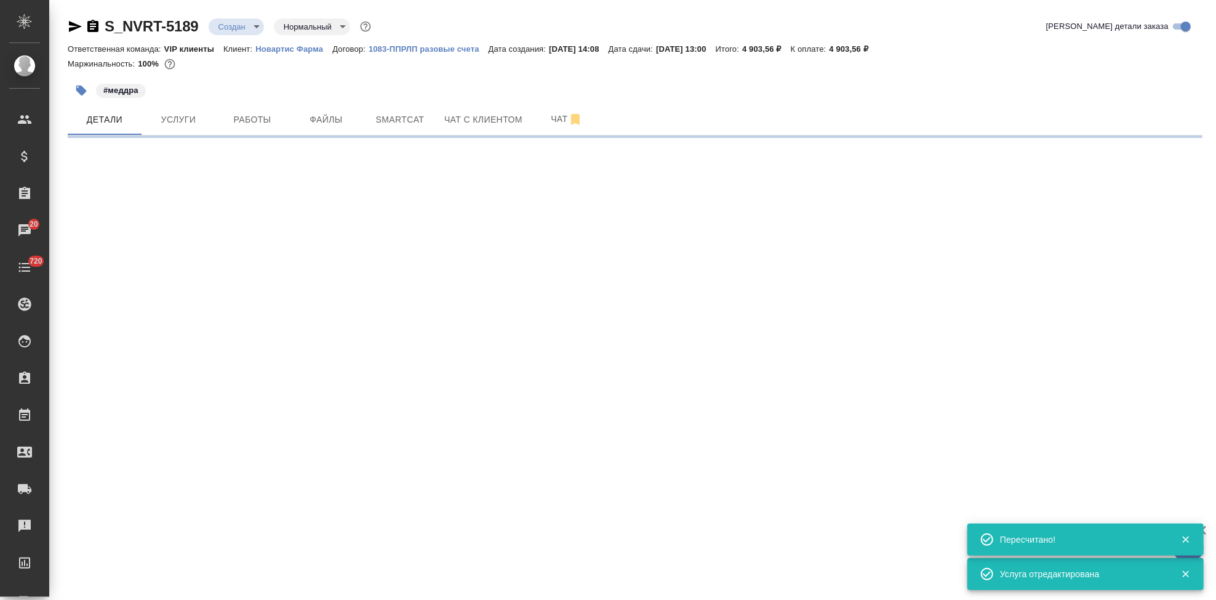
select select "RU"
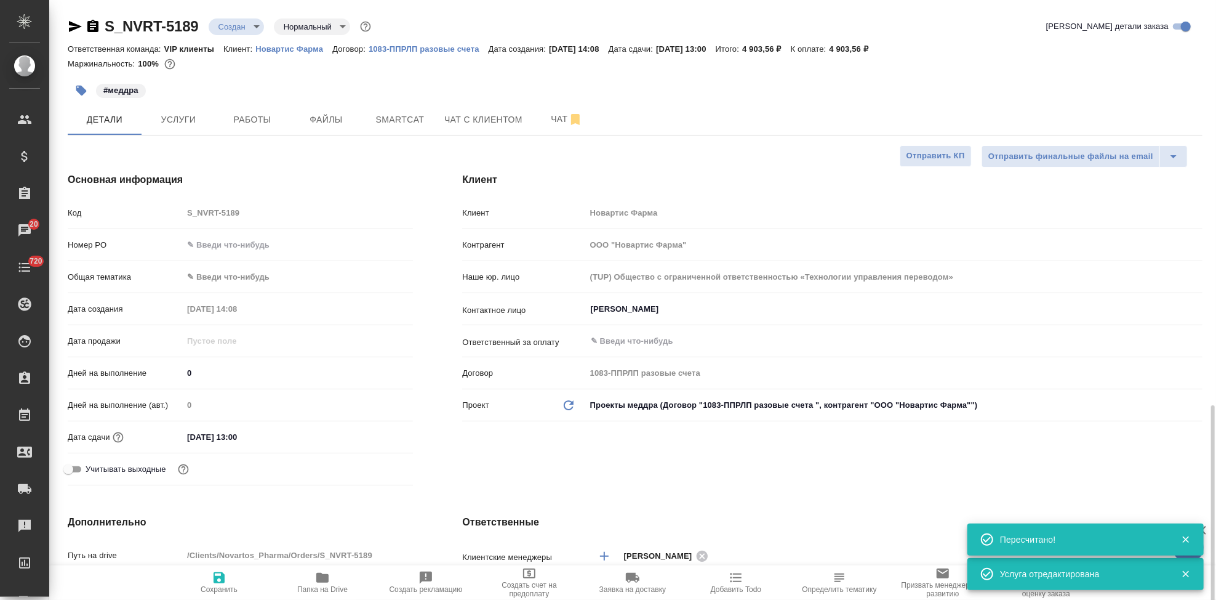
scroll to position [342, 0]
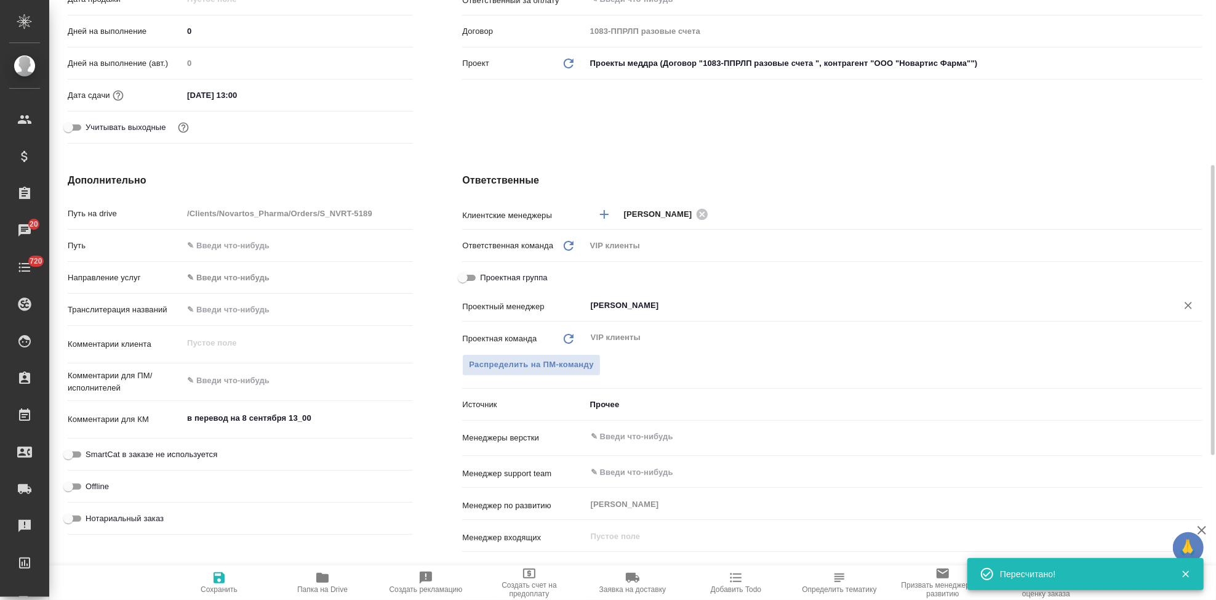
click at [716, 311] on input "[PERSON_NAME]" at bounding box center [874, 305] width 568 height 15
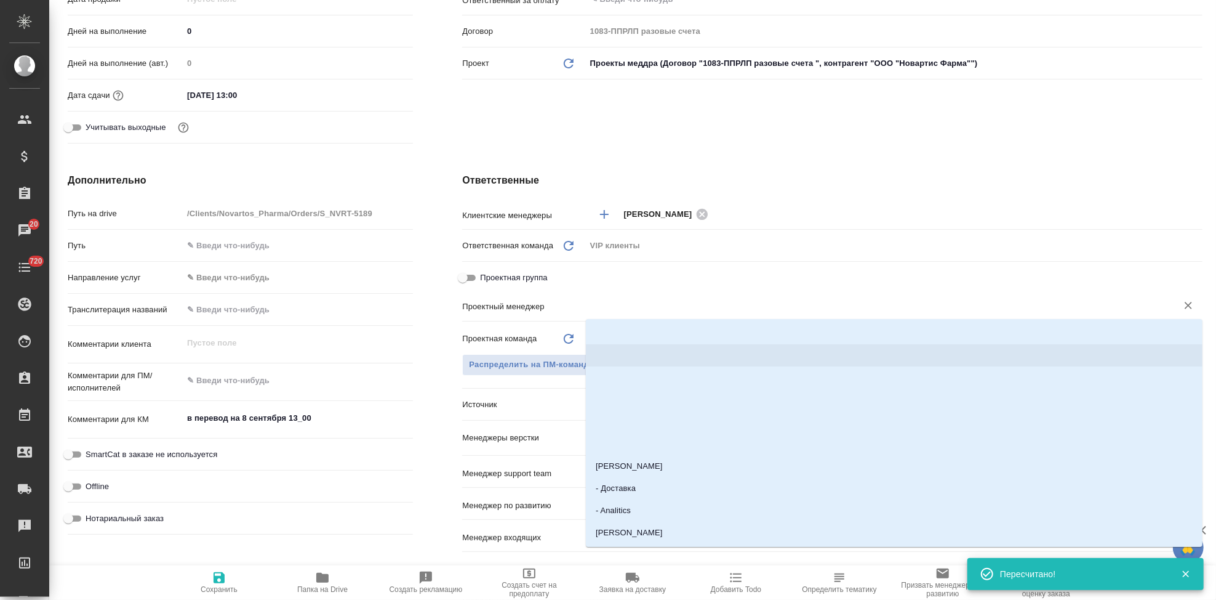
type textarea "x"
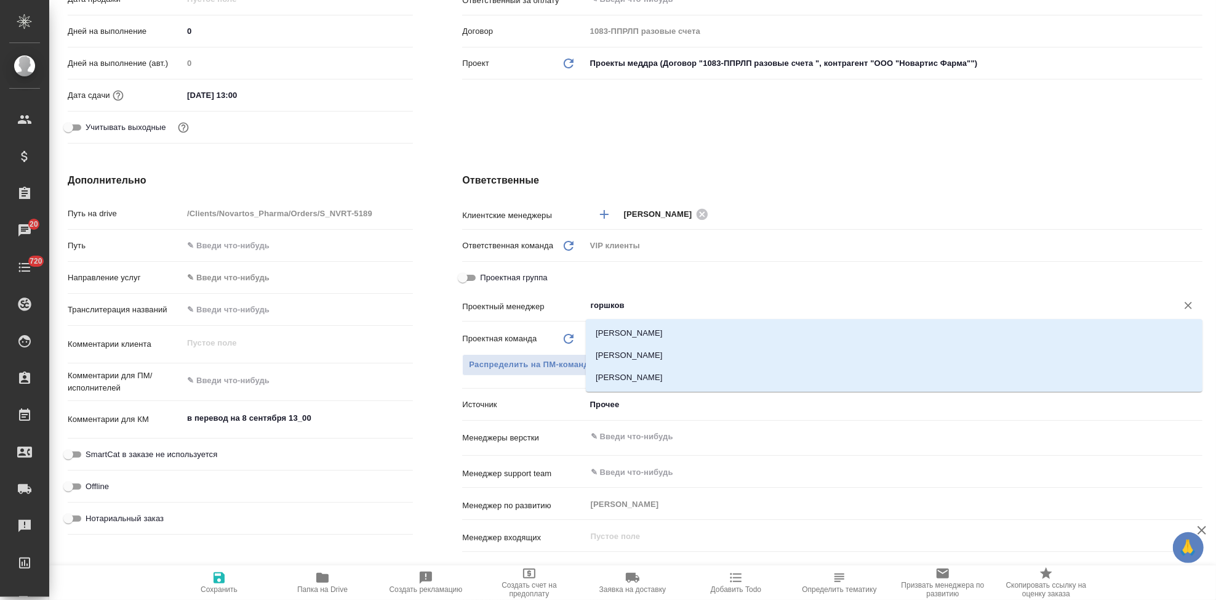
type input "[PERSON_NAME]"
click at [689, 359] on li "[PERSON_NAME]" at bounding box center [894, 355] width 617 height 22
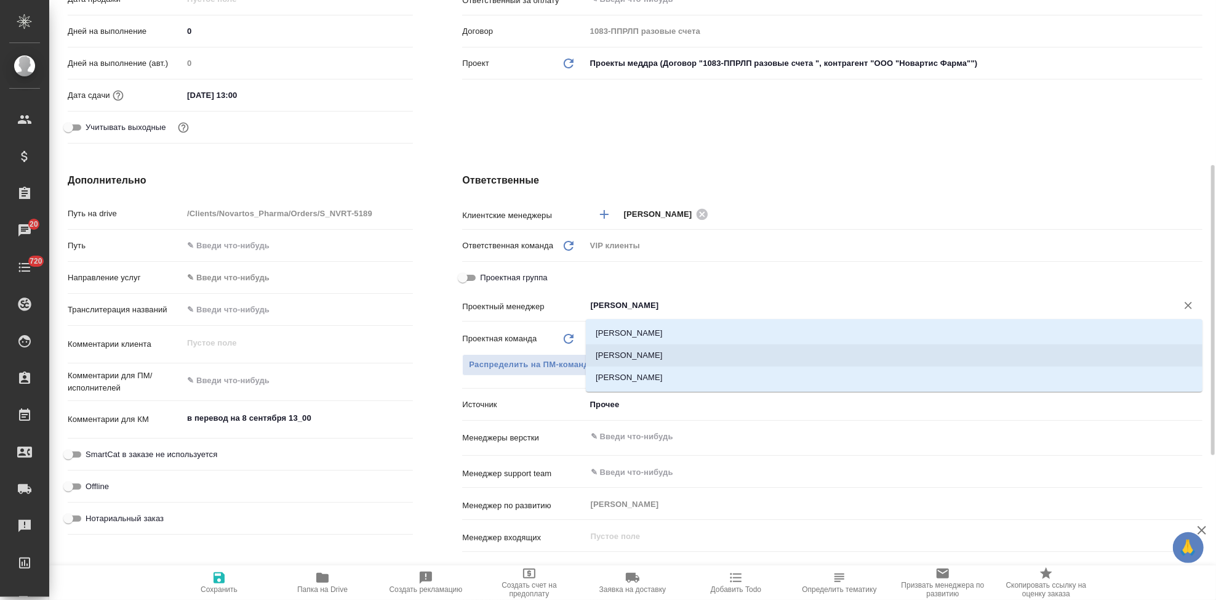
type textarea "x"
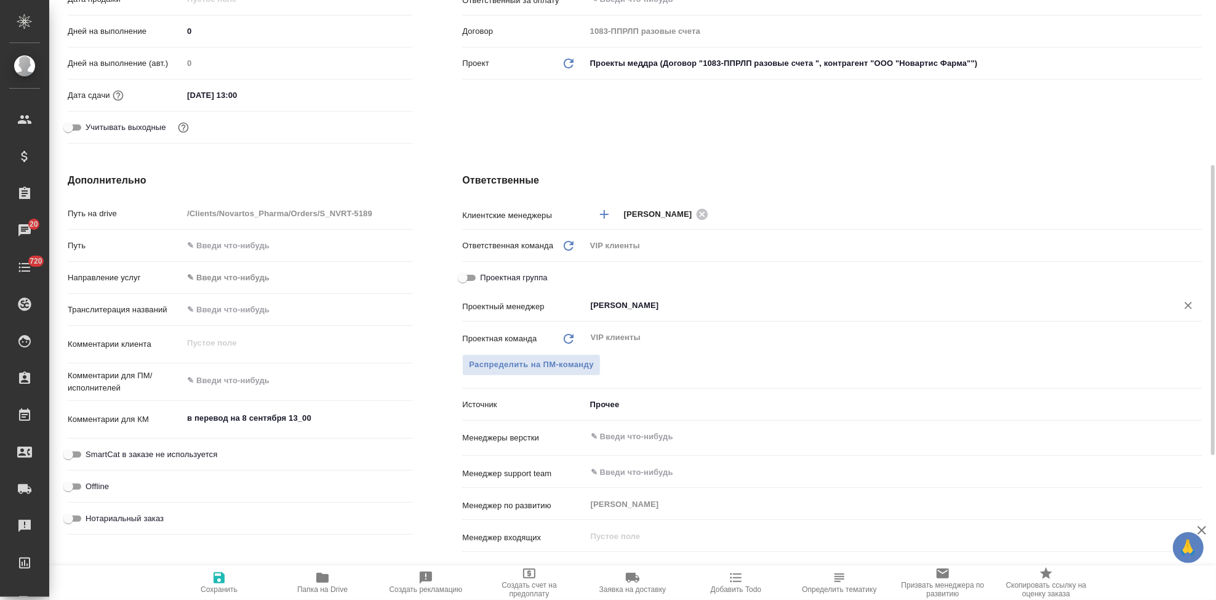
type input "[PERSON_NAME]"
click at [207, 579] on span "Сохранить" at bounding box center [219, 581] width 89 height 23
type textarea "x"
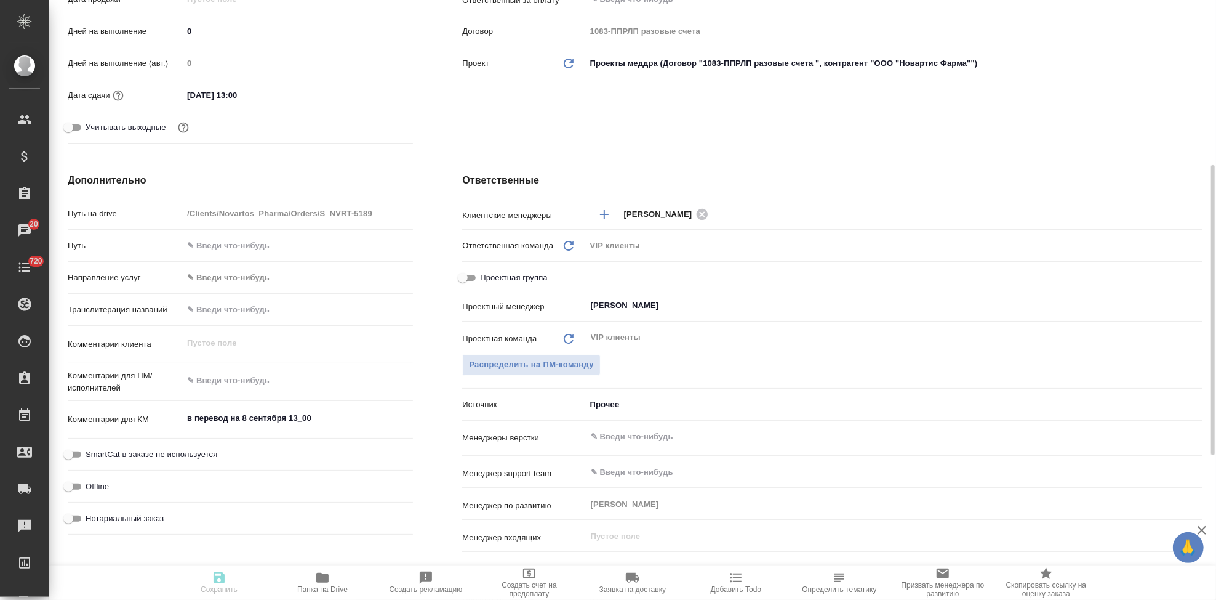
type textarea "x"
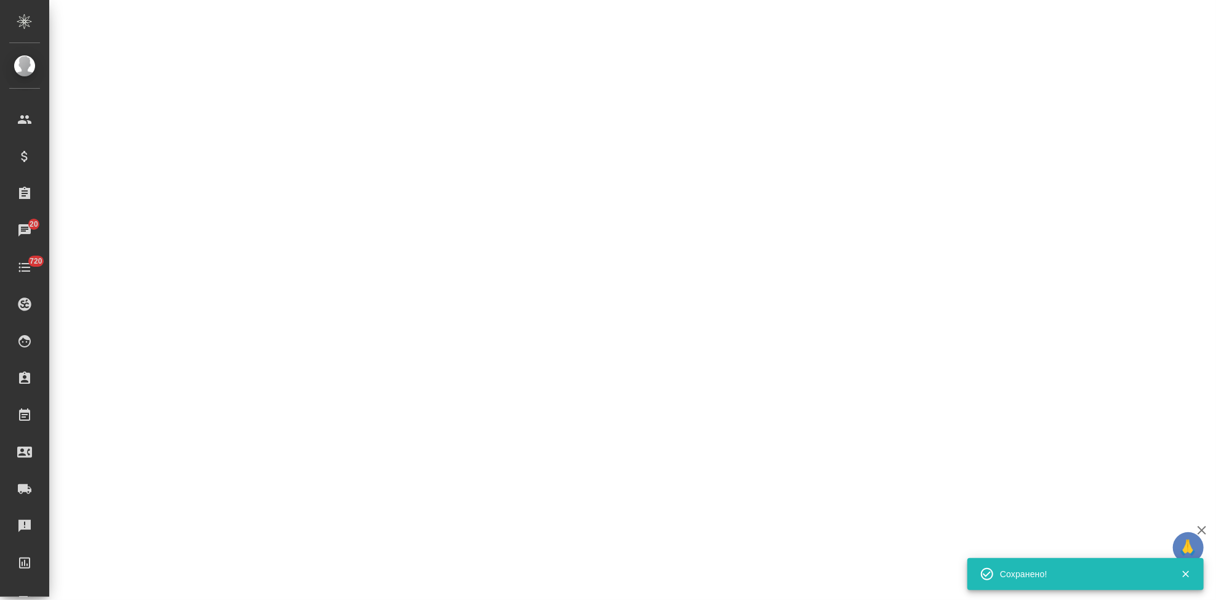
select select "RU"
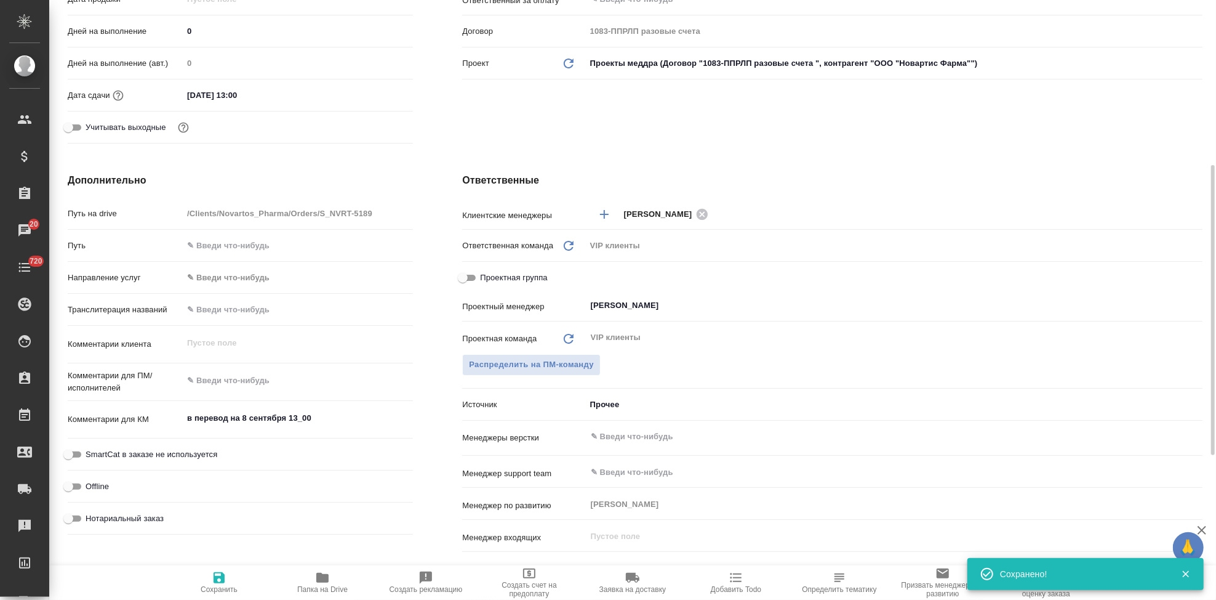
type textarea "x"
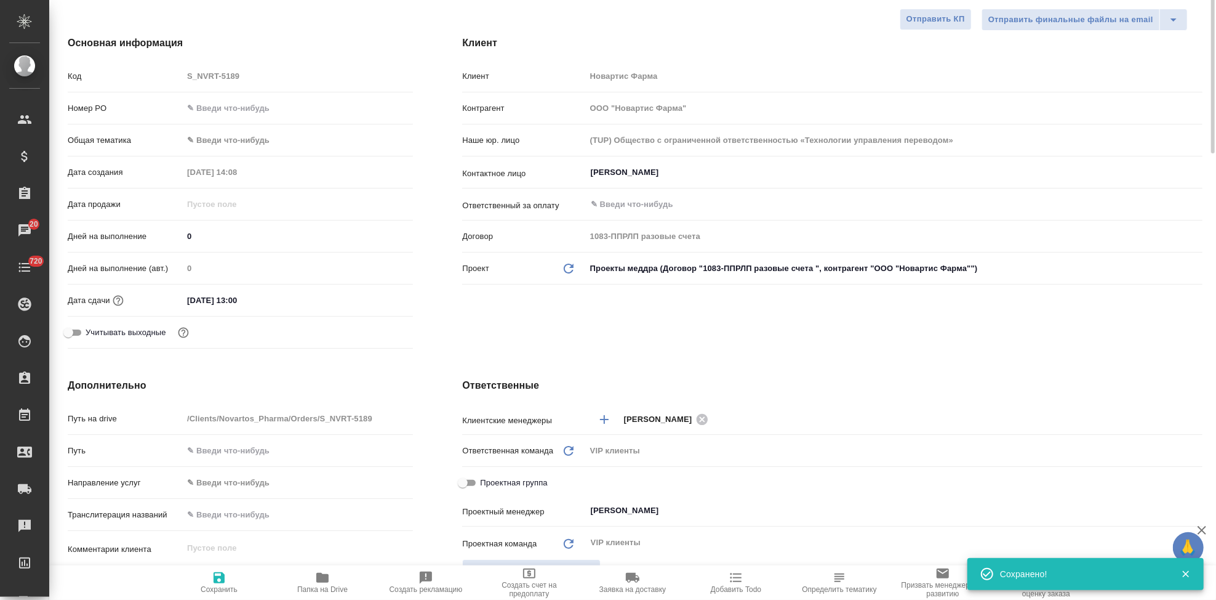
scroll to position [0, 0]
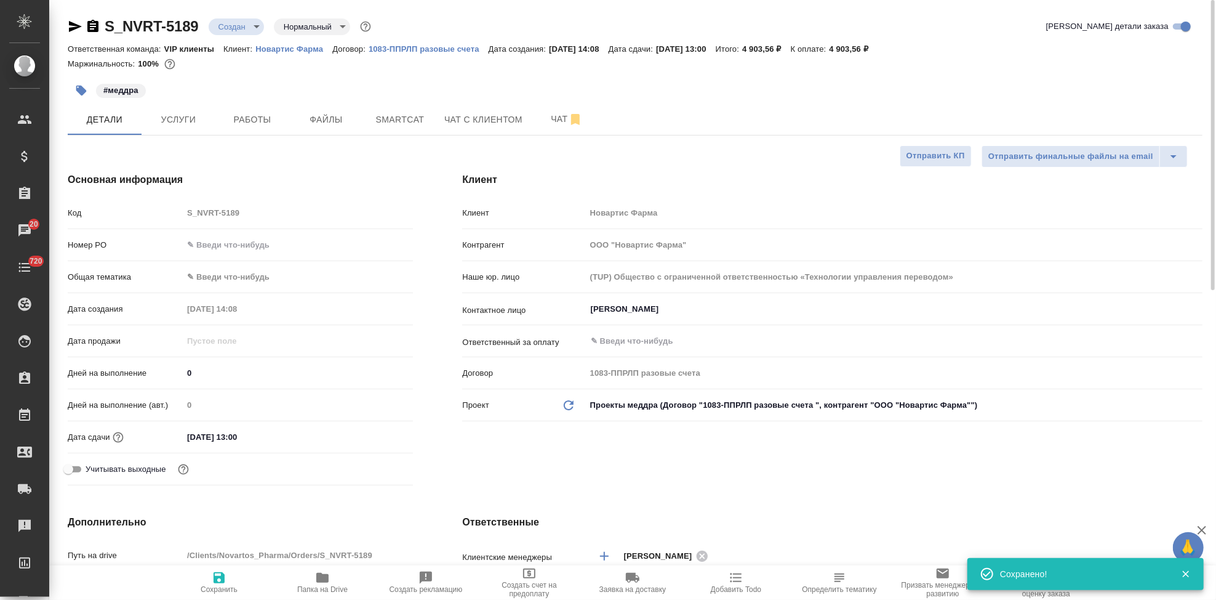
click at [257, 20] on body "🙏 .cls-1 fill:#fff; AWATERA Kabargina [PERSON_NAME] Спецификации Заказы 20 Чаты…" at bounding box center [608, 300] width 1216 height 600
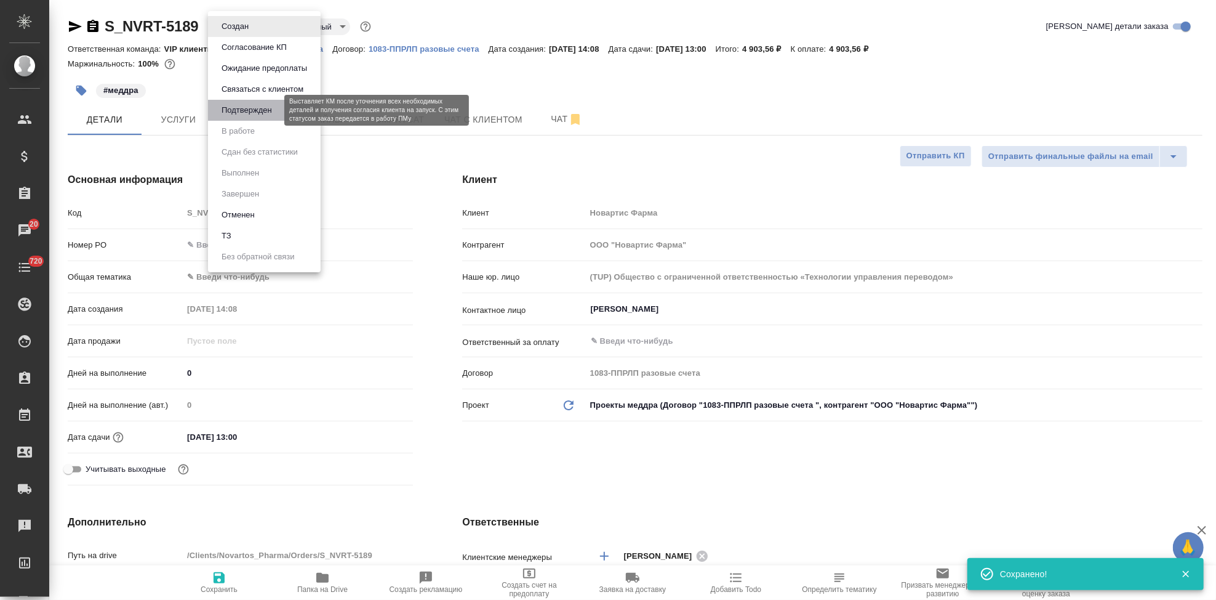
click at [261, 108] on button "Подтвержден" at bounding box center [247, 110] width 58 height 14
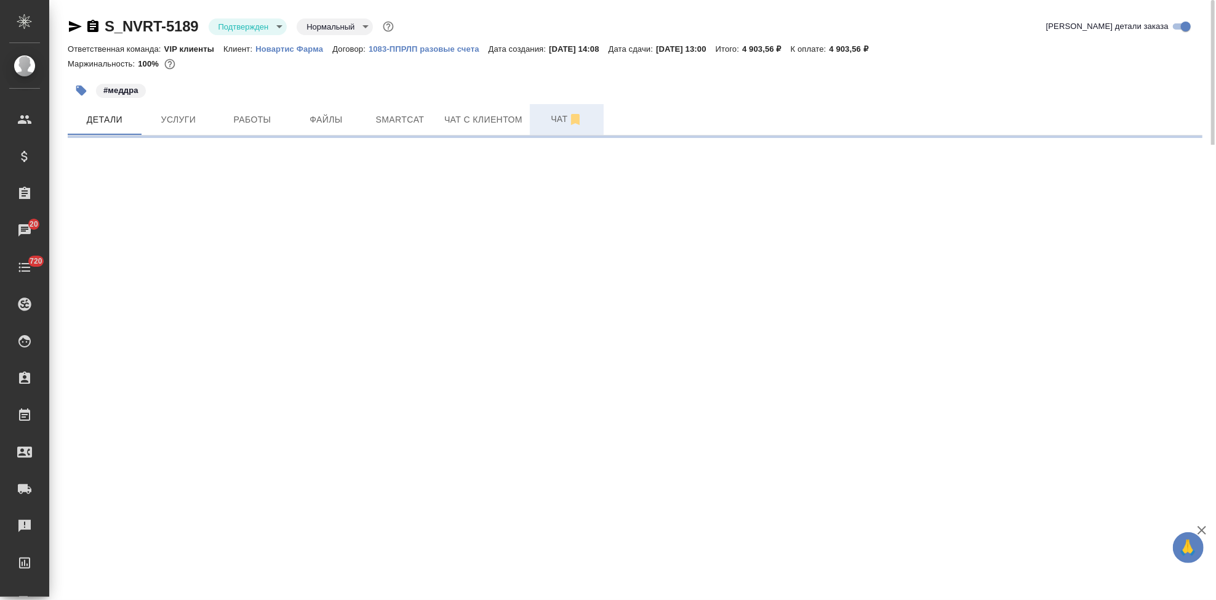
click at [556, 115] on span "Чат" at bounding box center [566, 118] width 59 height 15
select select "RU"
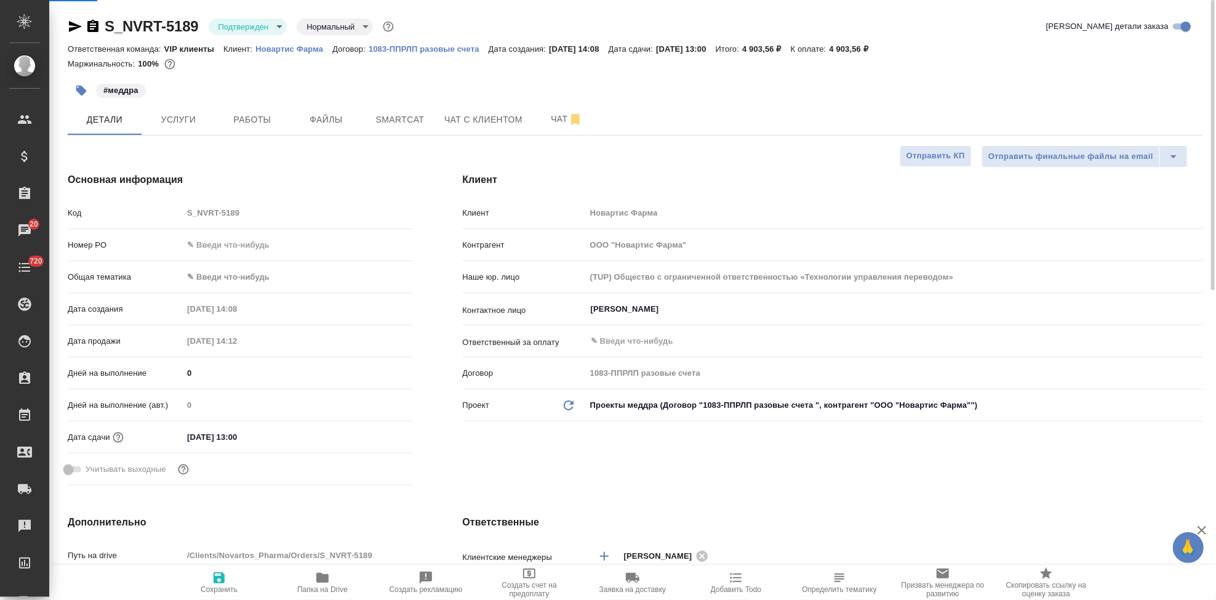
type textarea "x"
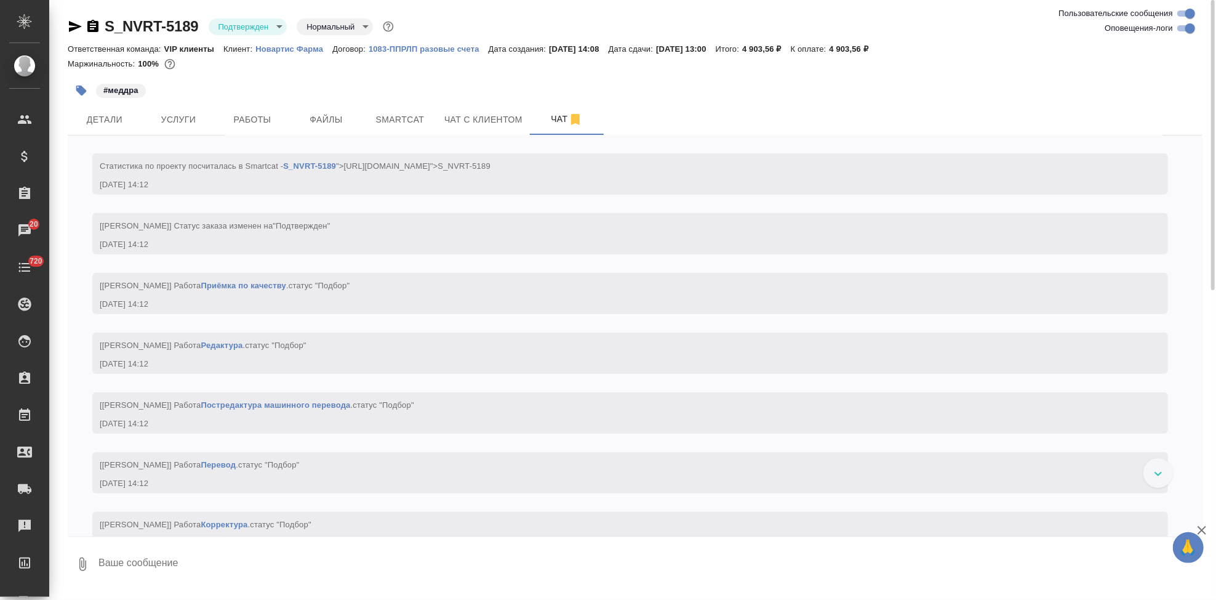
click at [190, 577] on textarea at bounding box center [650, 564] width 1106 height 42
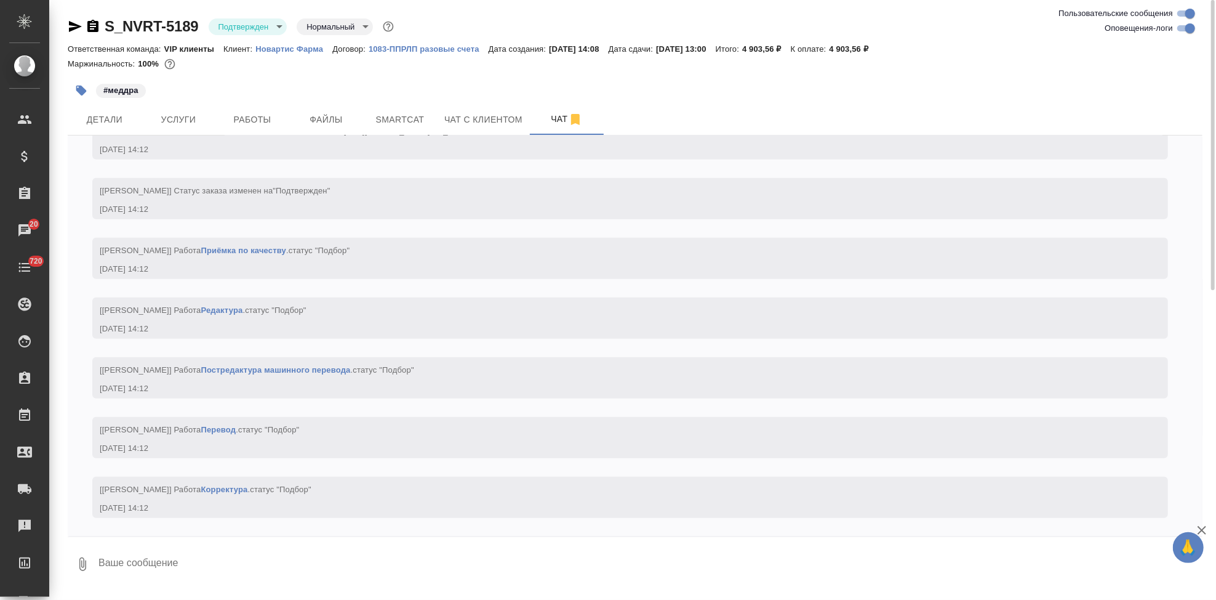
type textarea """
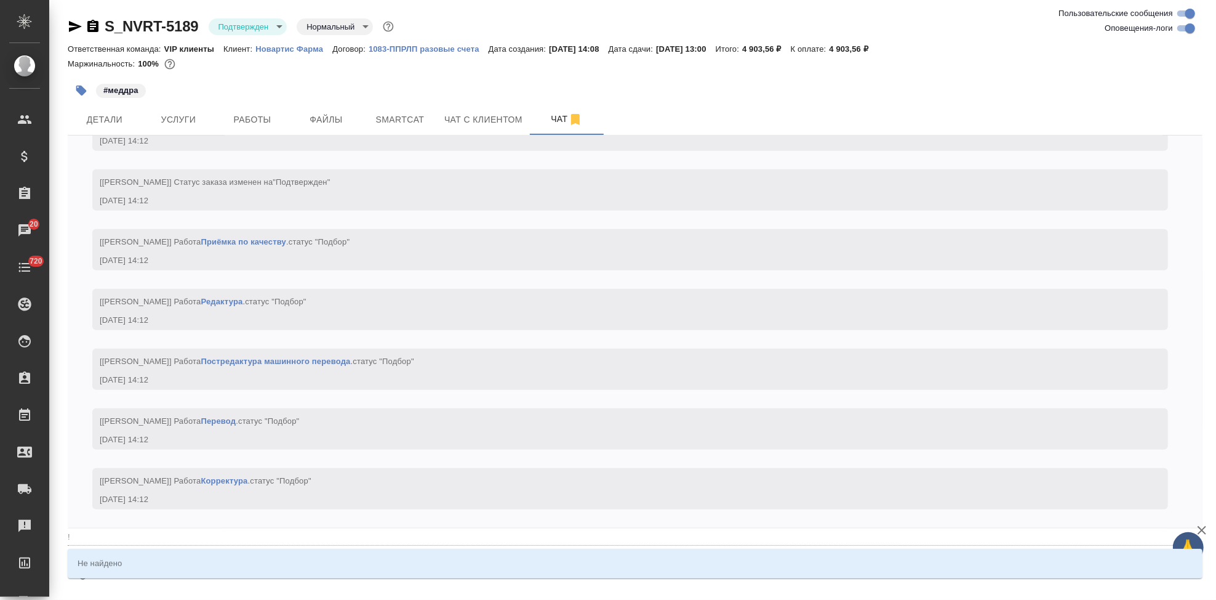
type textarea "@"
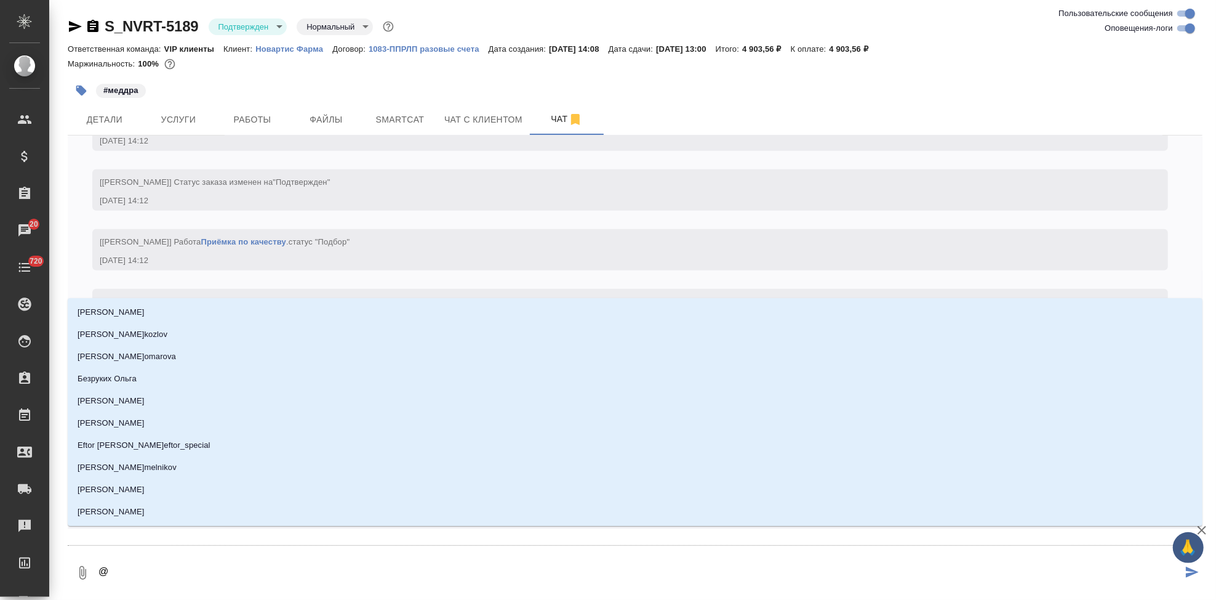
type textarea "@г"
type input "г"
type textarea "@го"
type input "го"
type textarea "@гор"
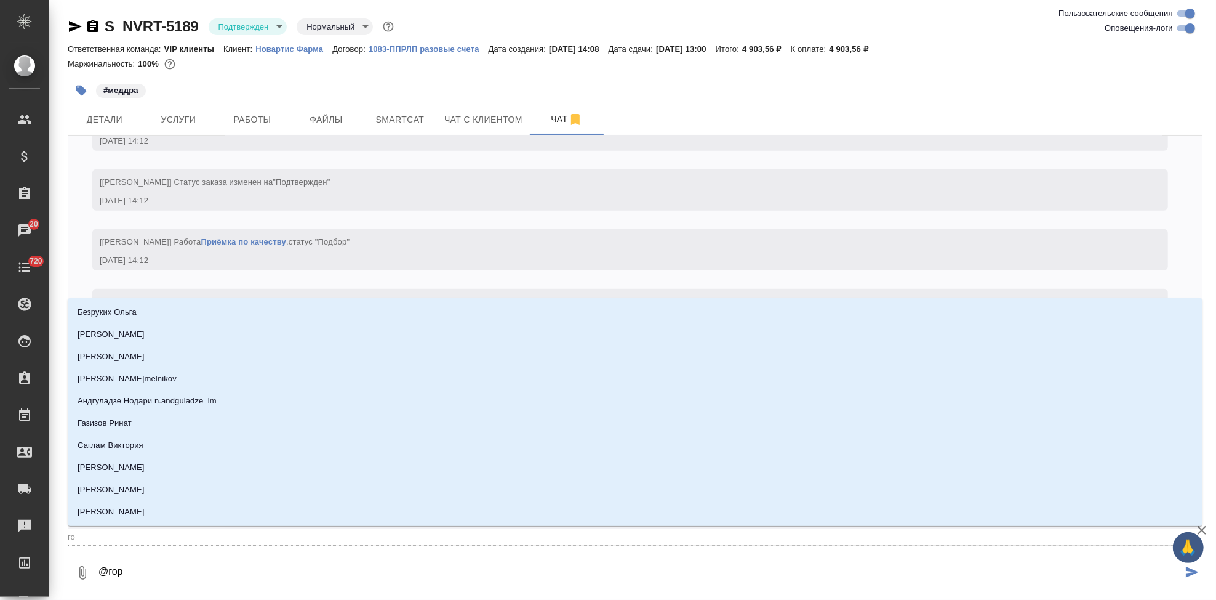
type input "гор"
type textarea "@горш"
type input "горш"
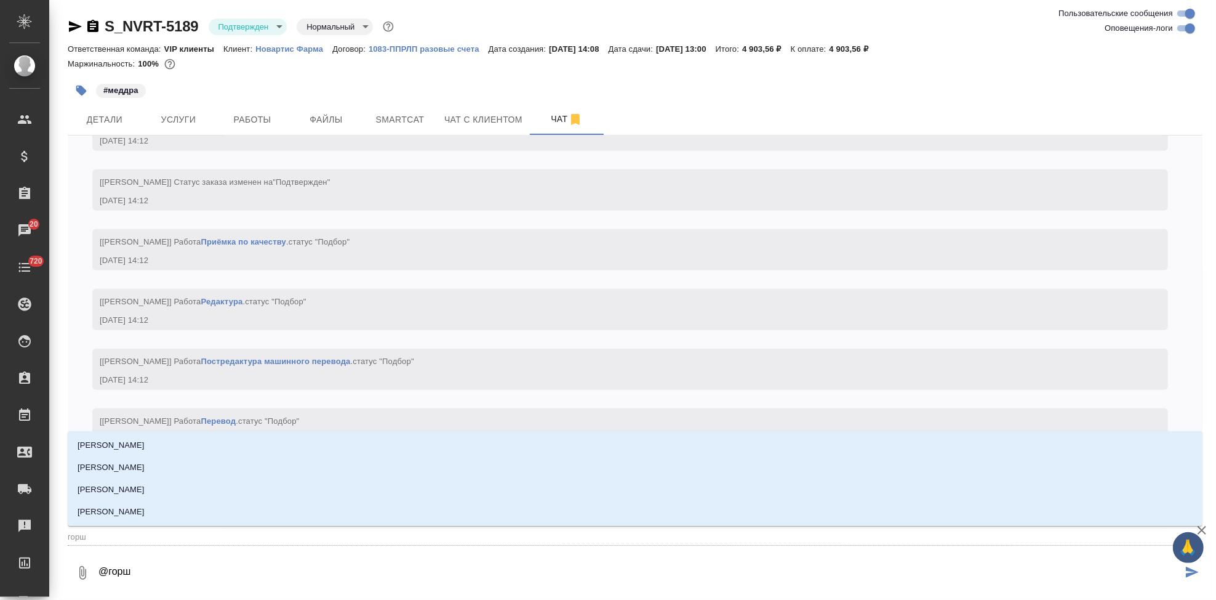
type textarea "@горшк"
type input "горшк"
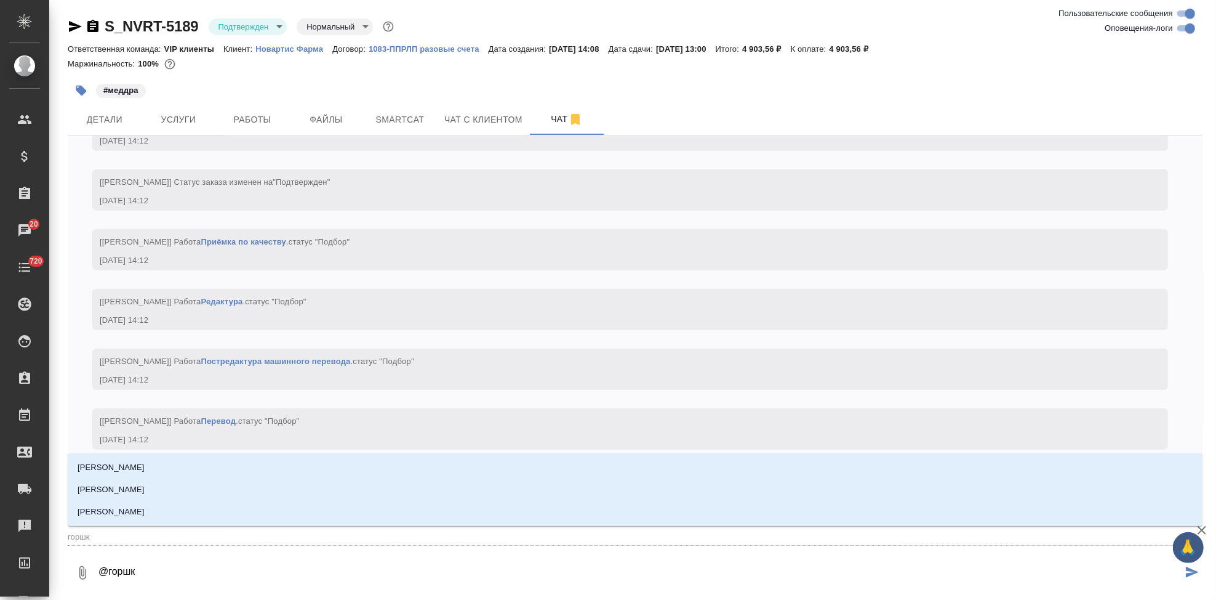
type textarea "@горшко"
type input "горшко"
type textarea "@горшков"
type input "горшков"
type textarea "@[PERSON_NAME]"
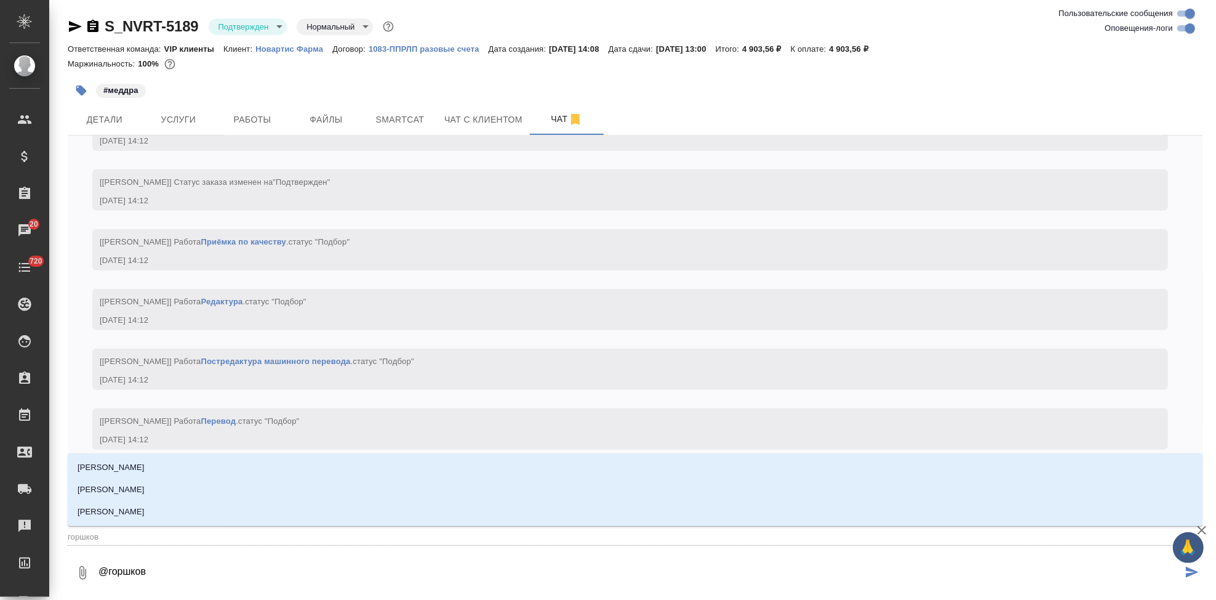
type input "[PERSON_NAME]"
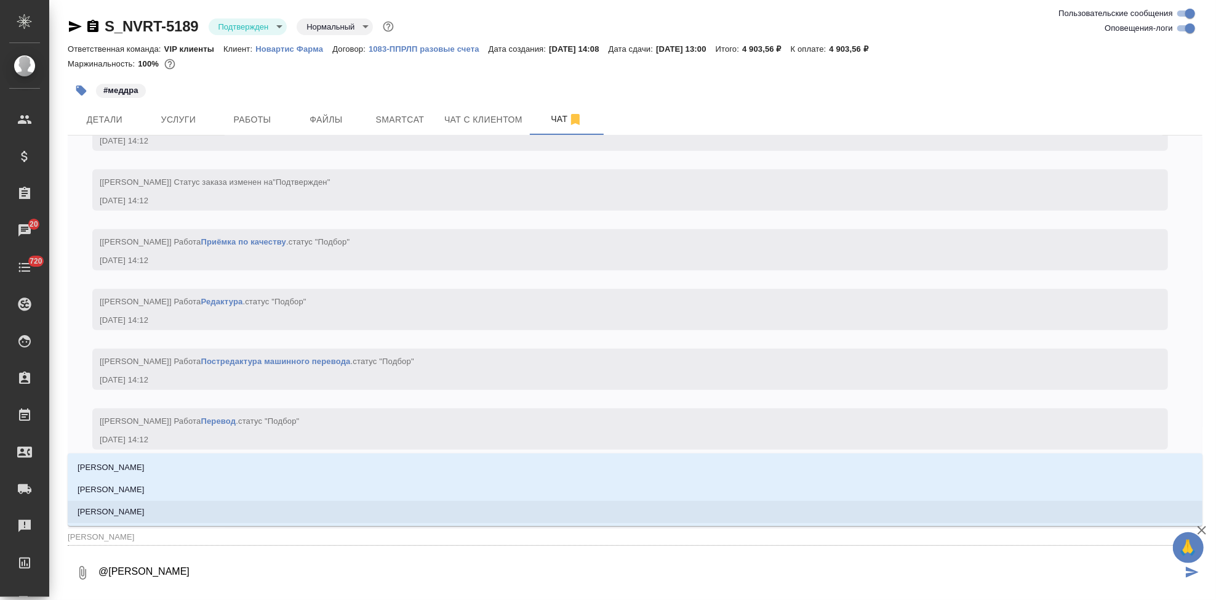
click at [184, 524] on ul "[PERSON_NAME] [PERSON_NAME] [PERSON_NAME]" at bounding box center [635, 499] width 1135 height 66
click at [193, 513] on li "[PERSON_NAME]" at bounding box center [635, 511] width 1135 height 22
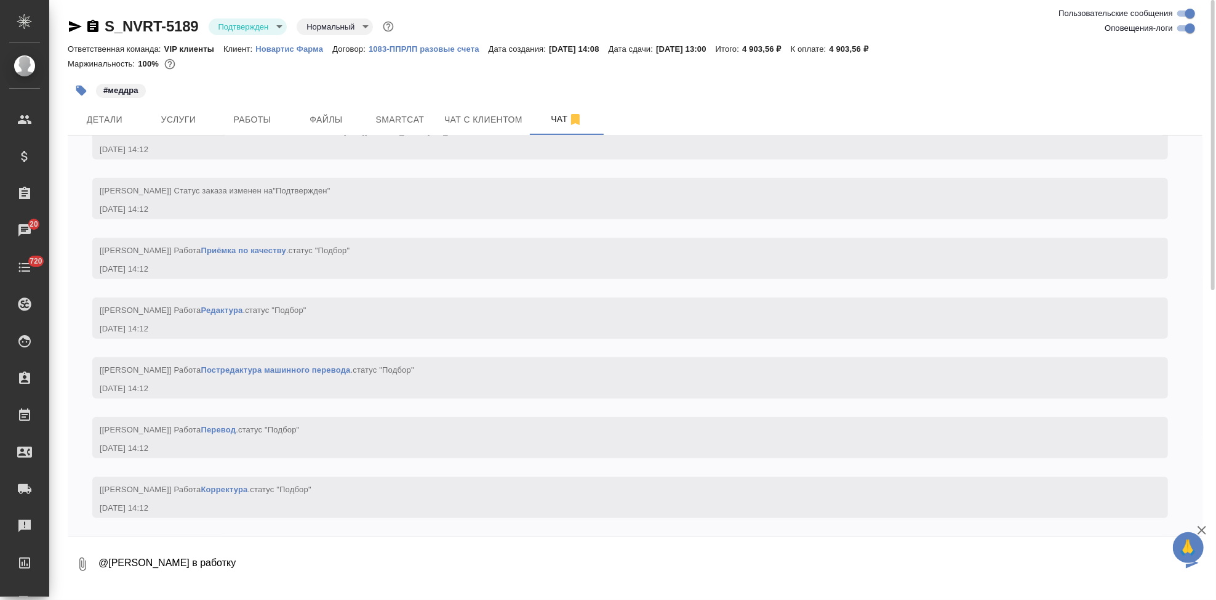
type textarea "@[PERSON_NAME] в работку"
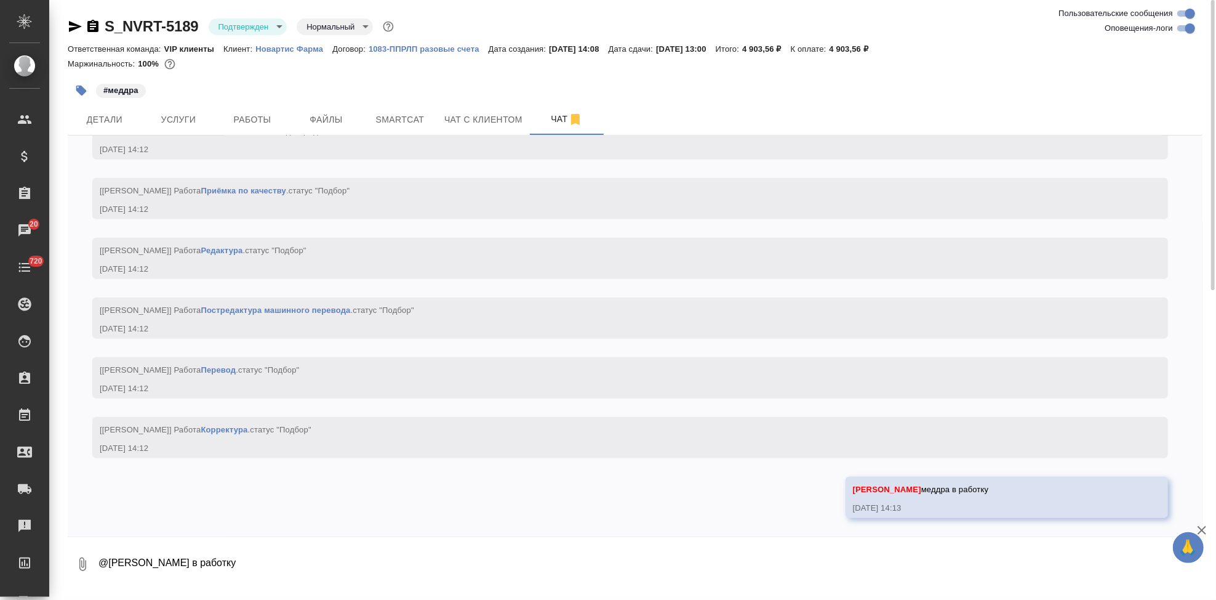
scroll to position [867, 0]
click at [169, 129] on button "Услуги" at bounding box center [179, 119] width 74 height 31
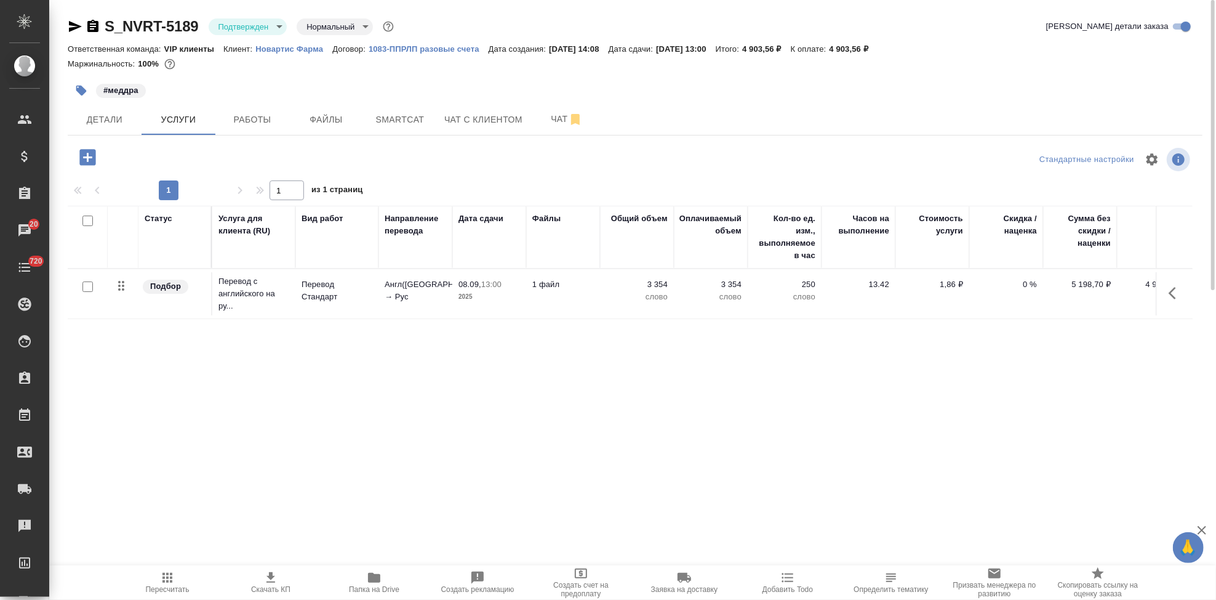
click at [269, 583] on icon "button" at bounding box center [270, 577] width 15 height 15
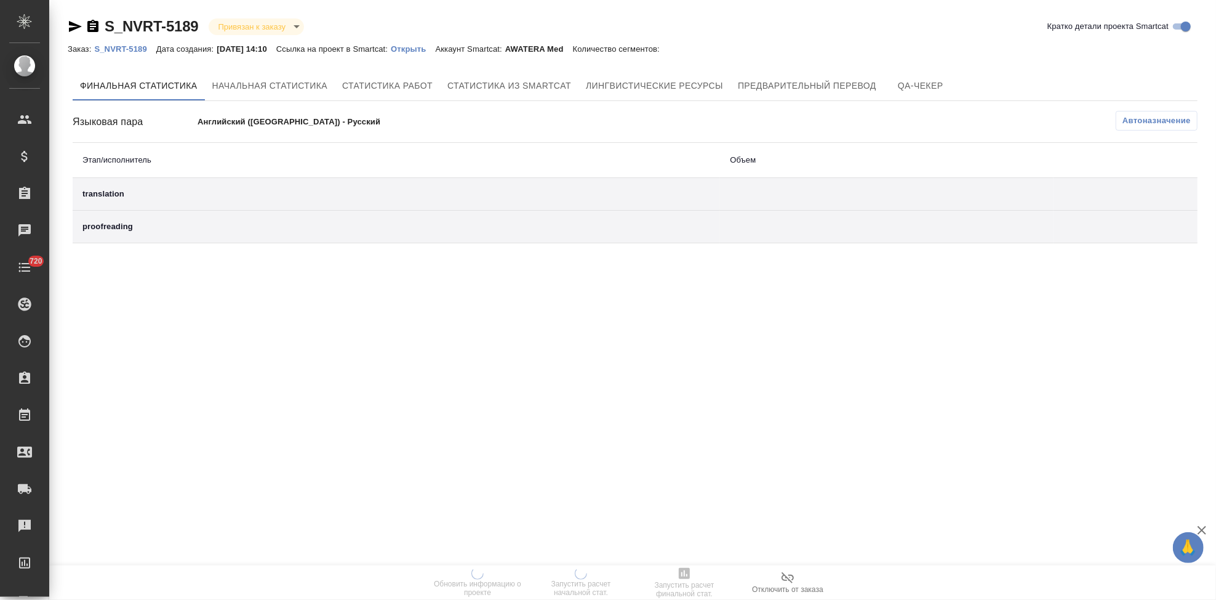
click at [435, 50] on p "Открыть" at bounding box center [413, 48] width 44 height 9
